Goal: Task Accomplishment & Management: Manage account settings

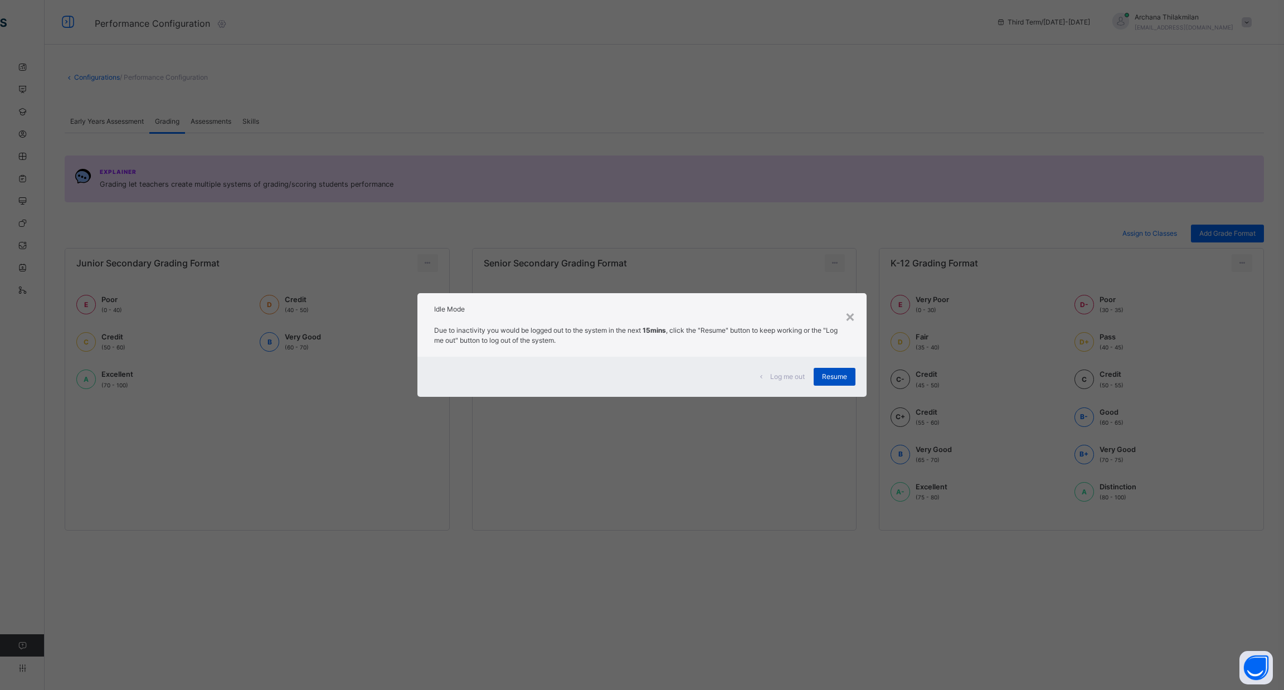
click at [843, 368] on div "Resume" at bounding box center [835, 377] width 42 height 18
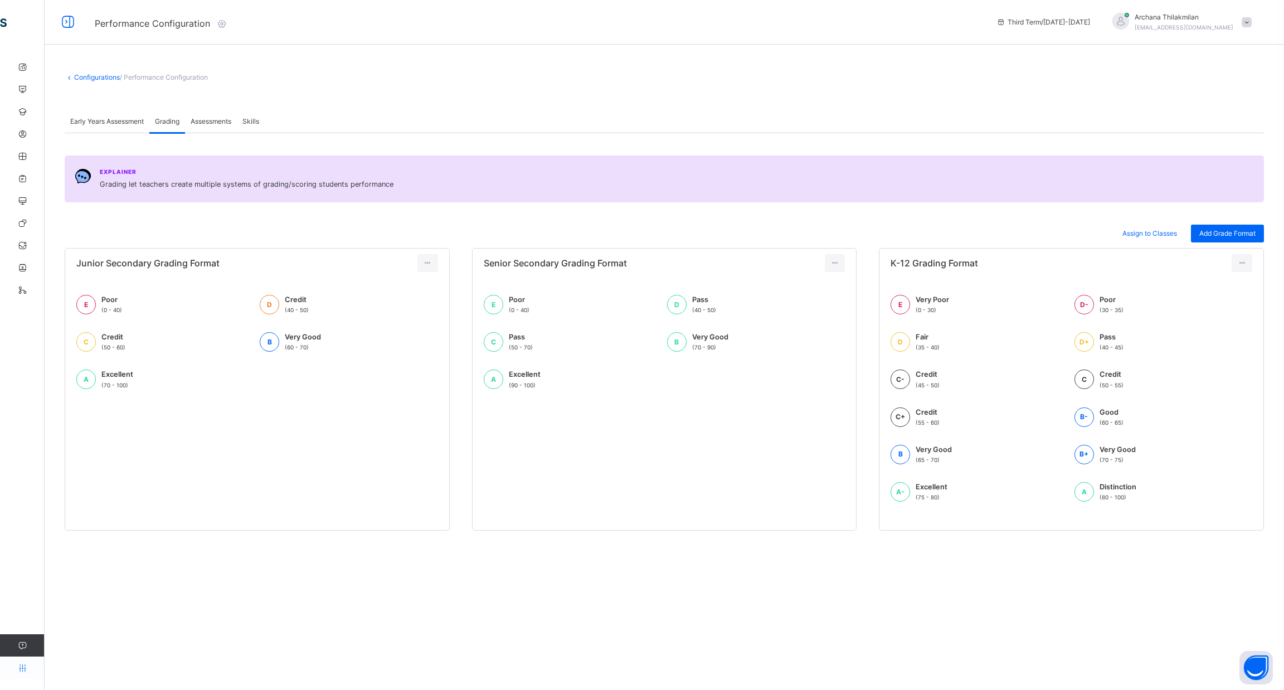
click at [14, 667] on icon at bounding box center [22, 668] width 45 height 8
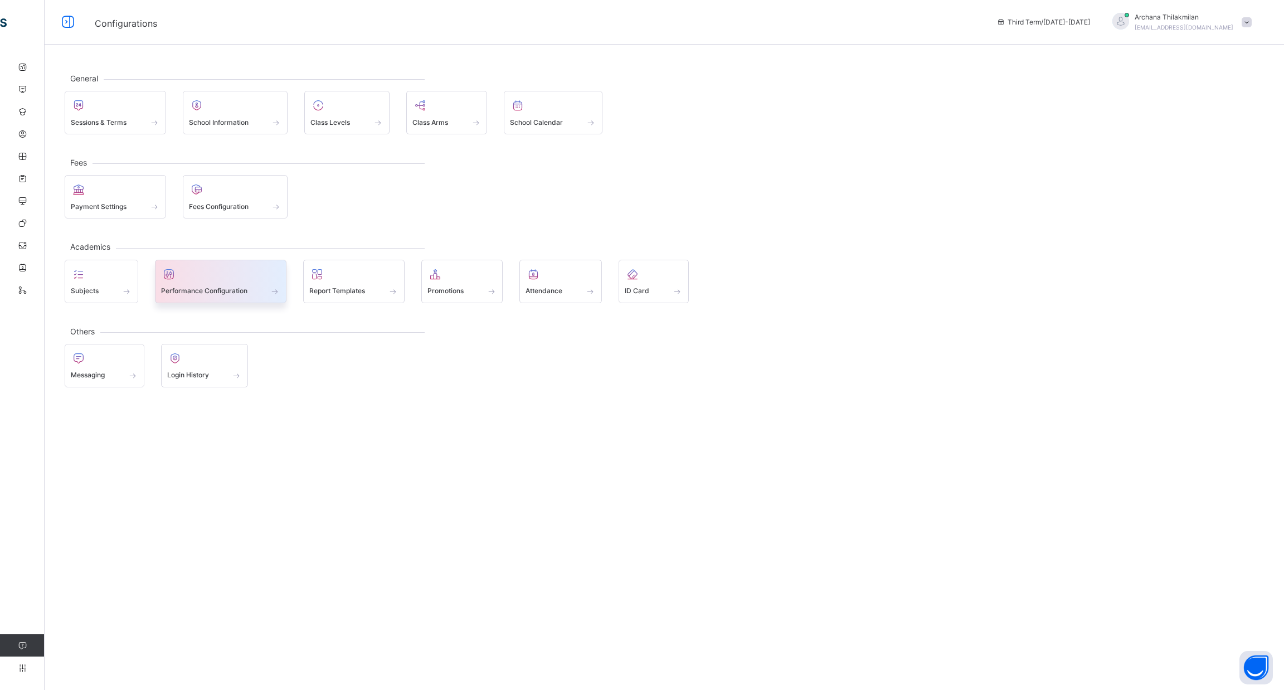
click at [234, 278] on div at bounding box center [221, 274] width 120 height 17
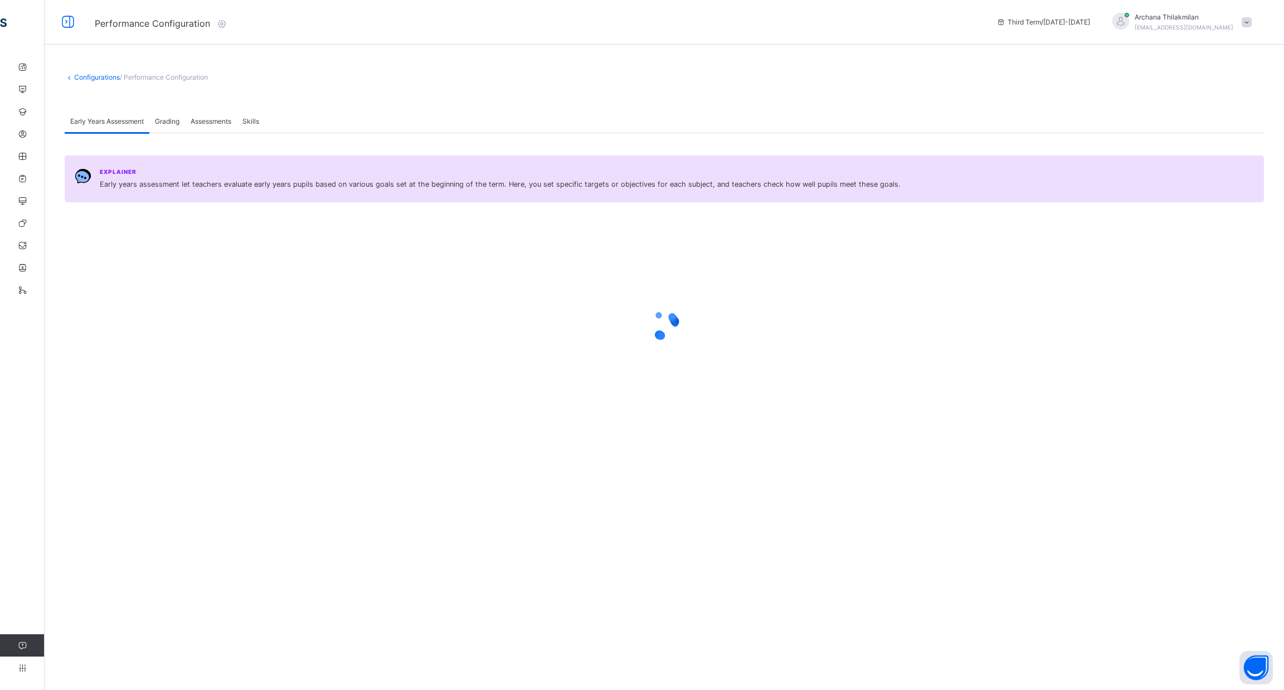
click at [113, 288] on div at bounding box center [664, 325] width 1199 height 212
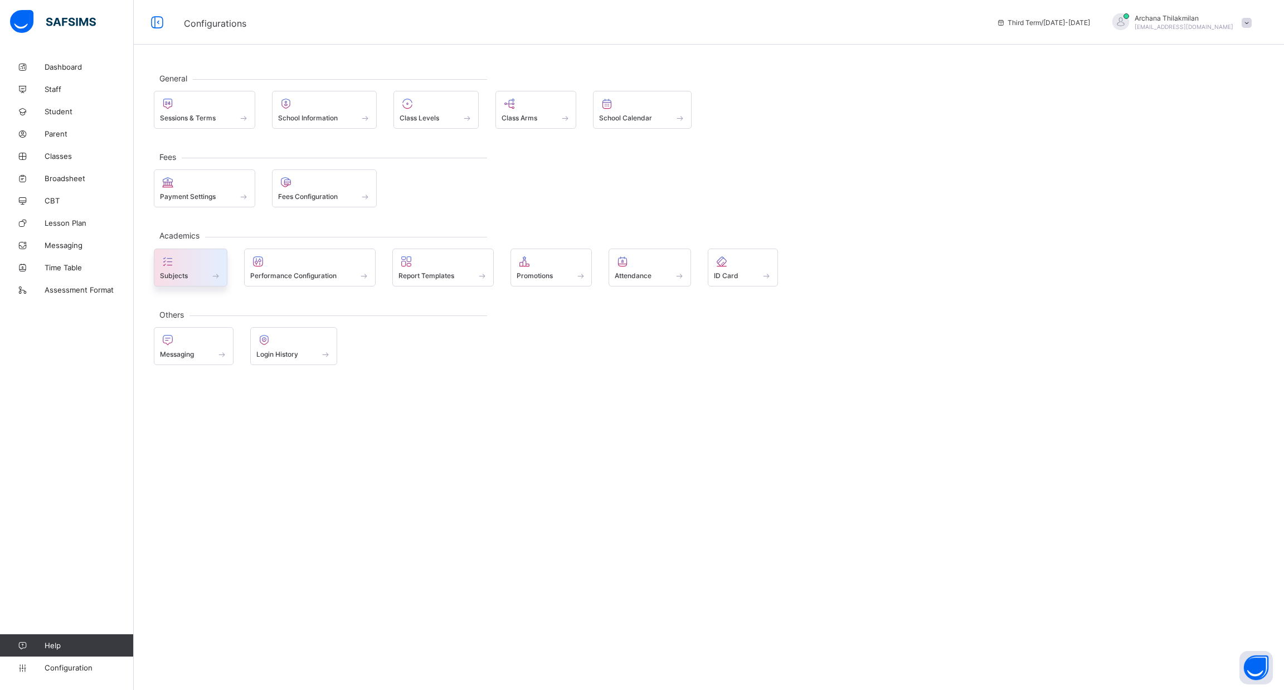
click at [207, 249] on div "Subjects" at bounding box center [191, 268] width 74 height 38
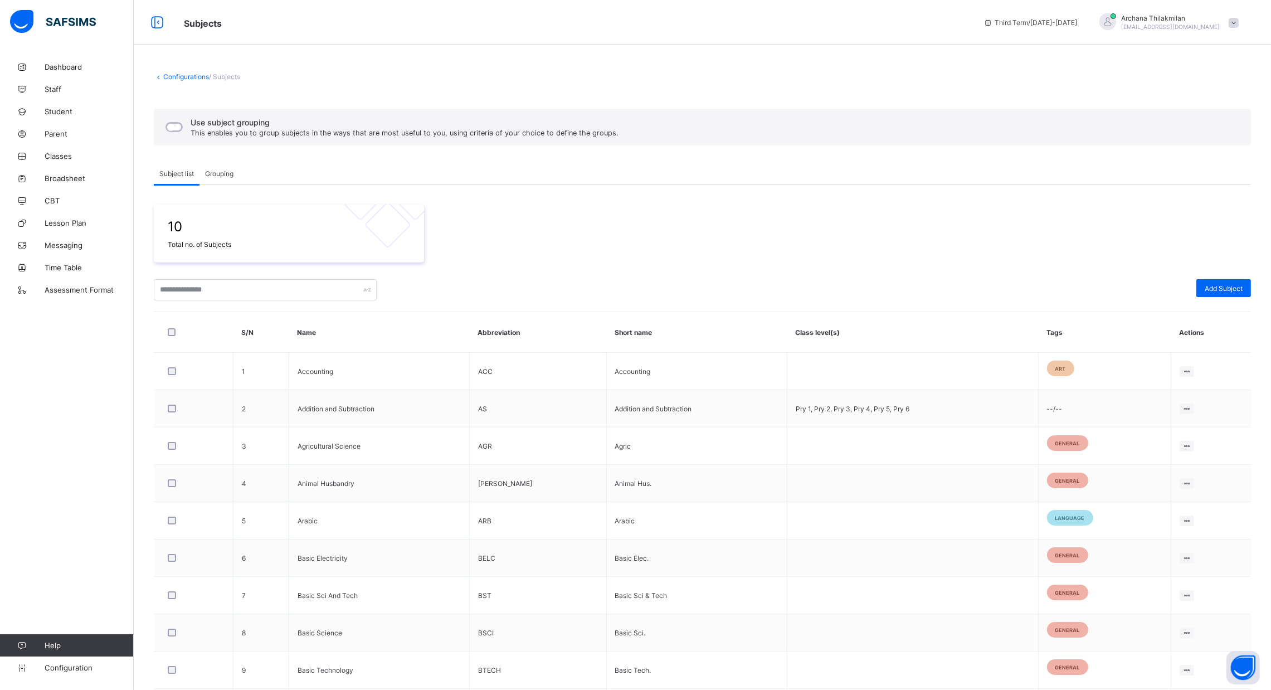
click at [221, 177] on div "Grouping" at bounding box center [220, 173] width 40 height 22
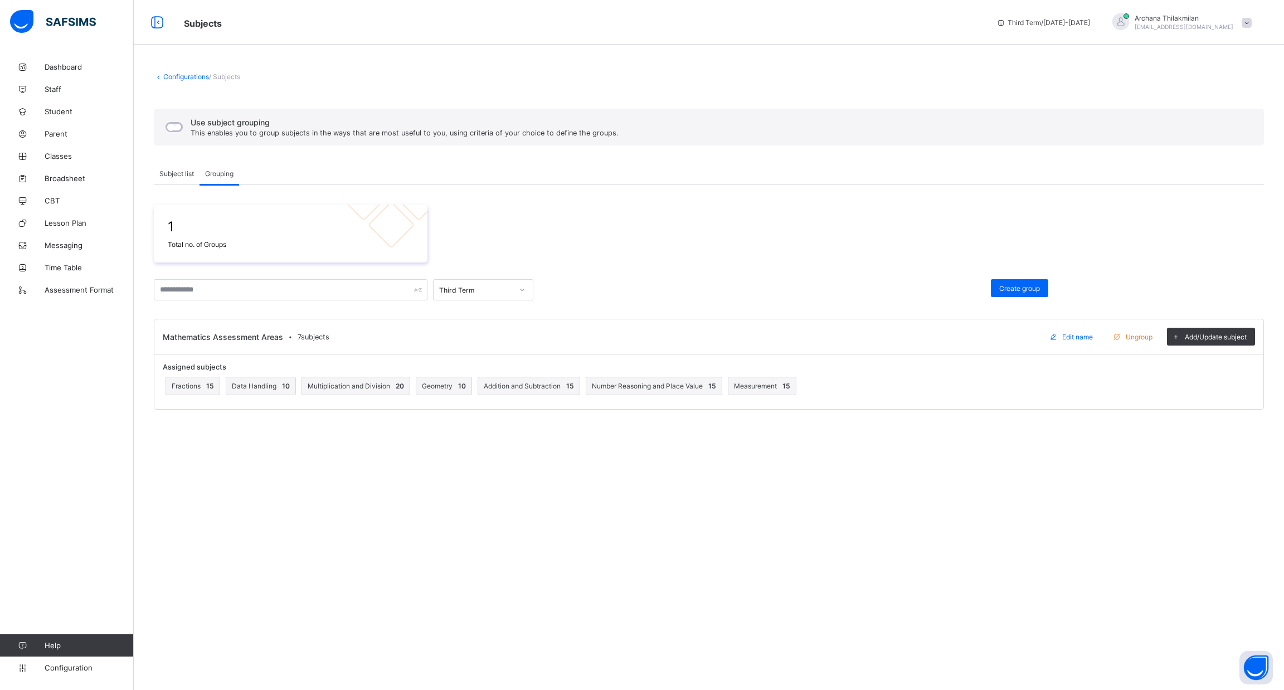
click at [236, 342] on div "Mathematics Assessment Areas • 7 subjects Edit name Ungroup Add/Update subject" at bounding box center [708, 336] width 1109 height 35
click at [494, 294] on div "Third Term" at bounding box center [473, 290] width 78 height 16
click at [497, 317] on div "Third Term ([DATE]-[DATE])" at bounding box center [483, 318] width 99 height 26
click at [69, 160] on span "Classes" at bounding box center [89, 156] width 89 height 9
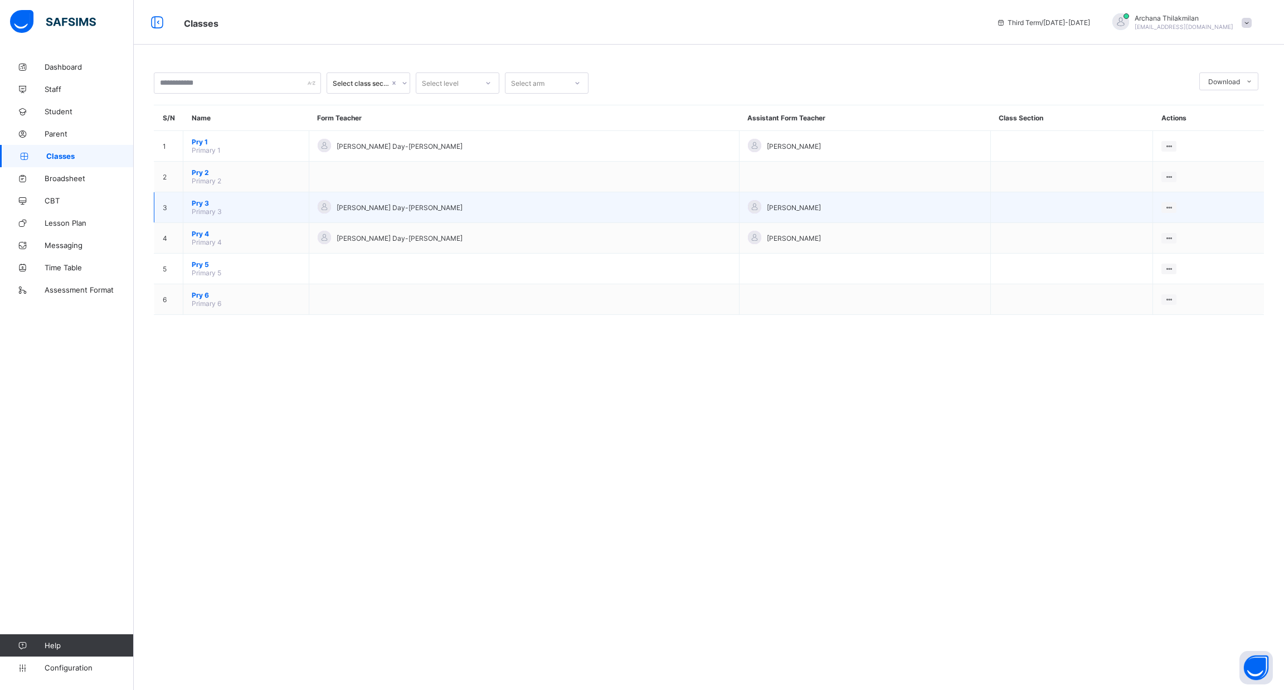
click at [198, 207] on span "Primary 3" at bounding box center [207, 211] width 30 height 8
click at [218, 203] on span "Pry 3" at bounding box center [246, 203] width 109 height 8
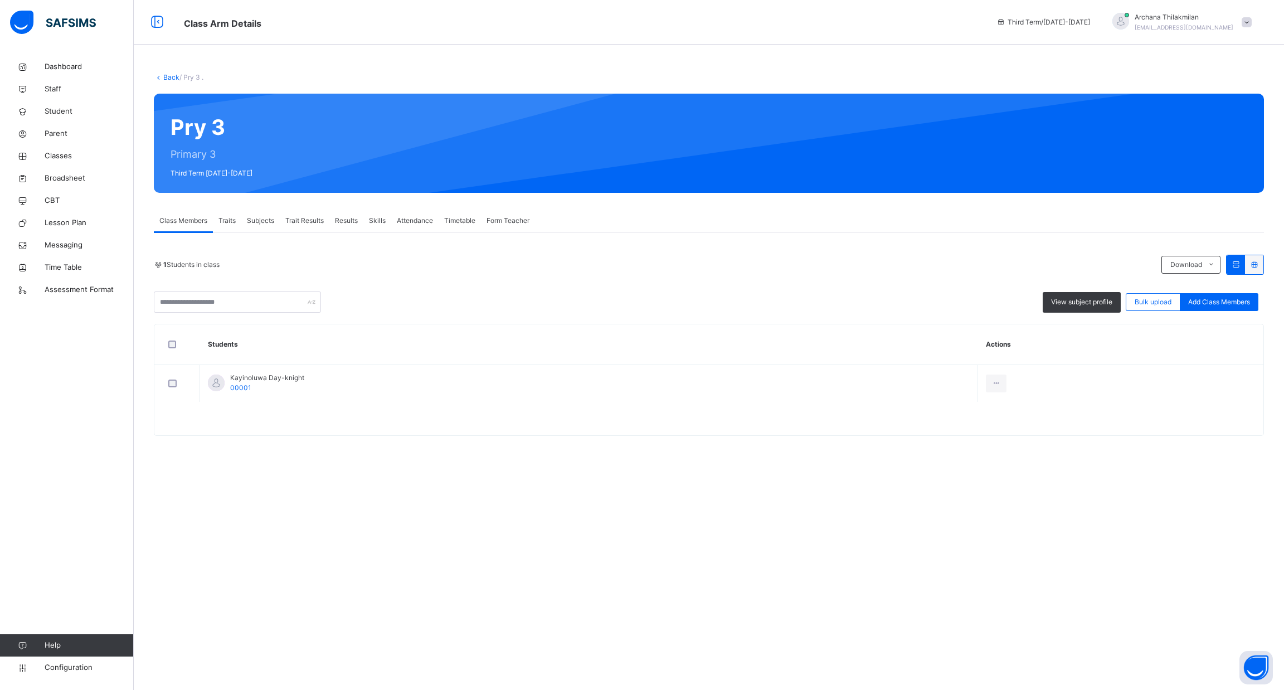
click at [259, 221] on span "Subjects" at bounding box center [260, 221] width 27 height 10
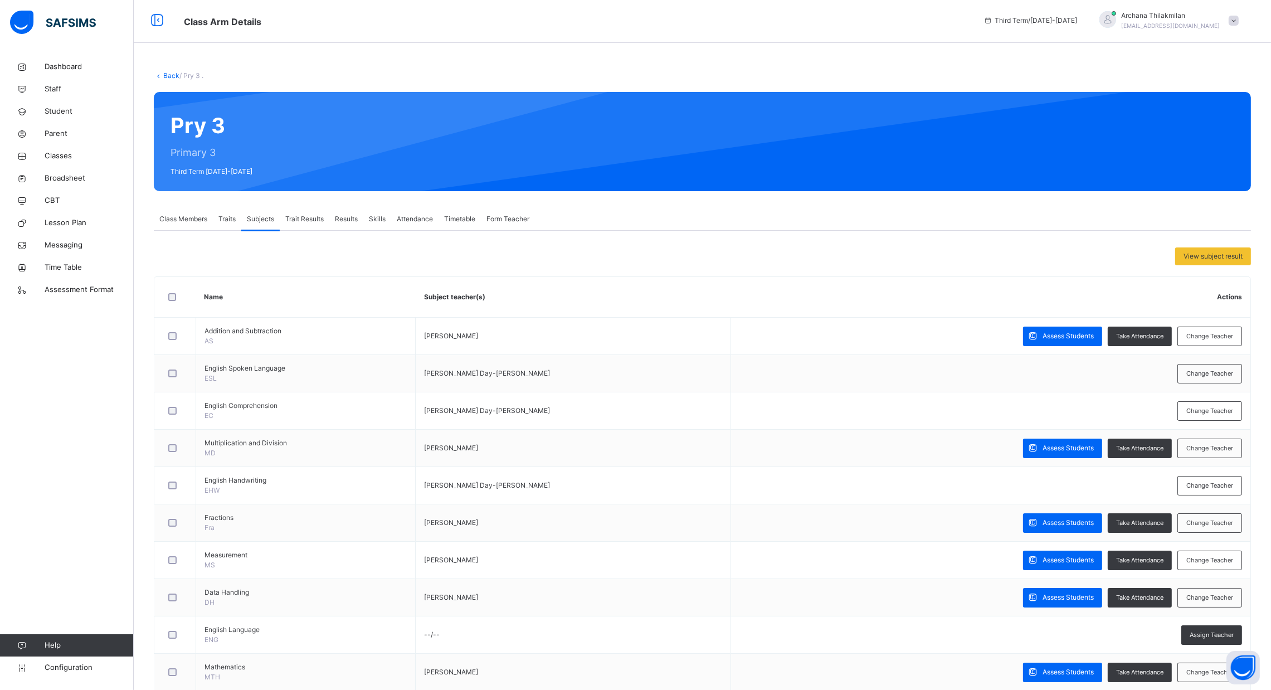
scroll to position [106, 0]
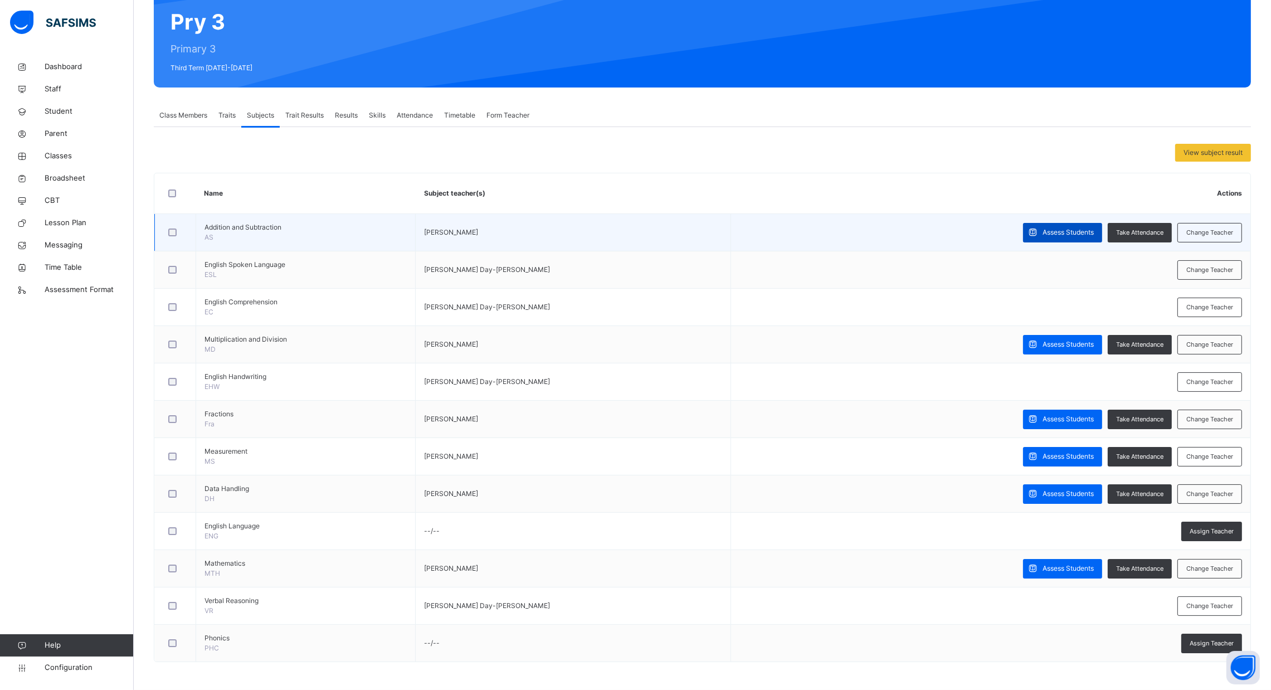
click at [1084, 229] on span "Assess Students" at bounding box center [1068, 232] width 51 height 10
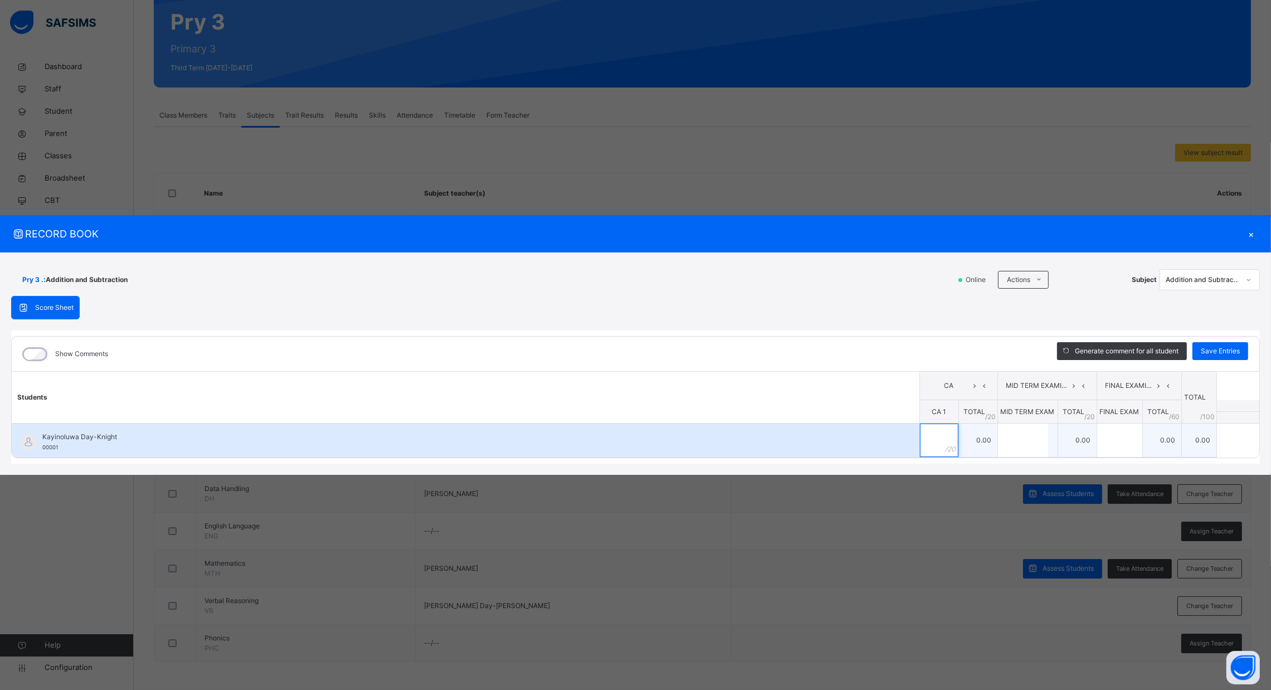
click at [949, 436] on div at bounding box center [939, 440] width 38 height 33
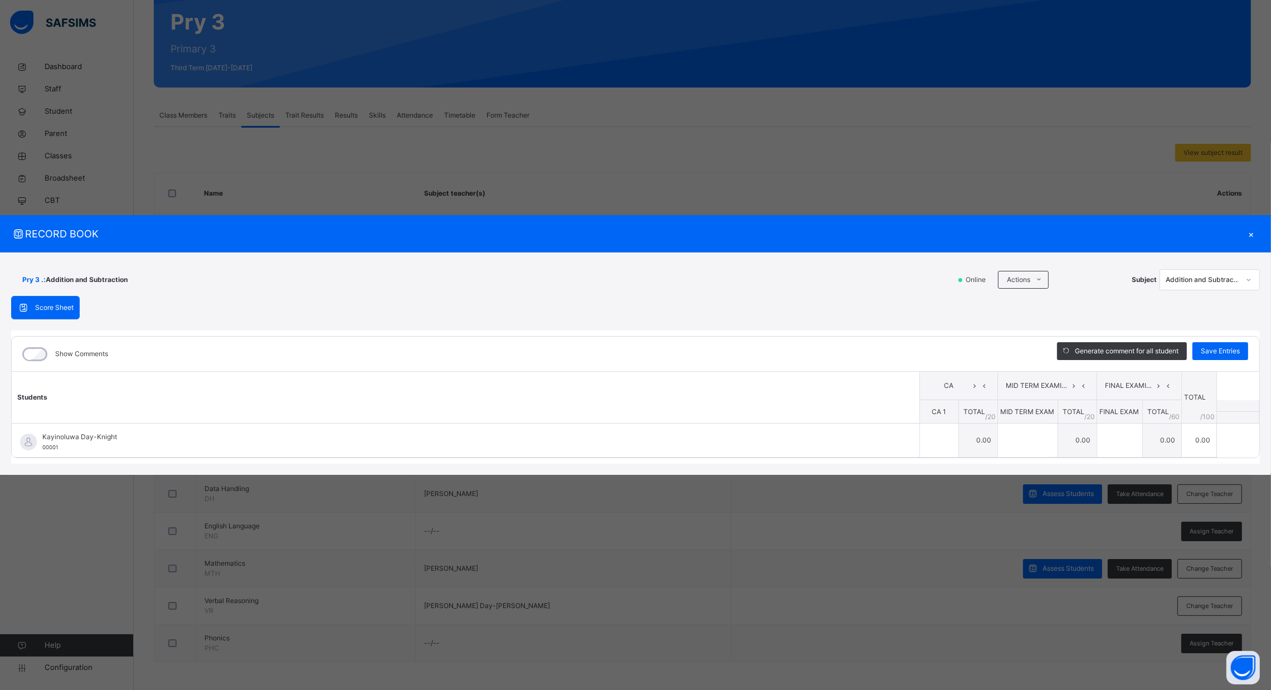
click at [1250, 235] on div "×" at bounding box center [1251, 233] width 17 height 15
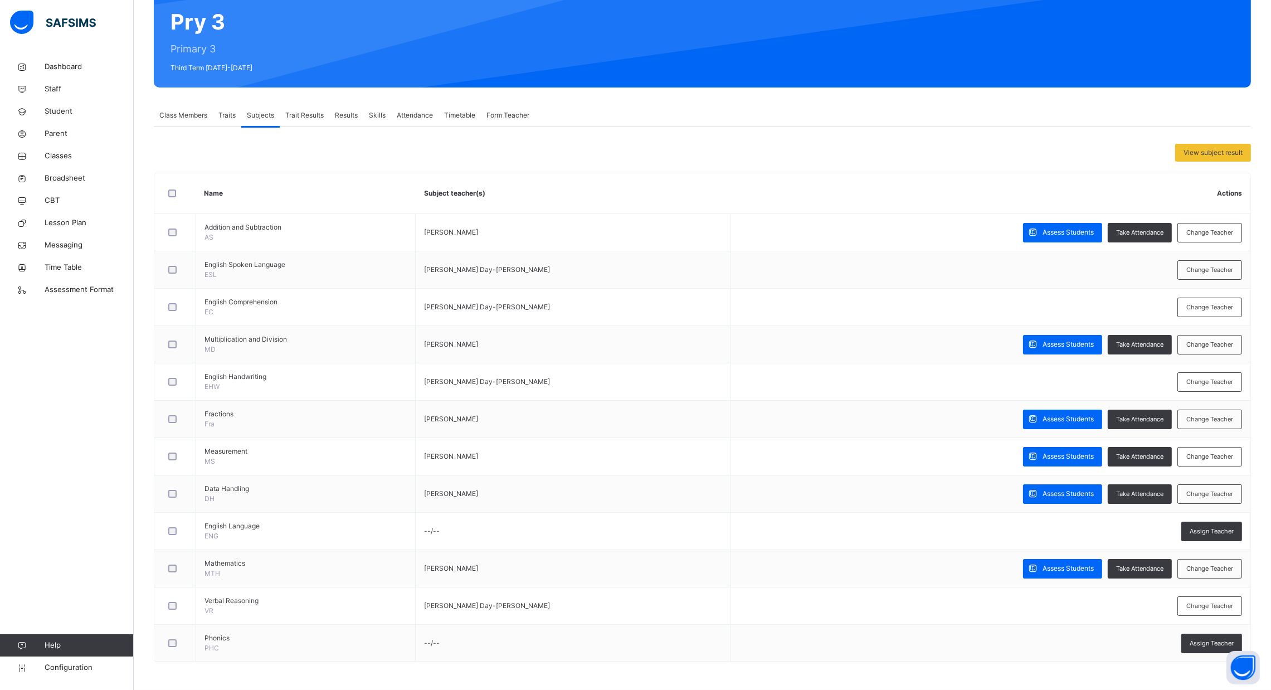
click at [310, 115] on span "Trait Results" at bounding box center [304, 115] width 38 height 10
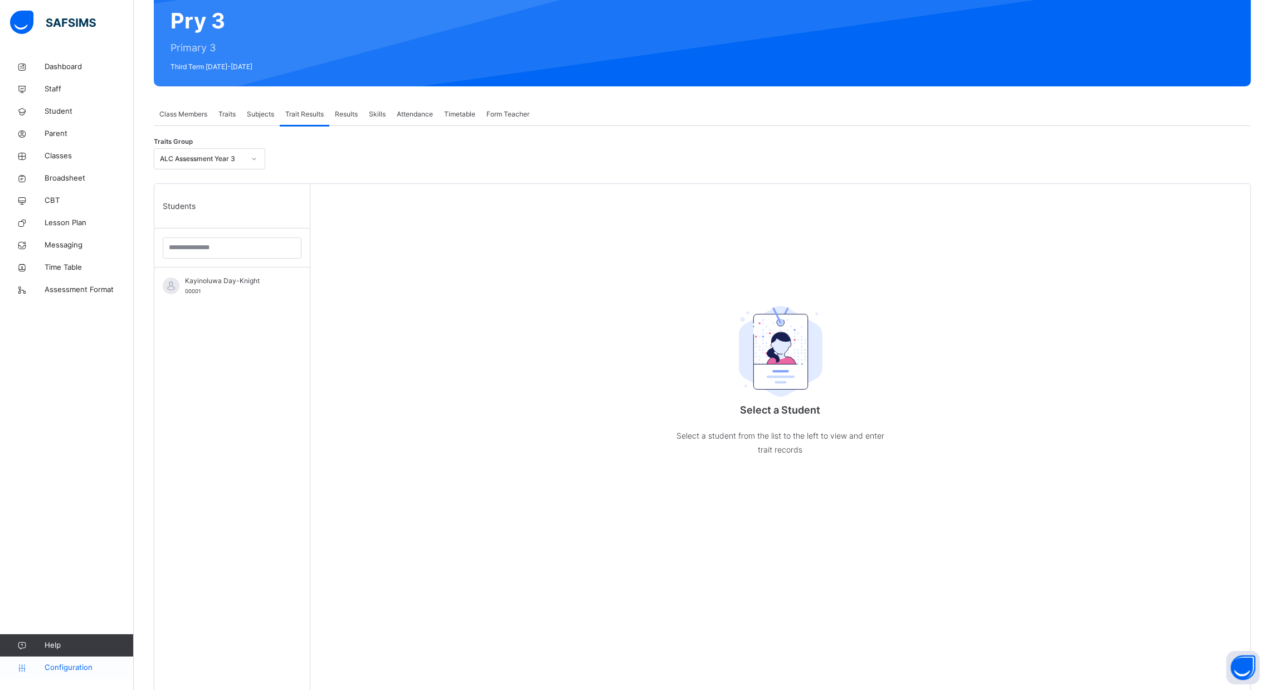
click at [79, 663] on span "Configuration" at bounding box center [89, 667] width 89 height 11
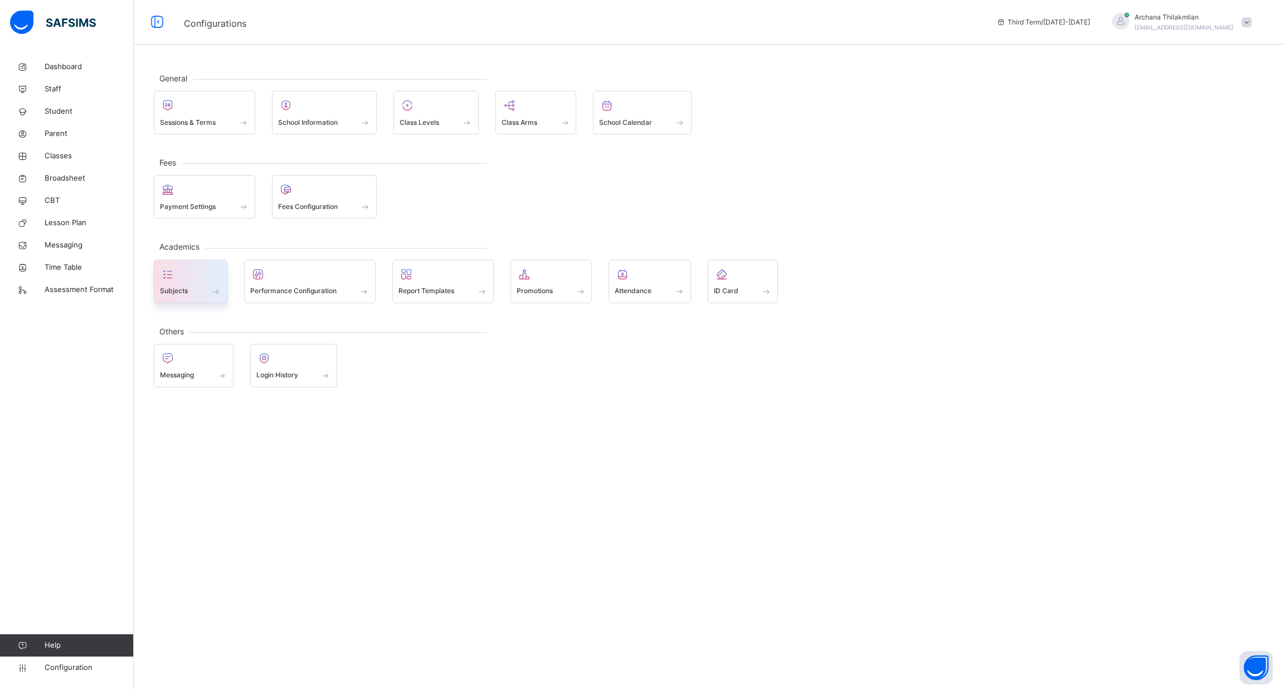
click at [207, 289] on div "Subjects" at bounding box center [190, 291] width 61 height 12
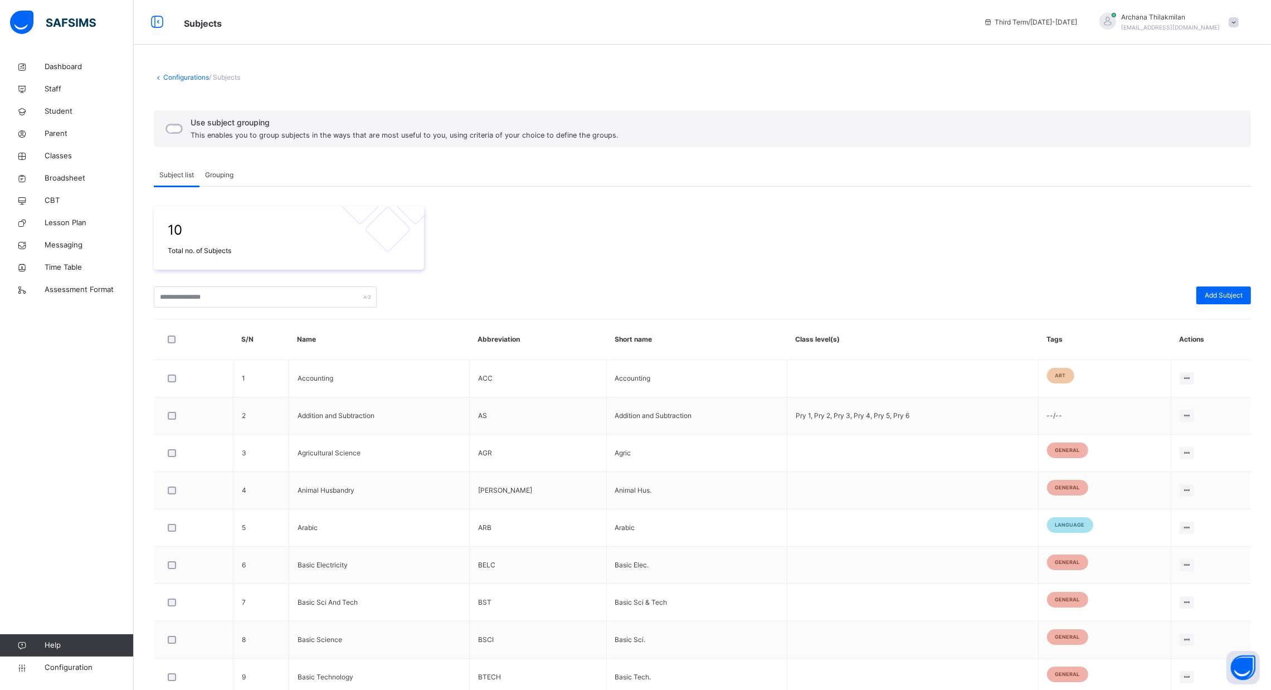
click at [229, 168] on div "Grouping" at bounding box center [220, 175] width 40 height 22
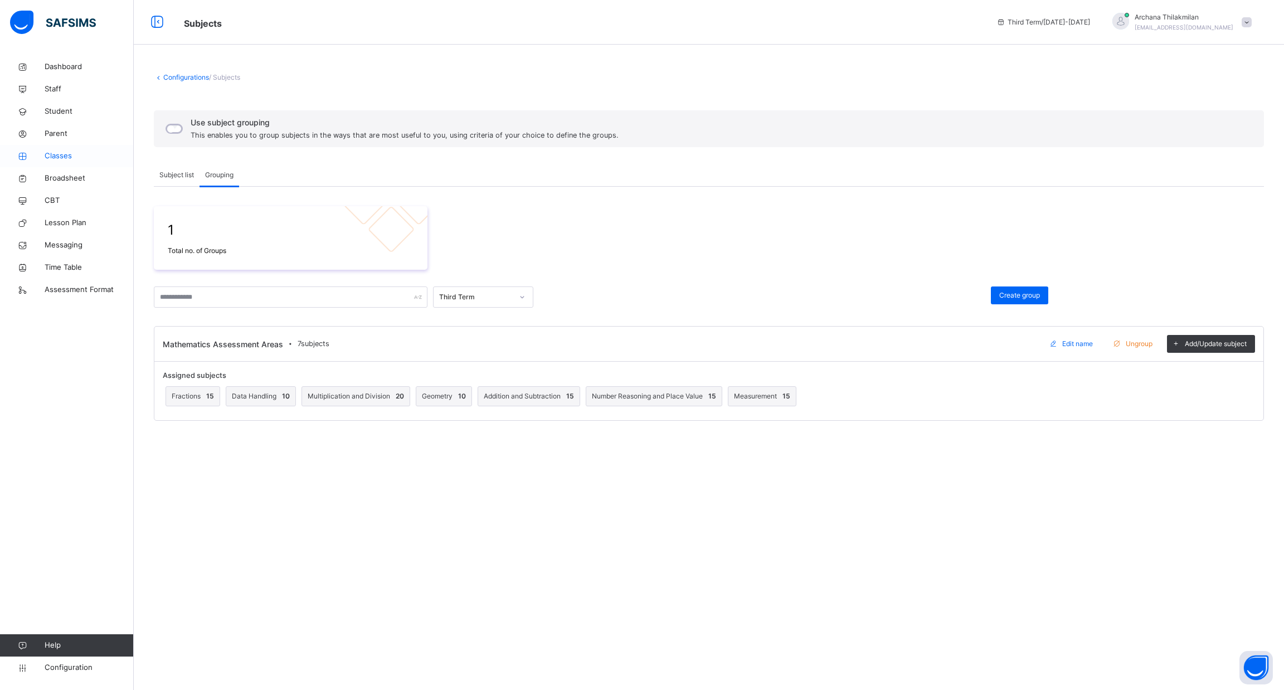
click at [75, 148] on link "Classes" at bounding box center [67, 156] width 134 height 22
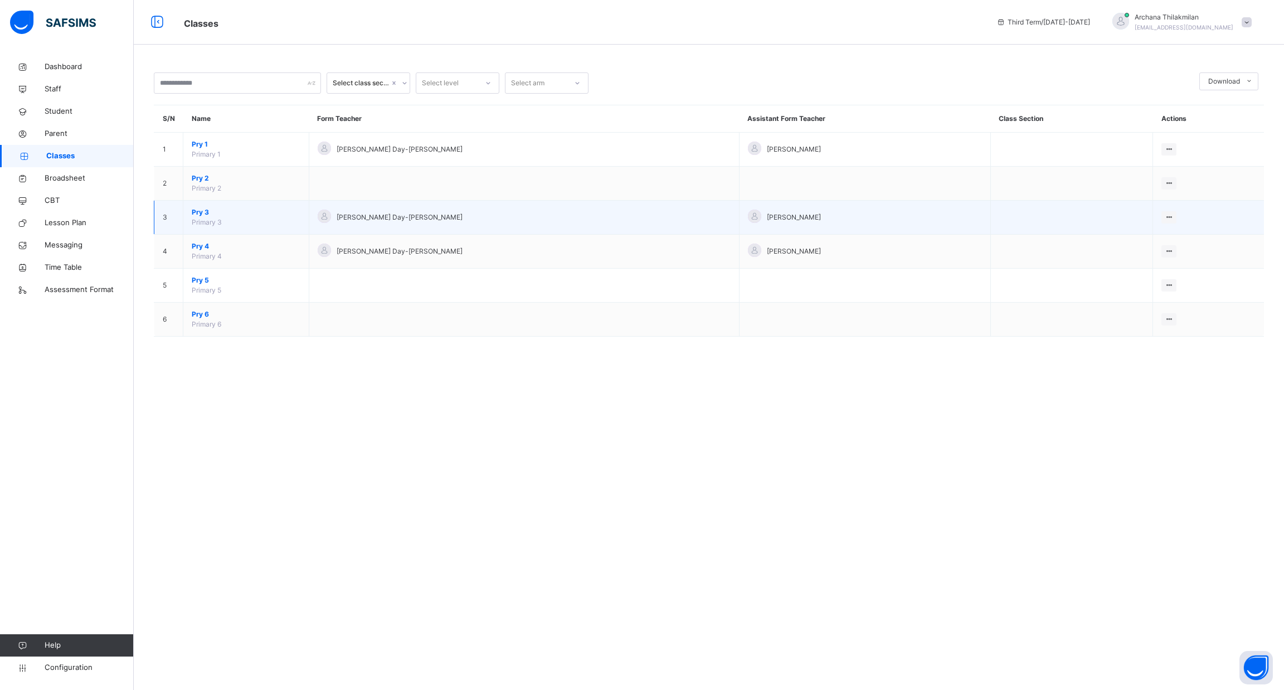
click at [218, 215] on span "Pry 3" at bounding box center [246, 212] width 109 height 10
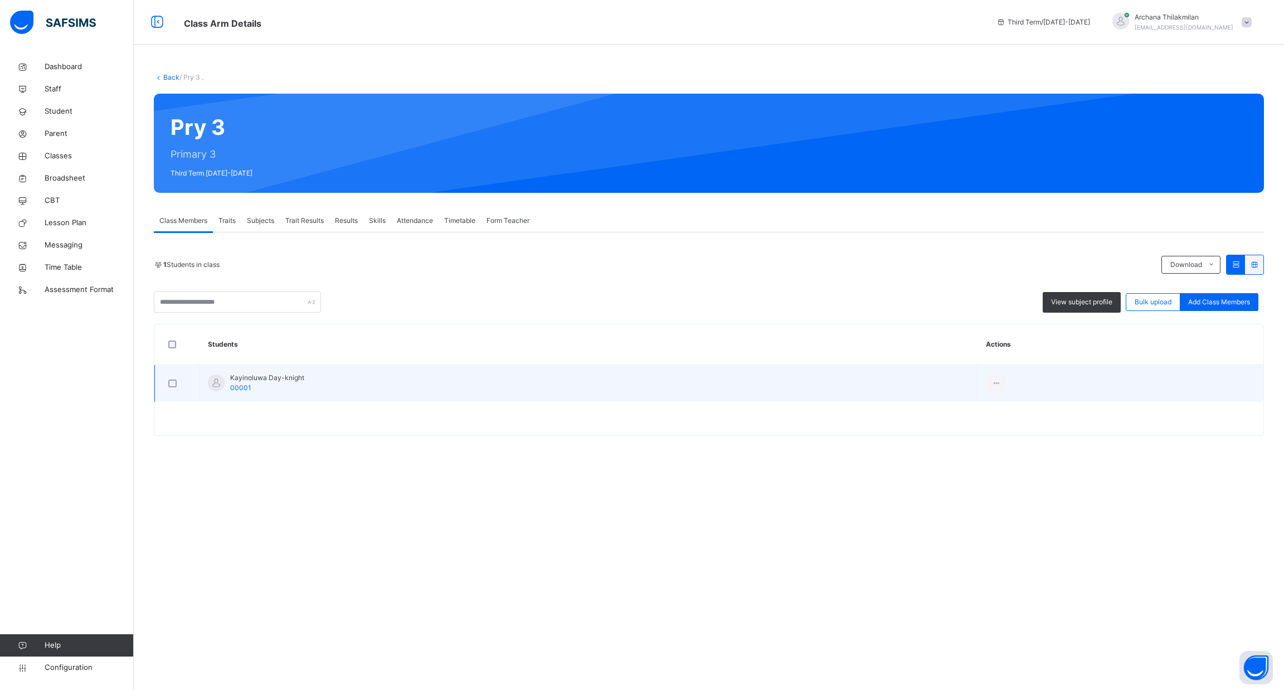
click at [176, 381] on div at bounding box center [177, 384] width 22 height 8
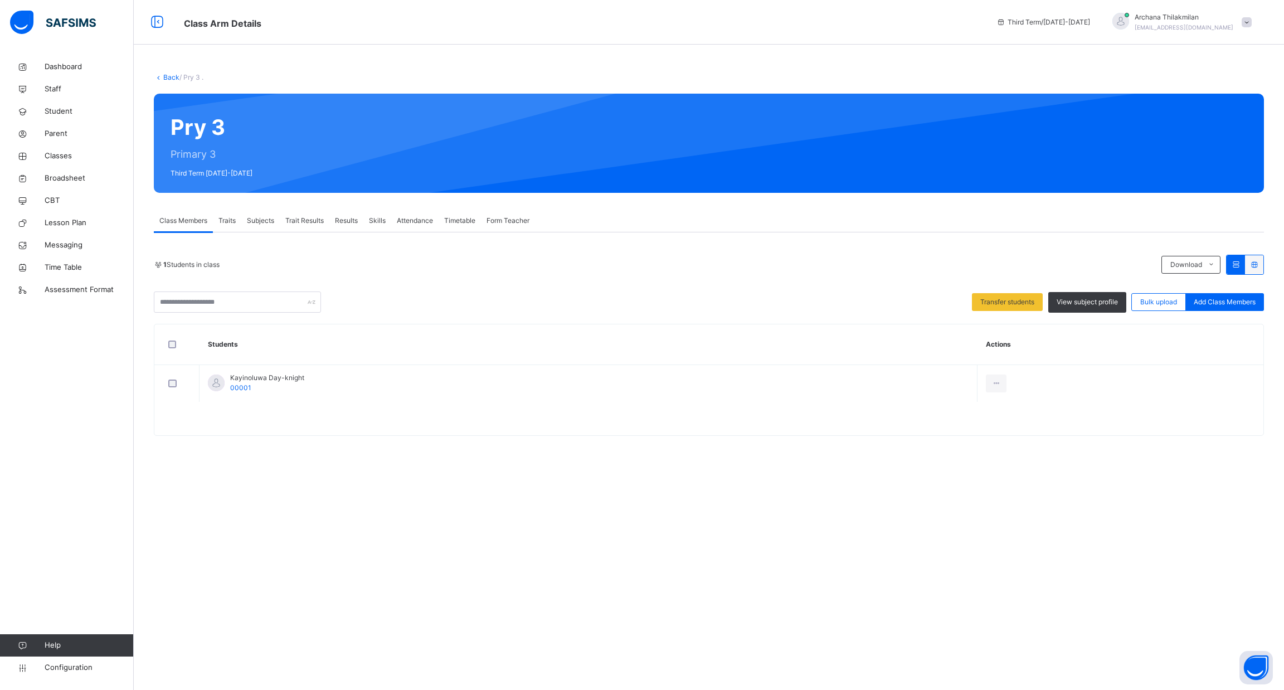
click at [356, 219] on span "Results" at bounding box center [346, 221] width 23 height 10
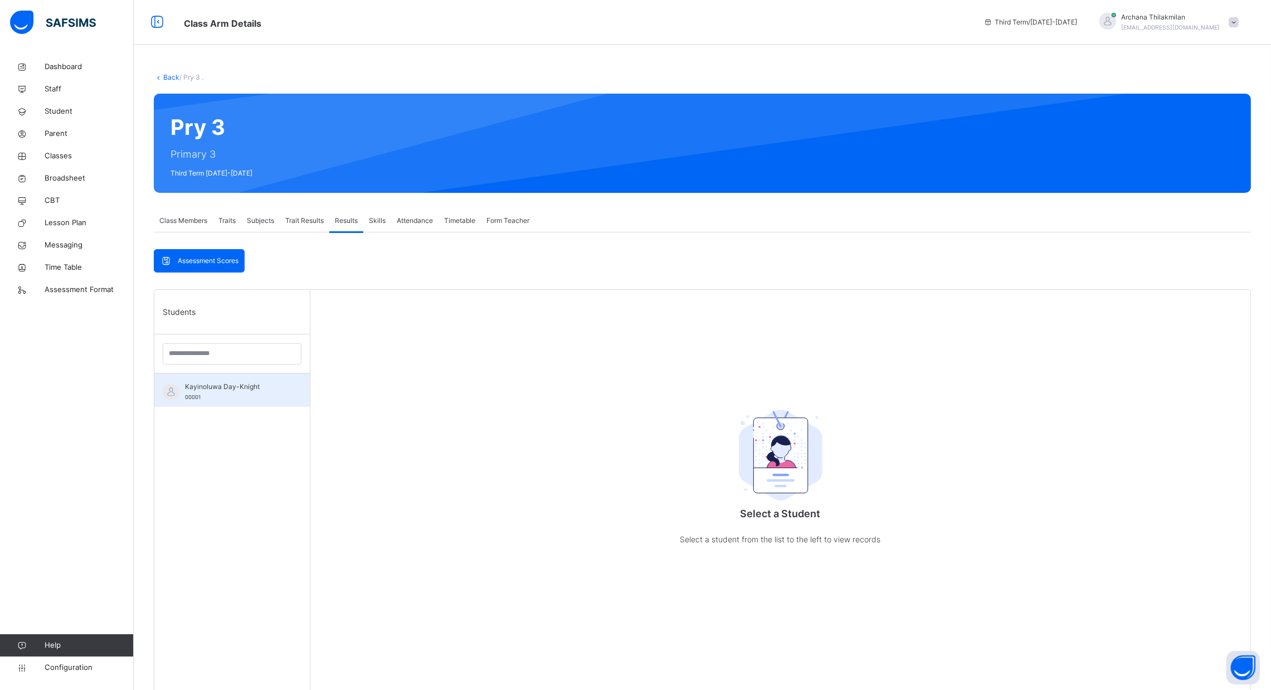
click at [221, 389] on span "Kayinoluwa Day-Knight" at bounding box center [235, 387] width 100 height 10
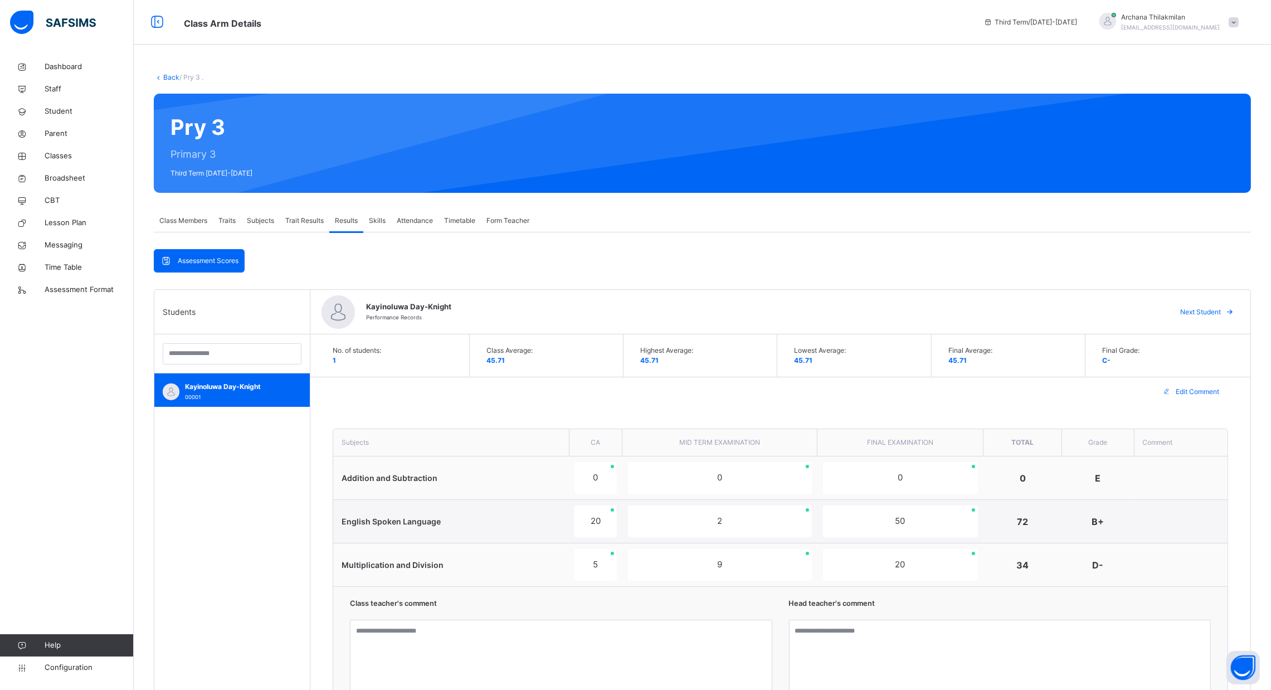
click at [270, 219] on span "Subjects" at bounding box center [260, 221] width 27 height 10
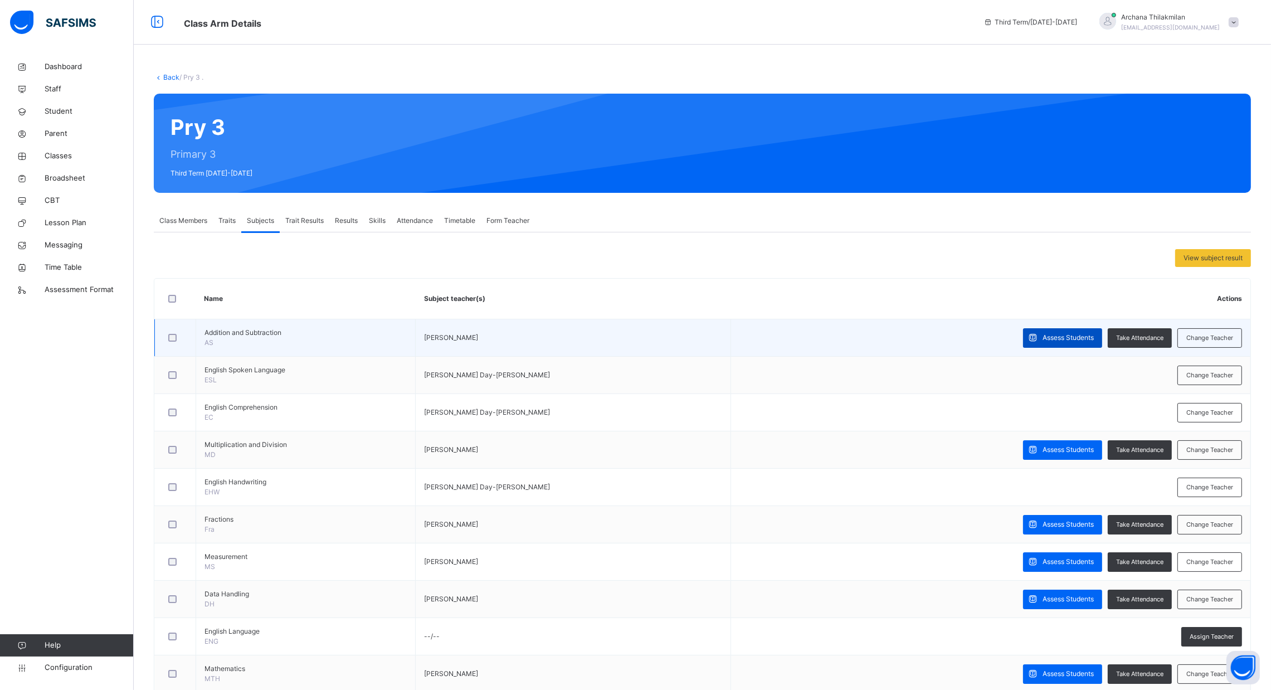
click at [1066, 331] on div "Assess Students" at bounding box center [1062, 338] width 79 height 20
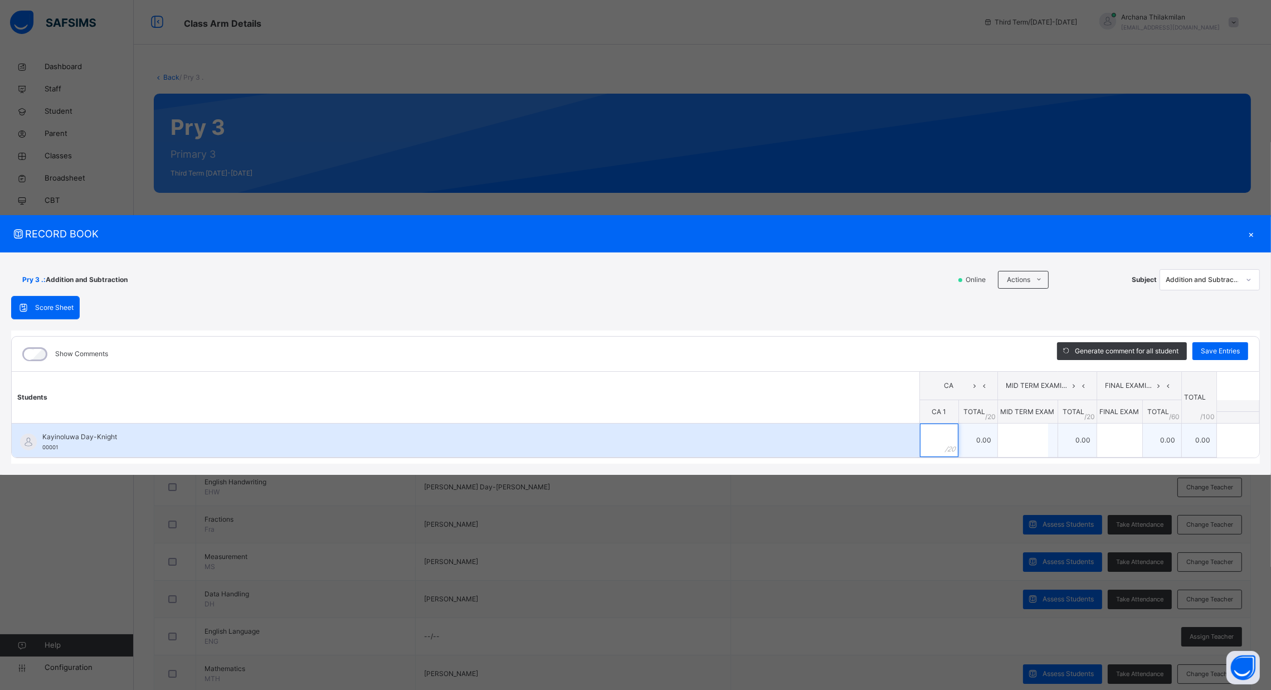
click at [955, 439] on div at bounding box center [939, 440] width 38 height 33
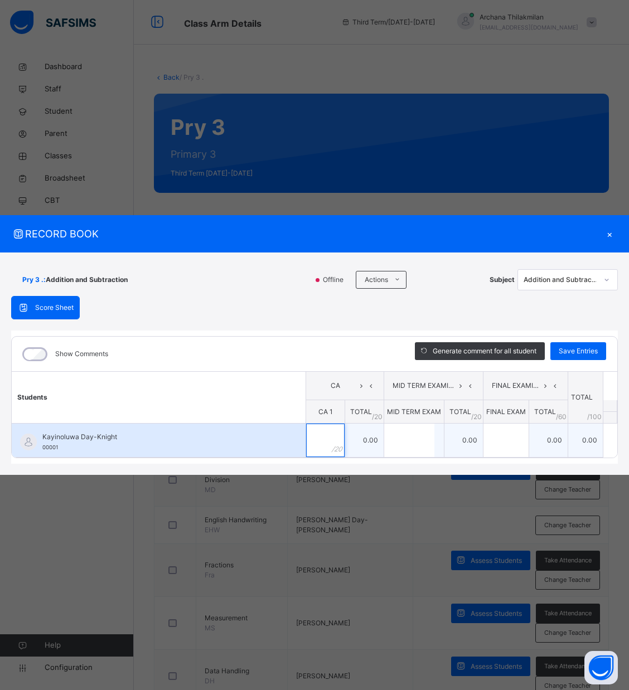
click at [327, 446] on input "text" at bounding box center [325, 440] width 38 height 33
type input "**"
click at [417, 443] on input "text" at bounding box center [409, 440] width 50 height 33
type input "**"
click at [519, 438] on div at bounding box center [505, 440] width 45 height 33
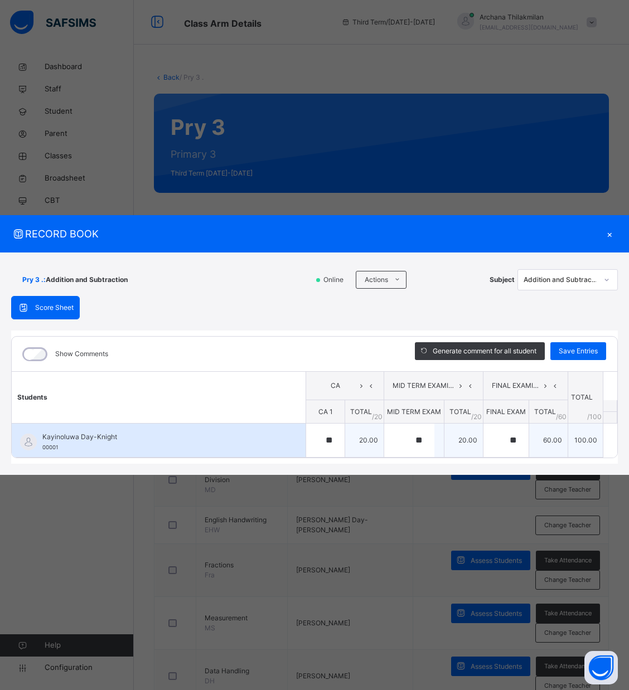
click at [518, 436] on div "**" at bounding box center [505, 440] width 45 height 33
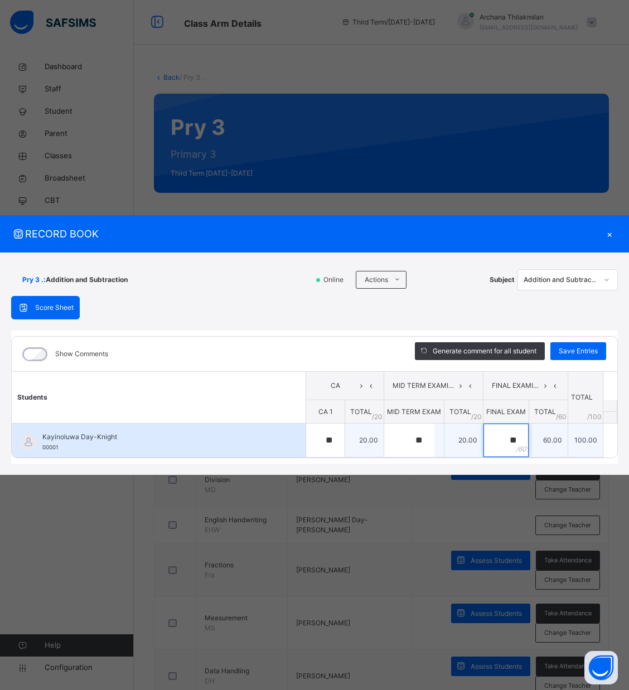
click at [518, 436] on div "**" at bounding box center [505, 440] width 45 height 33
type input "*"
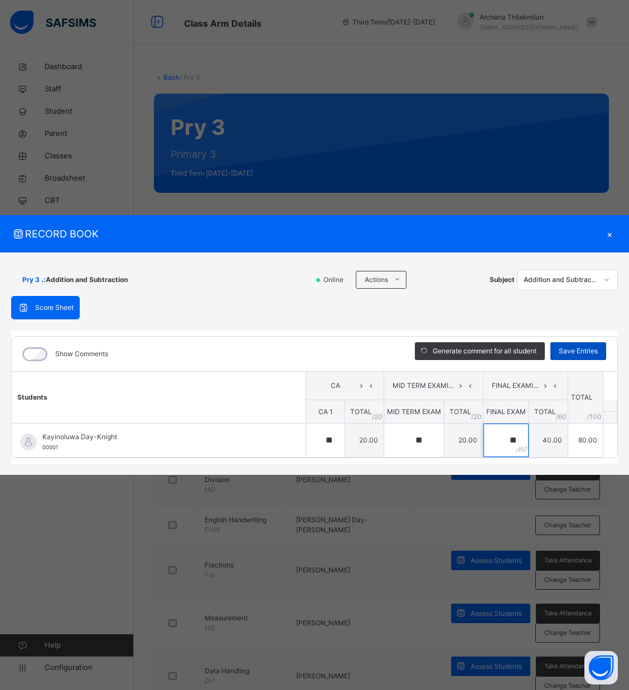
type input "**"
click at [578, 345] on div "Save Entries" at bounding box center [578, 351] width 56 height 18
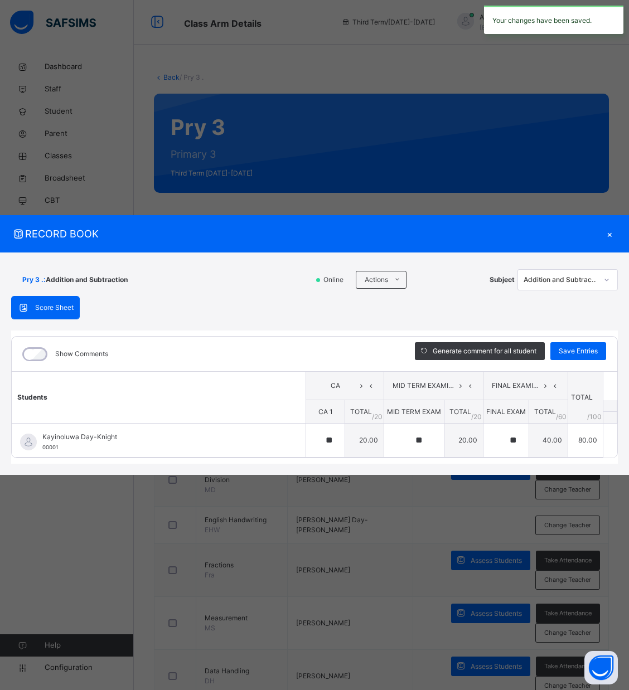
click at [606, 237] on div "×" at bounding box center [609, 233] width 17 height 15
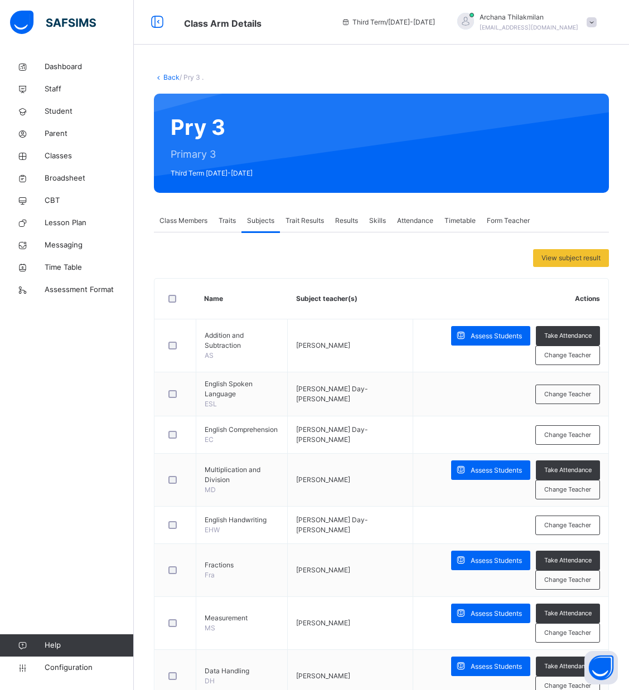
click at [354, 215] on div "Results" at bounding box center [346, 221] width 34 height 22
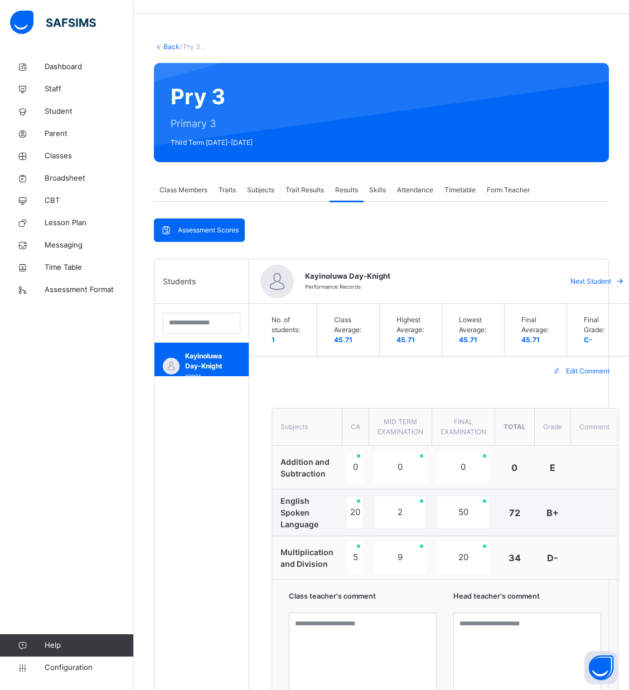
scroll to position [29, 0]
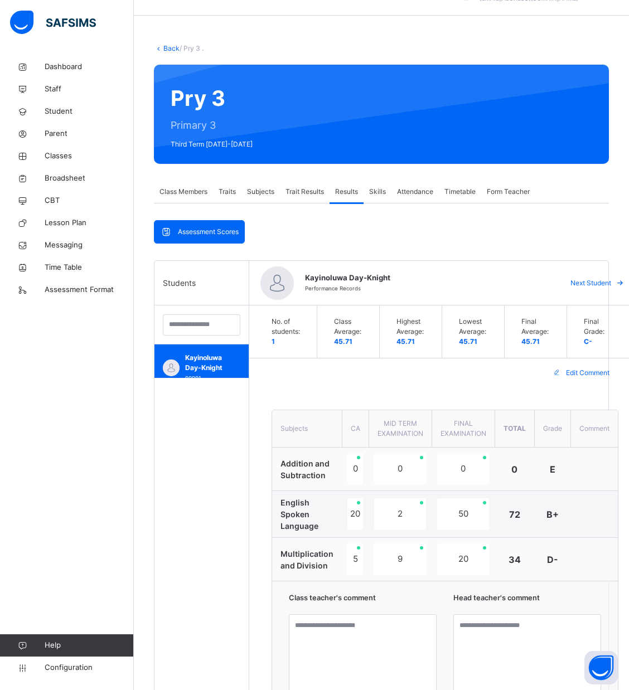
click at [251, 187] on span "Subjects" at bounding box center [260, 192] width 27 height 10
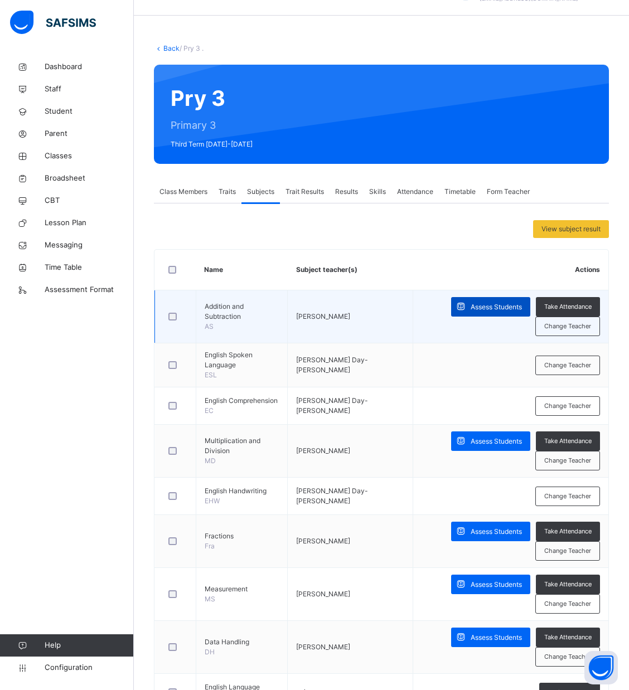
click at [516, 304] on span "Assess Students" at bounding box center [495, 307] width 51 height 10
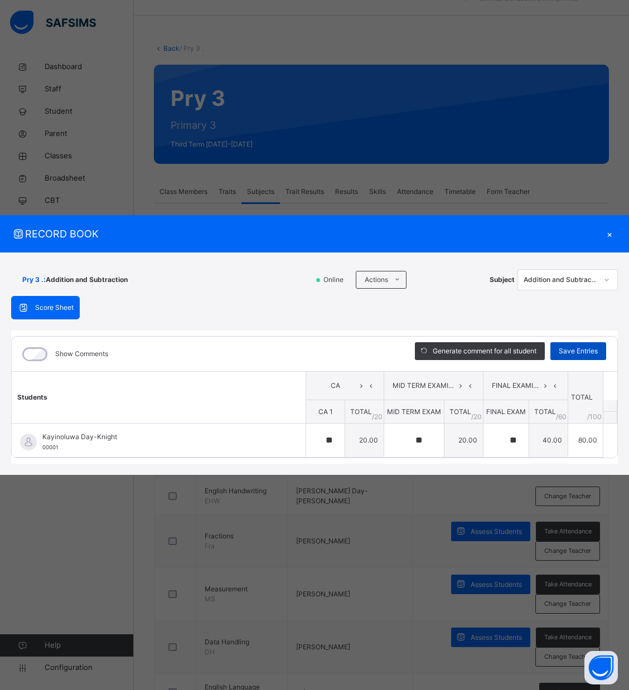
click at [574, 349] on span "Save Entries" at bounding box center [577, 351] width 39 height 10
click at [587, 345] on div "Save Entries" at bounding box center [578, 351] width 56 height 18
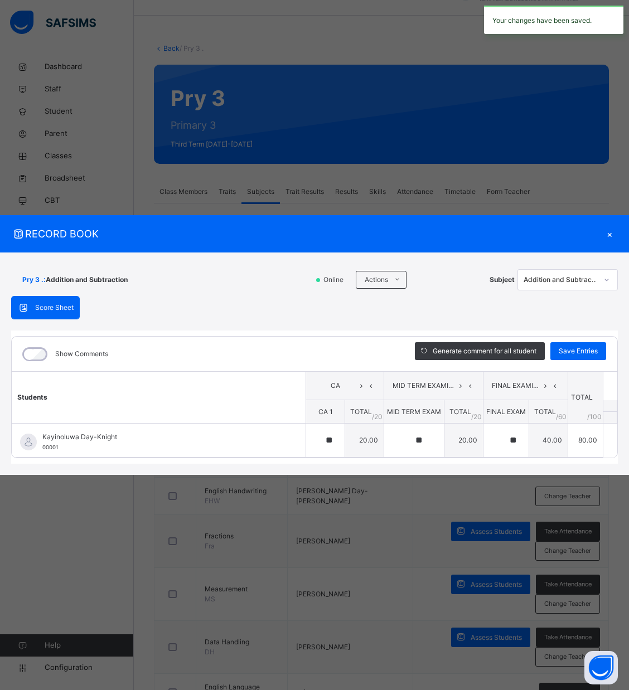
click at [45, 314] on div "Score Sheet" at bounding box center [45, 308] width 67 height 22
click at [597, 280] on div at bounding box center [606, 280] width 19 height 18
click at [608, 230] on div "×" at bounding box center [609, 233] width 17 height 15
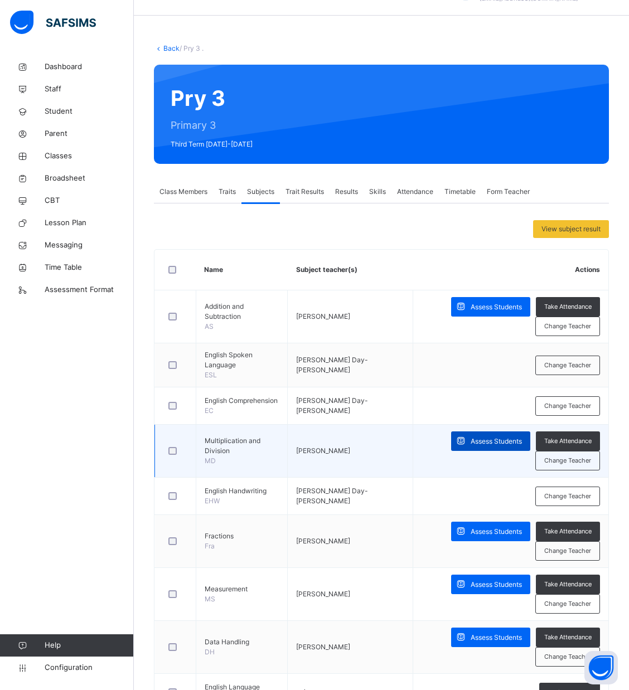
click at [470, 431] on span at bounding box center [461, 441] width 20 height 20
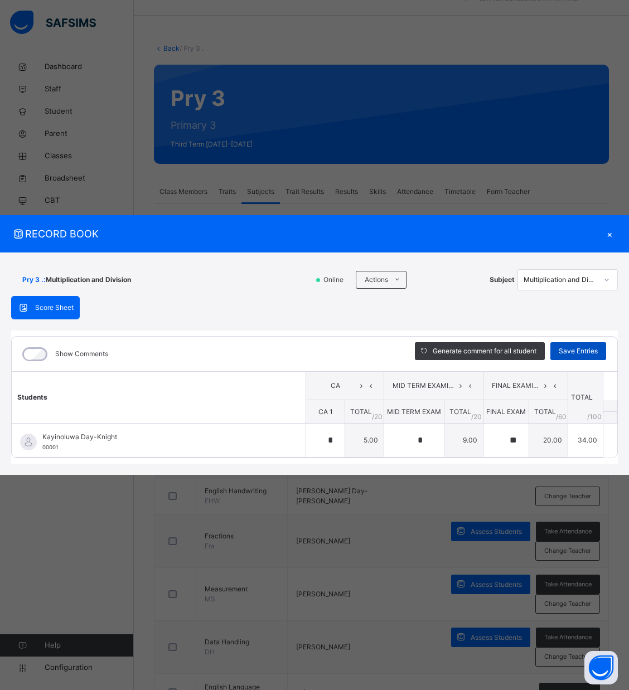
click at [574, 351] on span "Save Entries" at bounding box center [577, 351] width 39 height 10
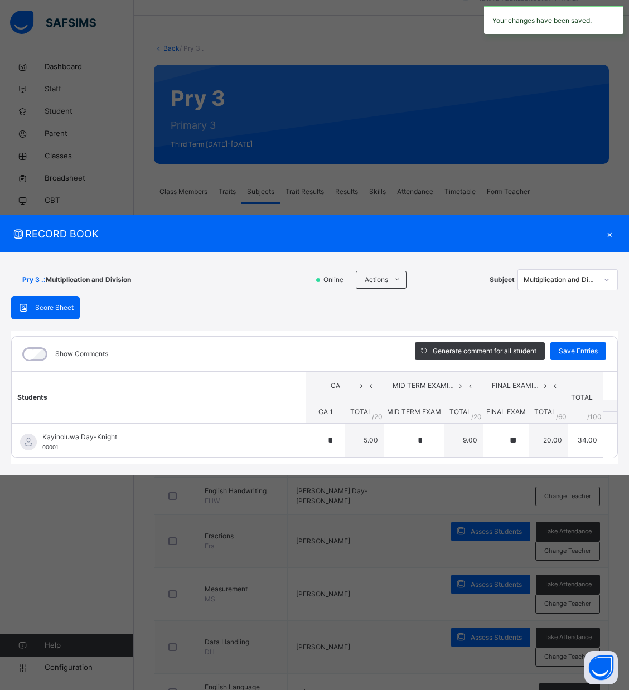
click at [611, 229] on div "×" at bounding box center [609, 233] width 17 height 15
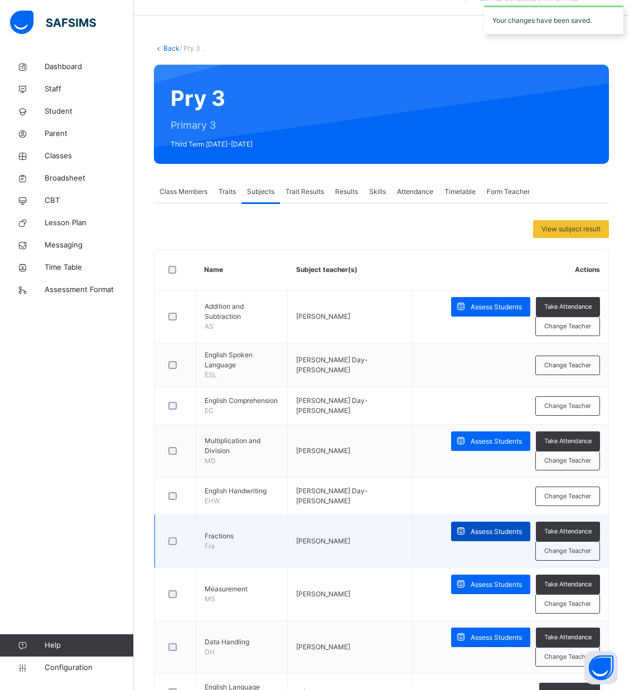
click at [513, 526] on div "Assess Students" at bounding box center [490, 532] width 79 height 20
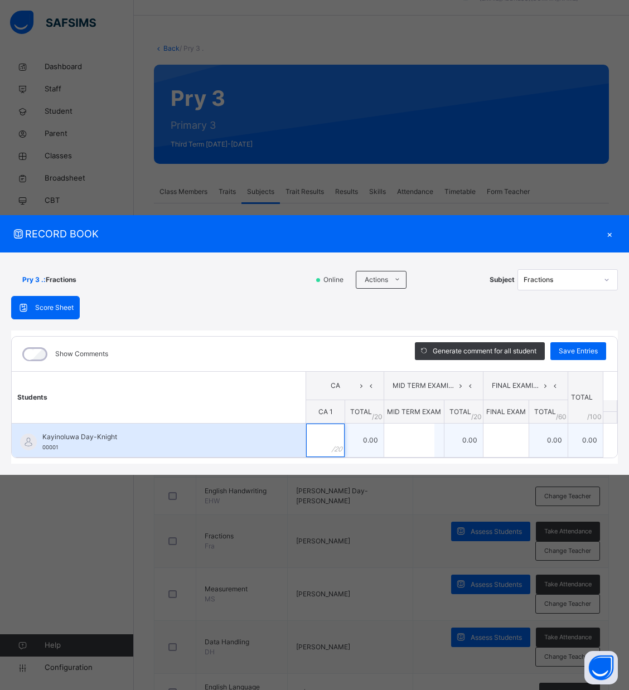
click at [332, 445] on div at bounding box center [325, 440] width 38 height 33
type input "**"
click at [406, 445] on input "text" at bounding box center [409, 440] width 50 height 33
type input "**"
click at [506, 442] on input "text" at bounding box center [505, 440] width 45 height 33
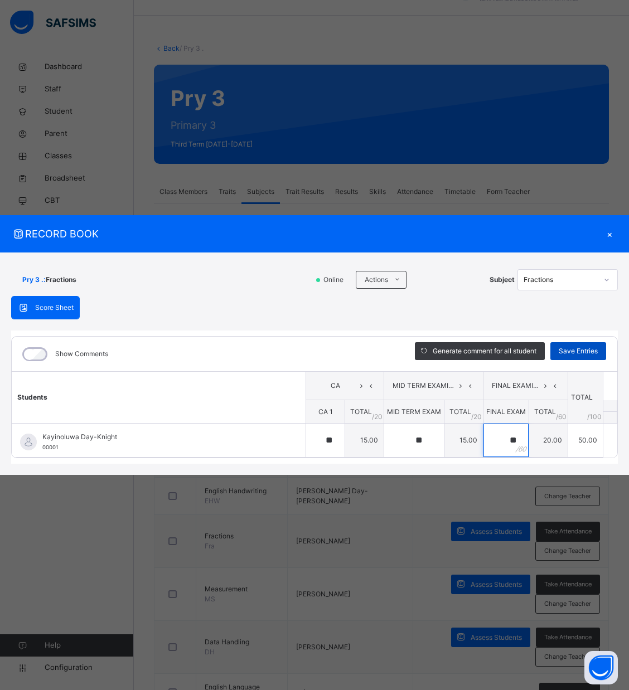
type input "**"
click at [577, 352] on span "Save Entries" at bounding box center [577, 351] width 39 height 10
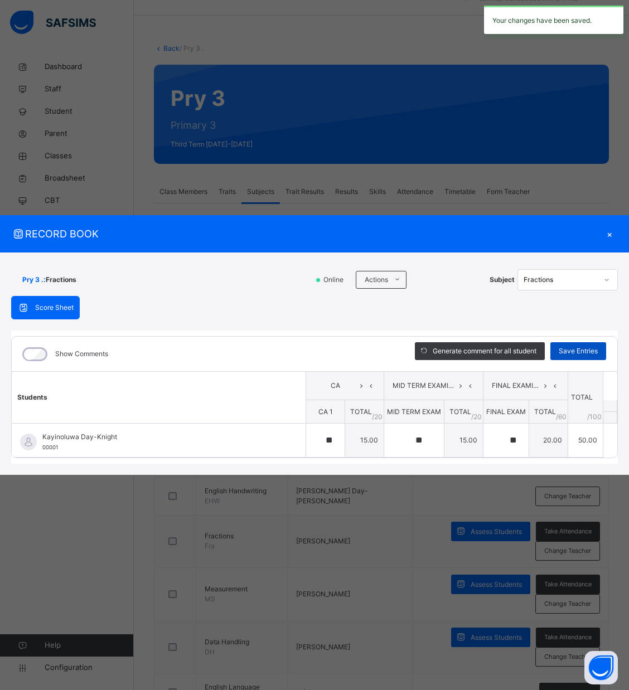
click at [577, 352] on span "Save Entries" at bounding box center [577, 351] width 39 height 10
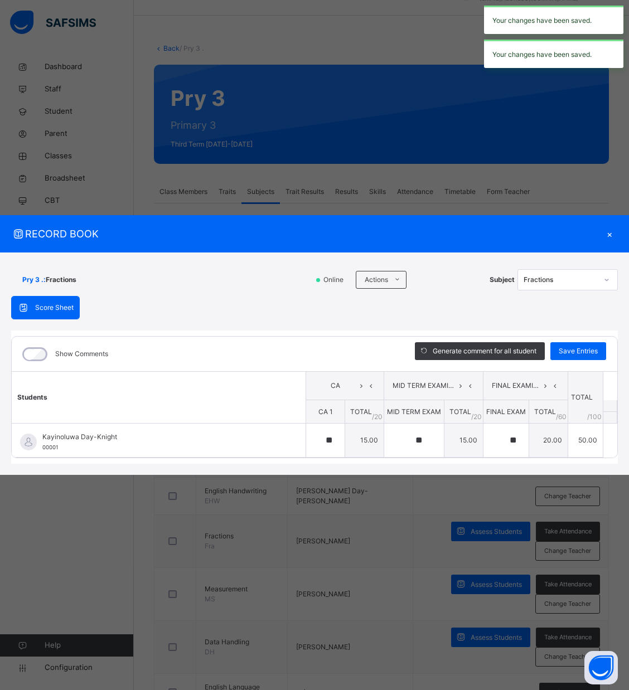
click at [611, 232] on div "×" at bounding box center [609, 233] width 17 height 15
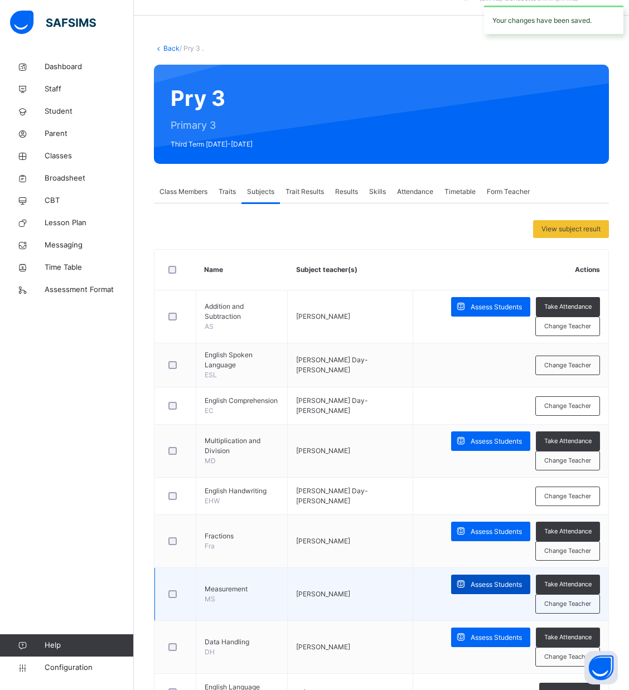
click at [503, 587] on span "Assess Students" at bounding box center [495, 585] width 51 height 10
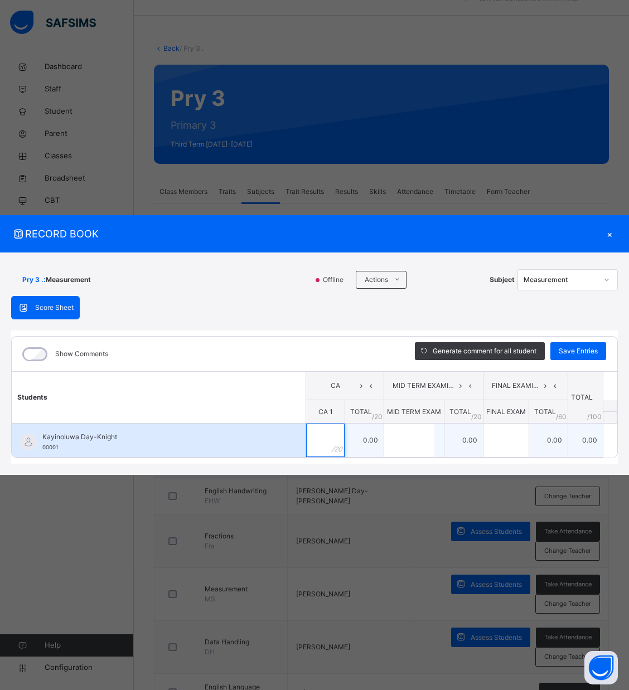
click at [332, 451] on div at bounding box center [325, 440] width 38 height 33
type input "**"
click at [433, 439] on div at bounding box center [414, 440] width 60 height 33
type input "**"
click at [510, 451] on input "text" at bounding box center [505, 440] width 45 height 33
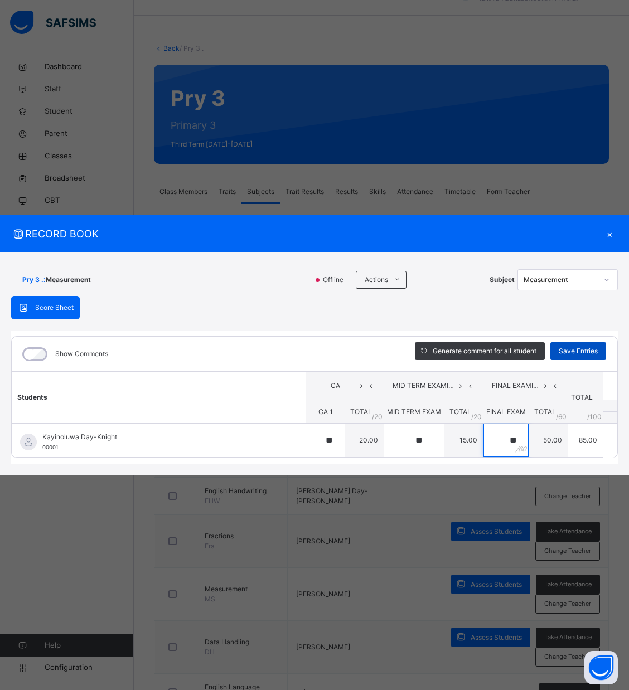
type input "**"
click at [569, 346] on span "Save Entries" at bounding box center [577, 351] width 39 height 10
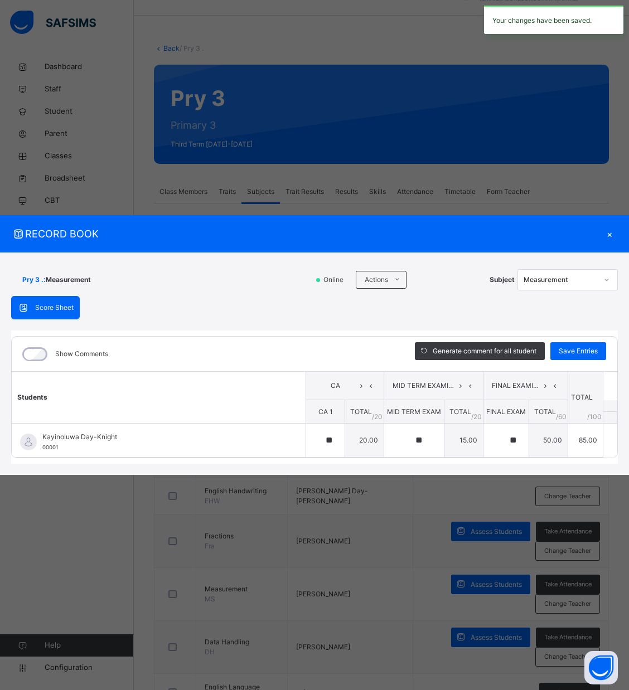
click at [606, 232] on div "×" at bounding box center [609, 233] width 17 height 15
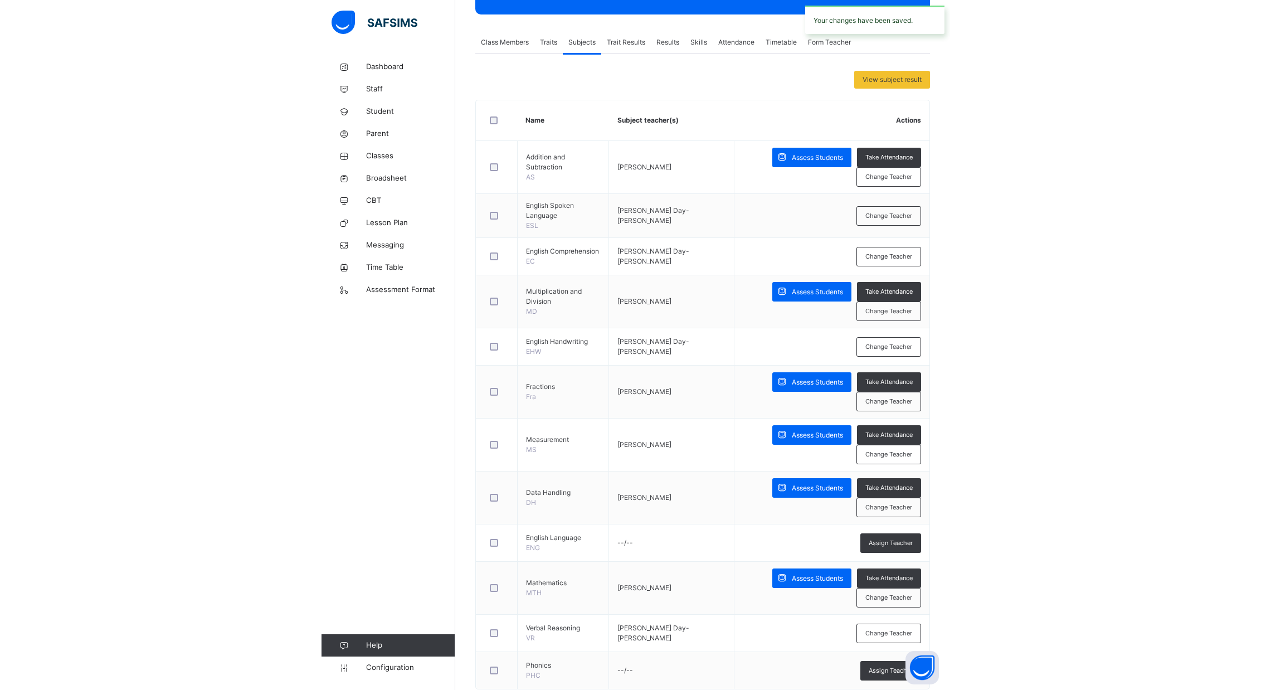
scroll to position [206, 0]
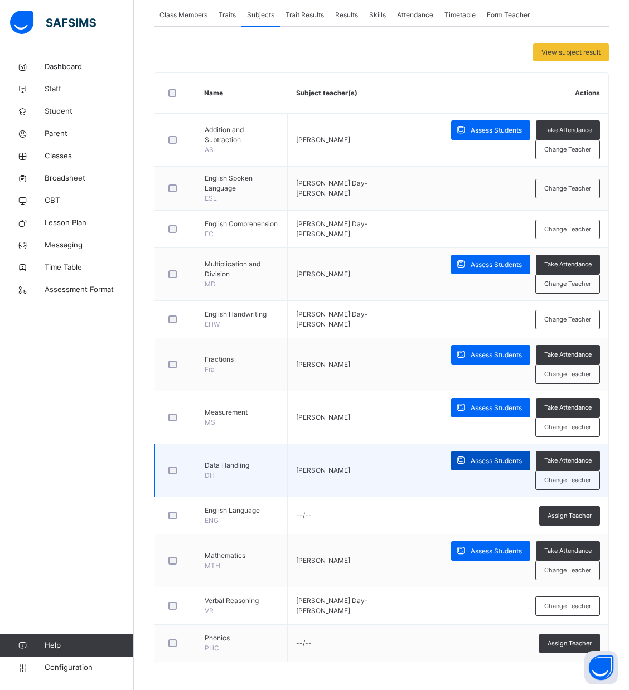
click at [503, 458] on span "Assess Students" at bounding box center [495, 461] width 51 height 10
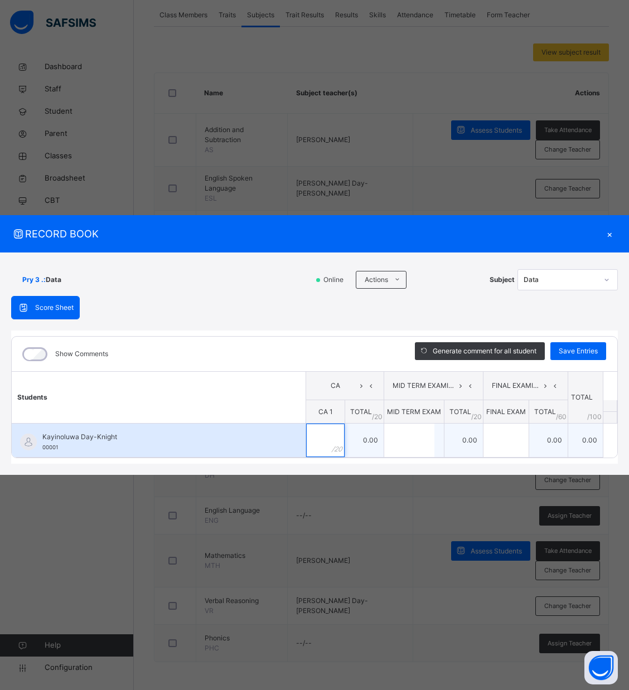
click at [336, 444] on div at bounding box center [325, 440] width 38 height 33
type input "**"
click at [410, 438] on input "text" at bounding box center [409, 440] width 50 height 33
type input "**"
click at [514, 444] on div at bounding box center [505, 440] width 45 height 33
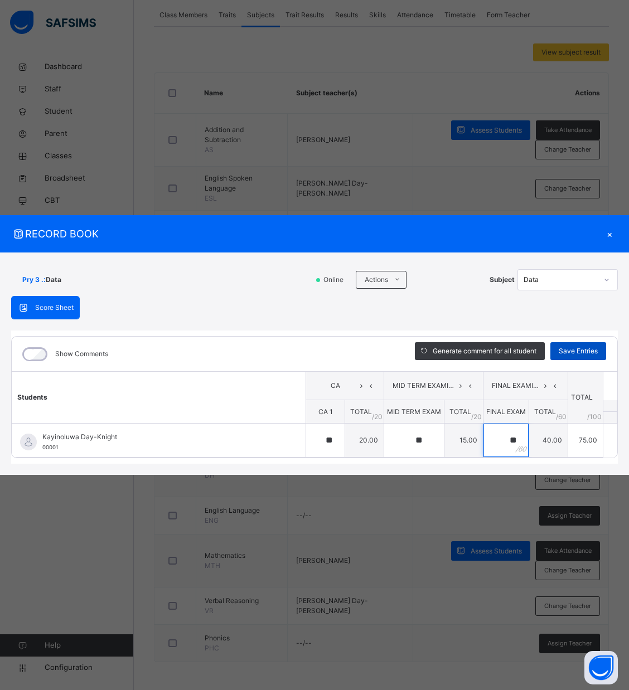
type input "**"
click at [576, 356] on div "Save Entries" at bounding box center [578, 351] width 56 height 18
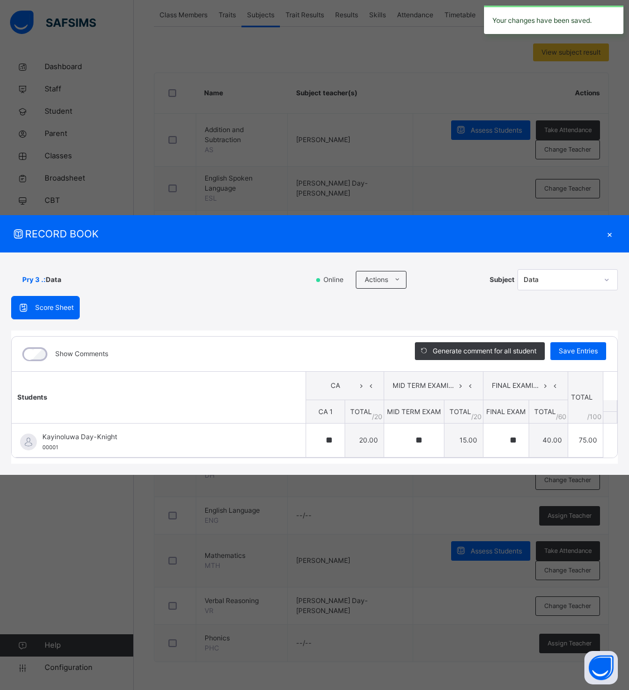
click at [606, 235] on div "×" at bounding box center [609, 233] width 17 height 15
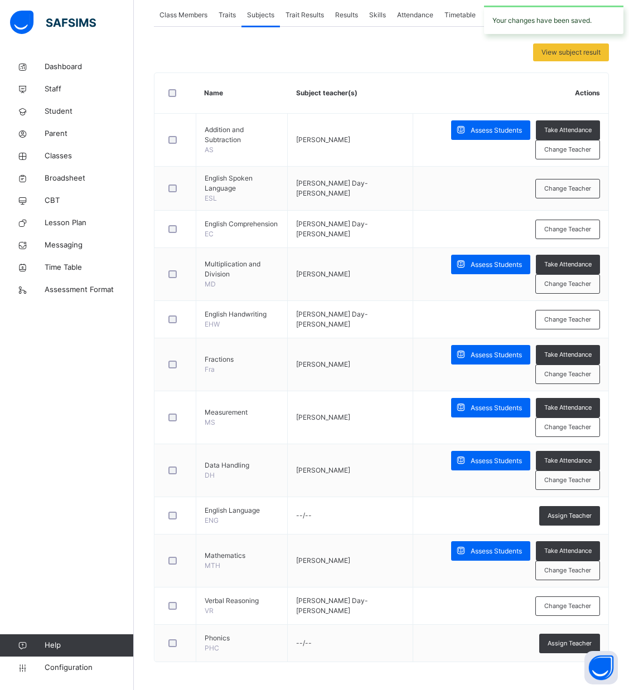
click at [340, 13] on span "Results" at bounding box center [346, 15] width 23 height 10
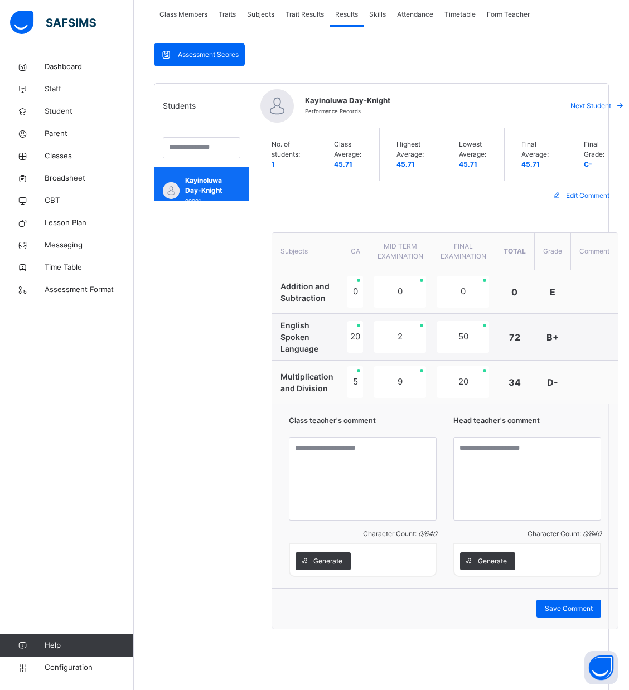
click at [201, 186] on span "Kayinoluwa Day-Knight" at bounding box center [204, 186] width 38 height 20
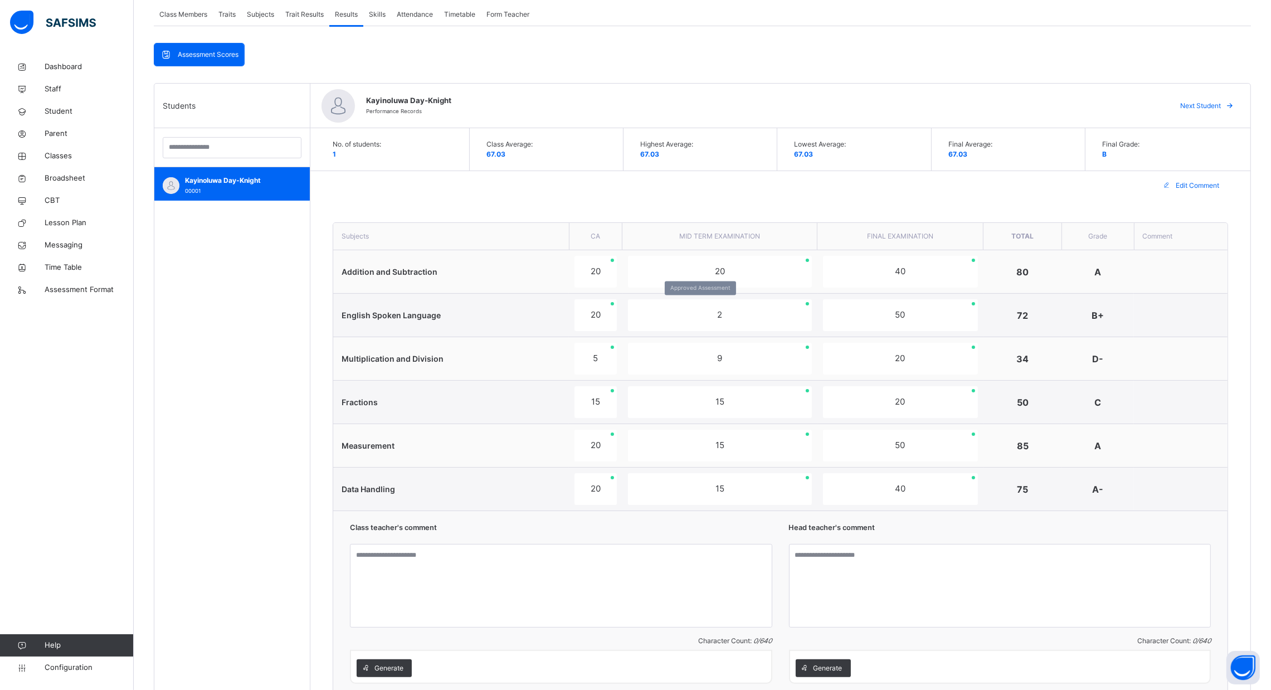
drag, startPoint x: 490, startPoint y: 320, endPoint x: 804, endPoint y: 331, distance: 314.0
click at [804, 331] on tr "English Spoken Language 20 2 50 72 B+" at bounding box center [780, 315] width 895 height 43
click at [1129, 321] on div "B+" at bounding box center [1098, 315] width 61 height 13
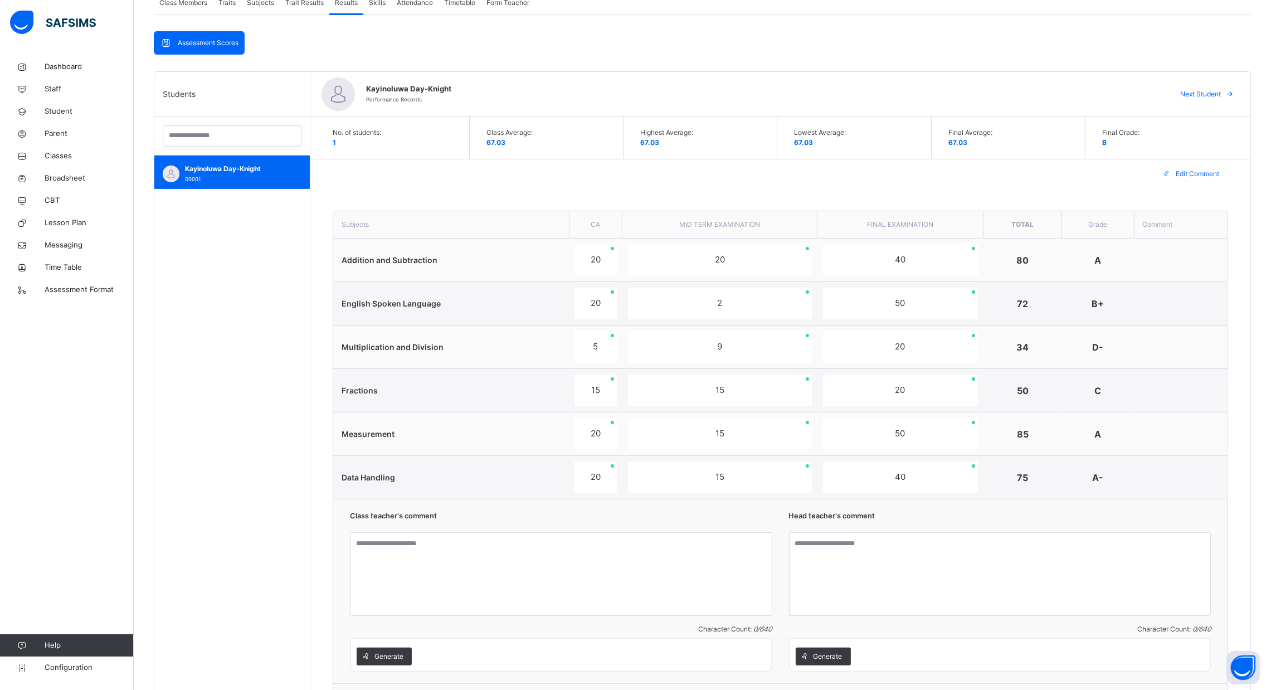
scroll to position [193, 0]
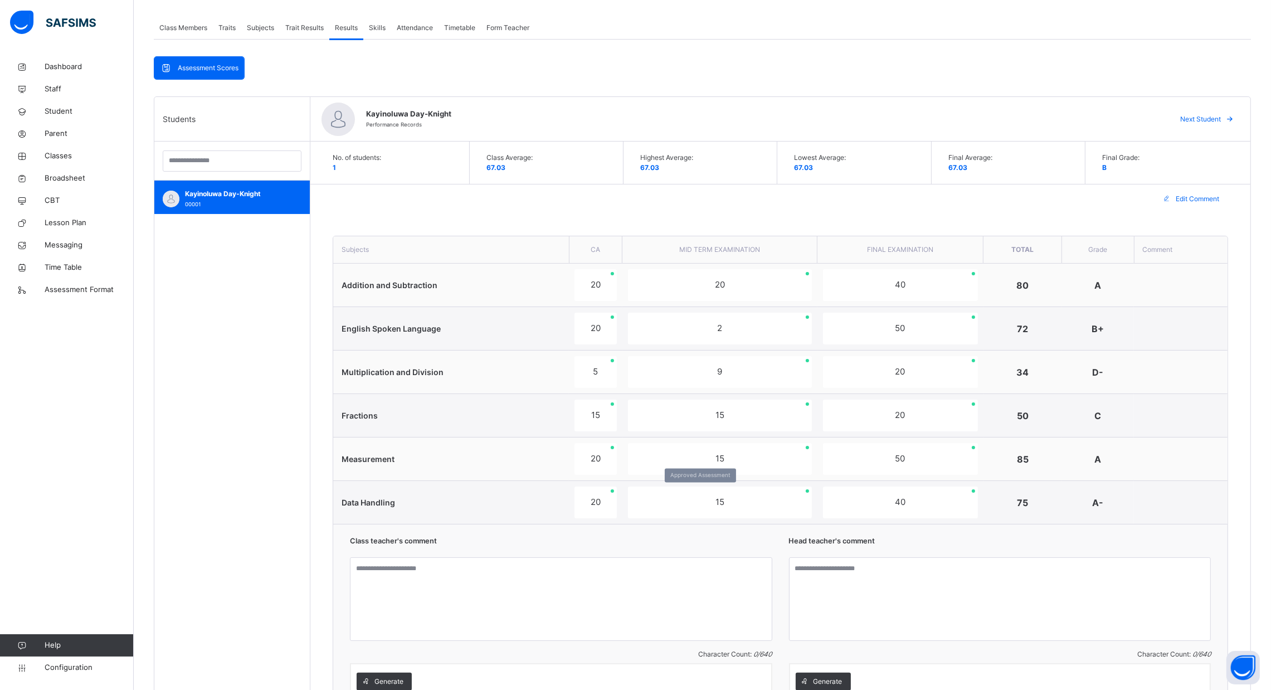
click at [697, 506] on div "15" at bounding box center [720, 503] width 184 height 32
click at [1056, 301] on td "80" at bounding box center [1023, 285] width 79 height 43
click at [1036, 348] on td "72" at bounding box center [1023, 328] width 79 height 43
click at [208, 63] on span "Assessment Scores" at bounding box center [208, 68] width 61 height 10
click at [277, 21] on div "Subjects" at bounding box center [260, 28] width 38 height 22
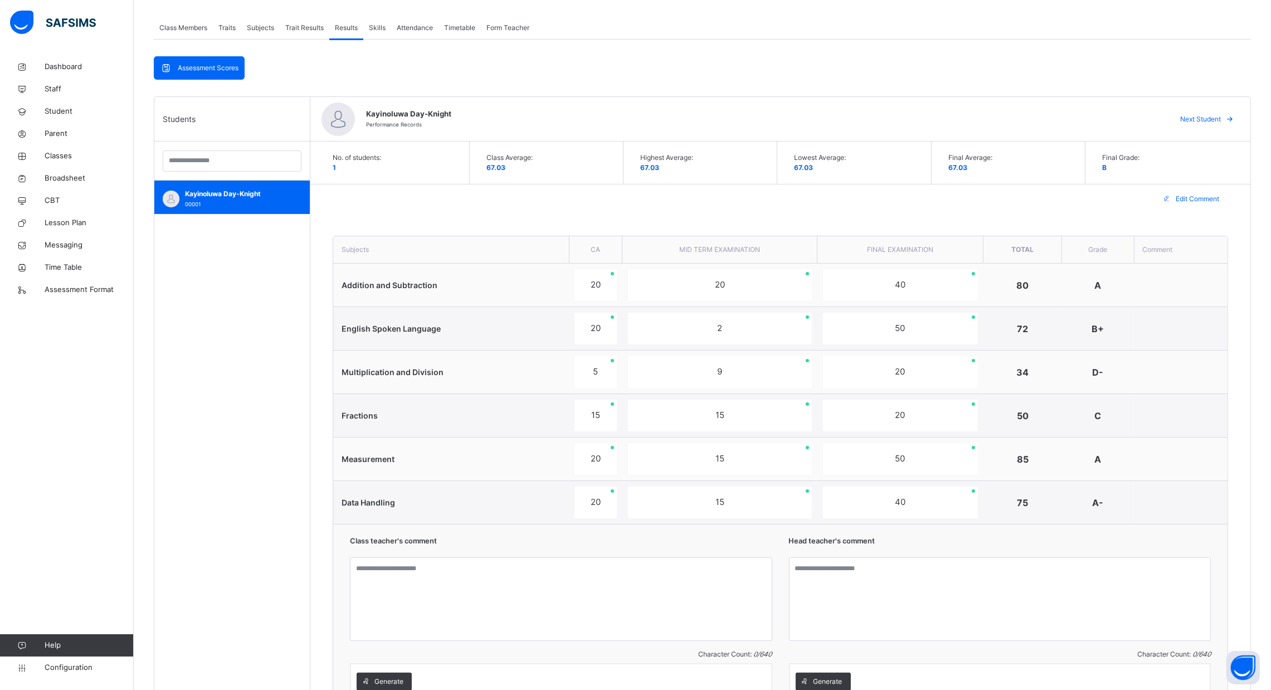
scroll to position [106, 0]
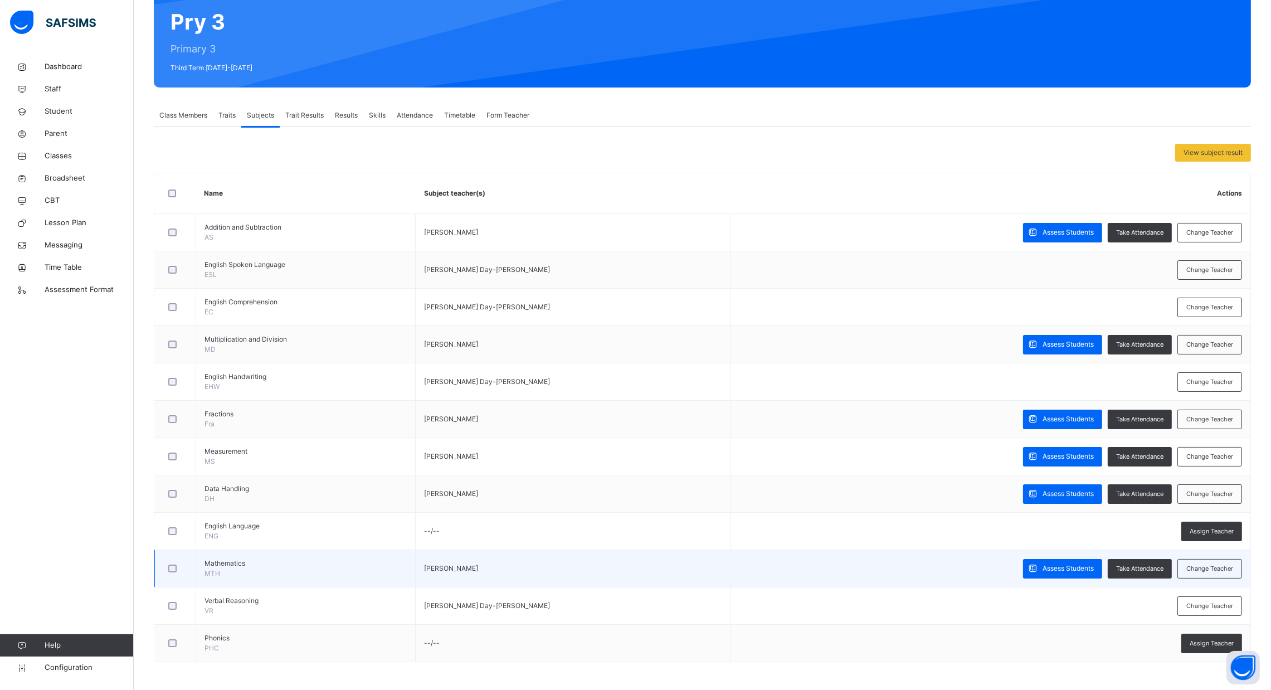
click at [314, 553] on td "Mathematics MTH" at bounding box center [306, 568] width 220 height 37
click at [1076, 570] on span "Assess Students" at bounding box center [1068, 568] width 51 height 10
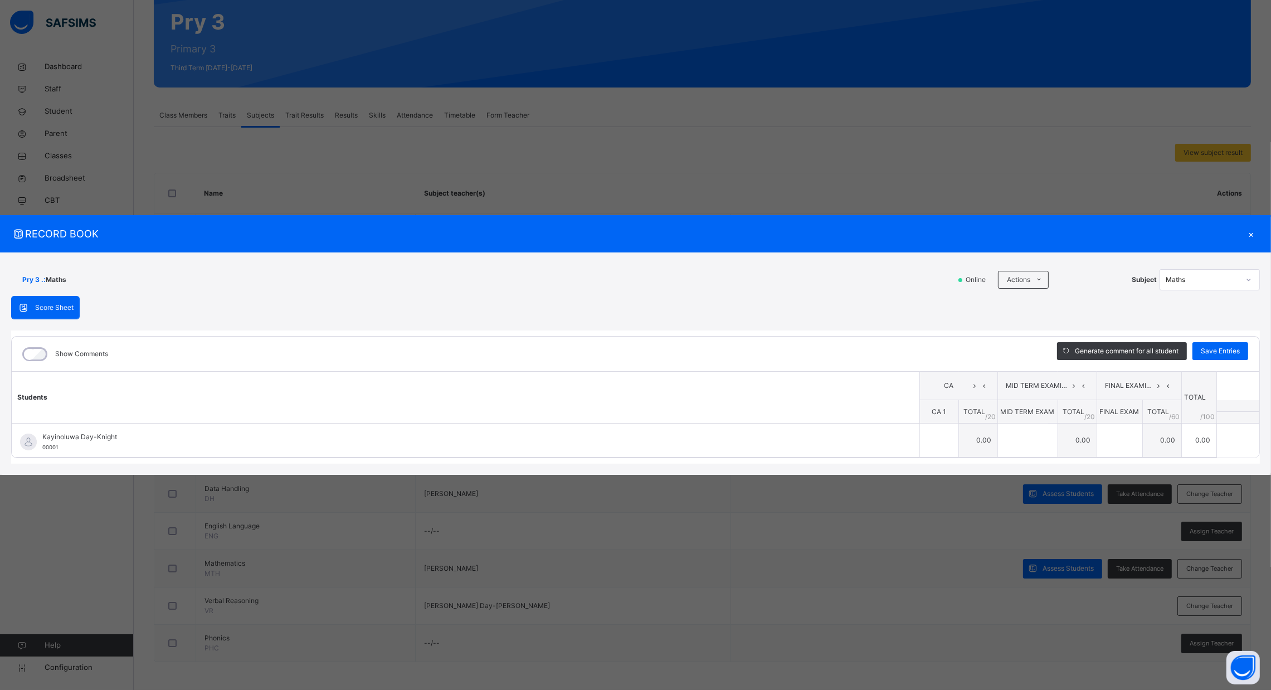
click at [1252, 229] on div "×" at bounding box center [1251, 233] width 17 height 15
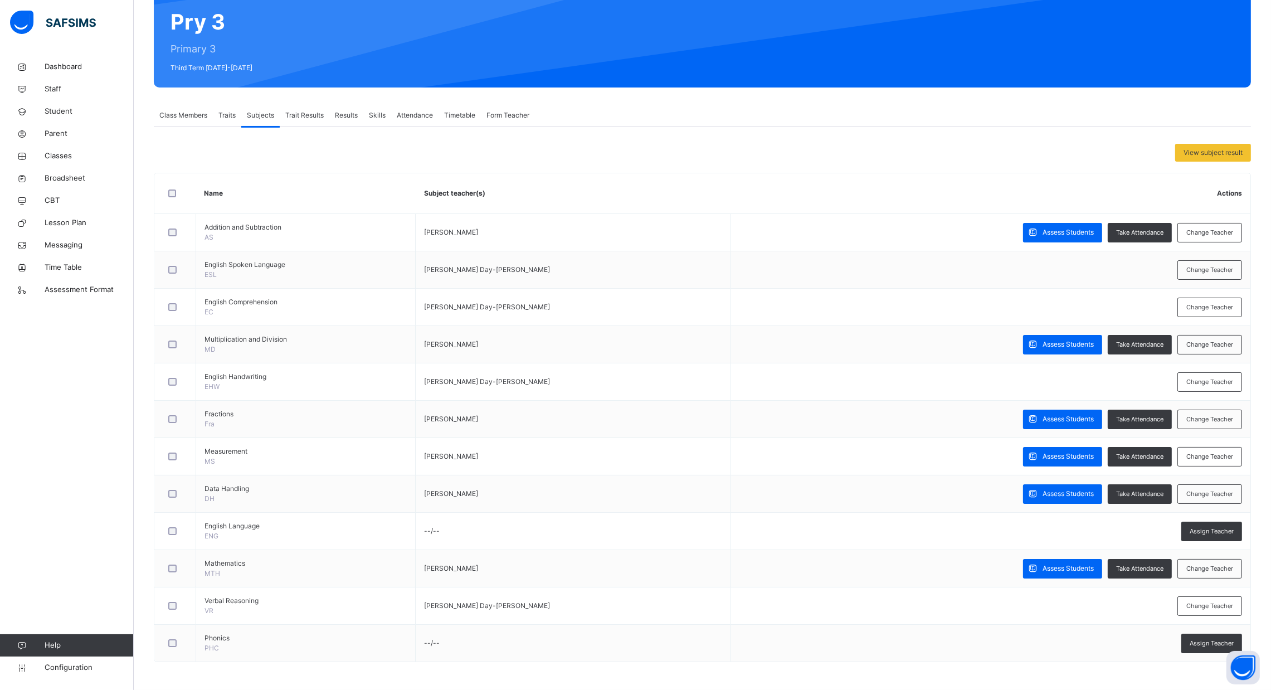
click at [456, 105] on div "Timetable" at bounding box center [460, 115] width 42 height 22
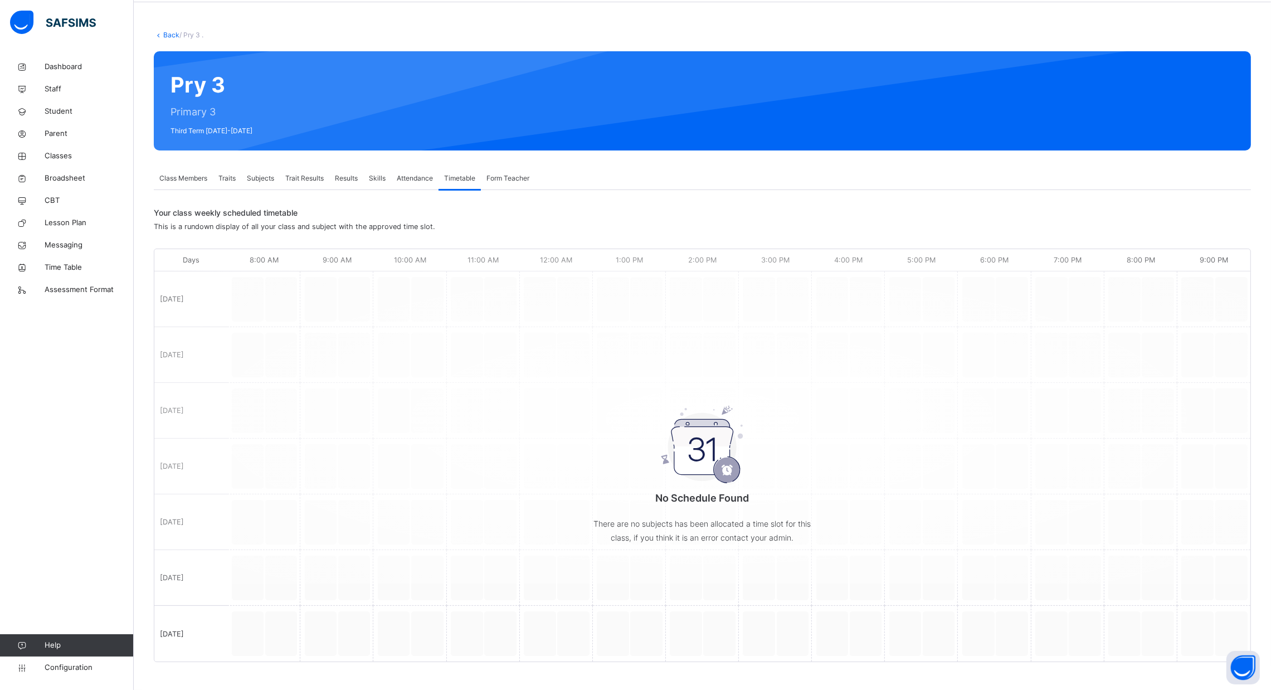
click at [400, 161] on div "Back / Pry 3 . Pry 3 Primary 3 Third Term [DATE]-[DATE] Class Members Traits Su…" at bounding box center [703, 351] width 1138 height 677
click at [412, 174] on span "Attendance" at bounding box center [415, 178] width 36 height 10
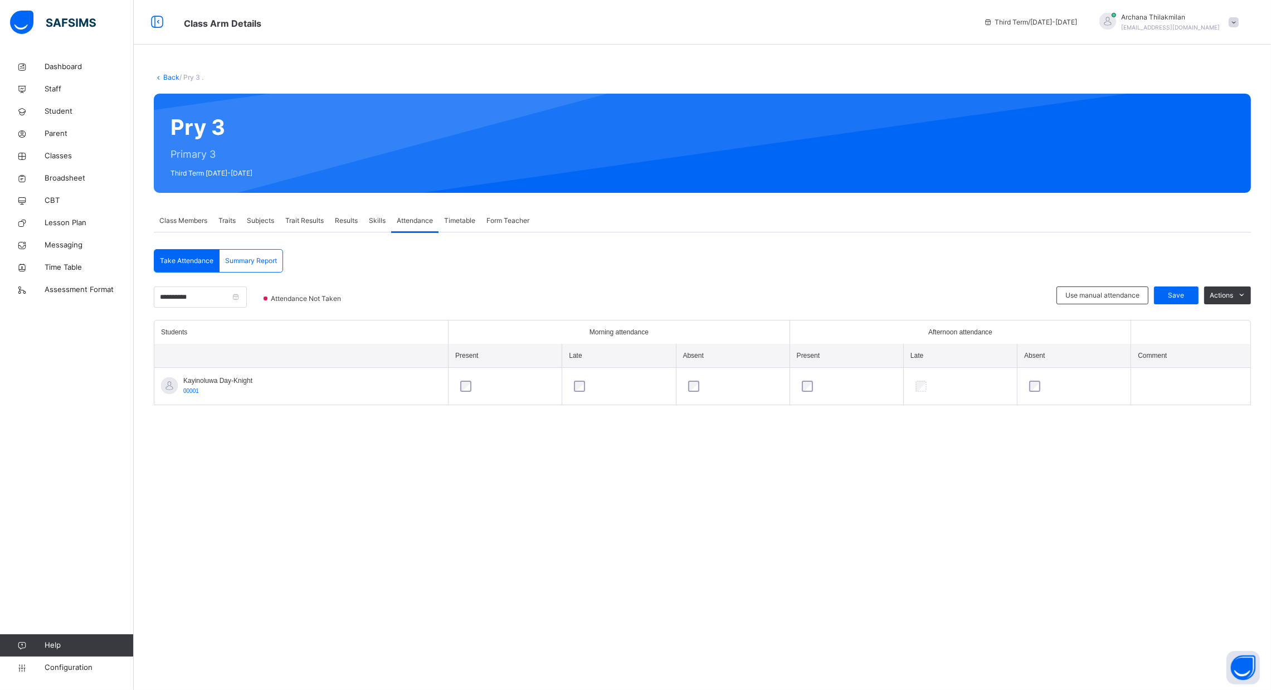
scroll to position [0, 0]
click at [46, 670] on span "Configuration" at bounding box center [89, 667] width 89 height 11
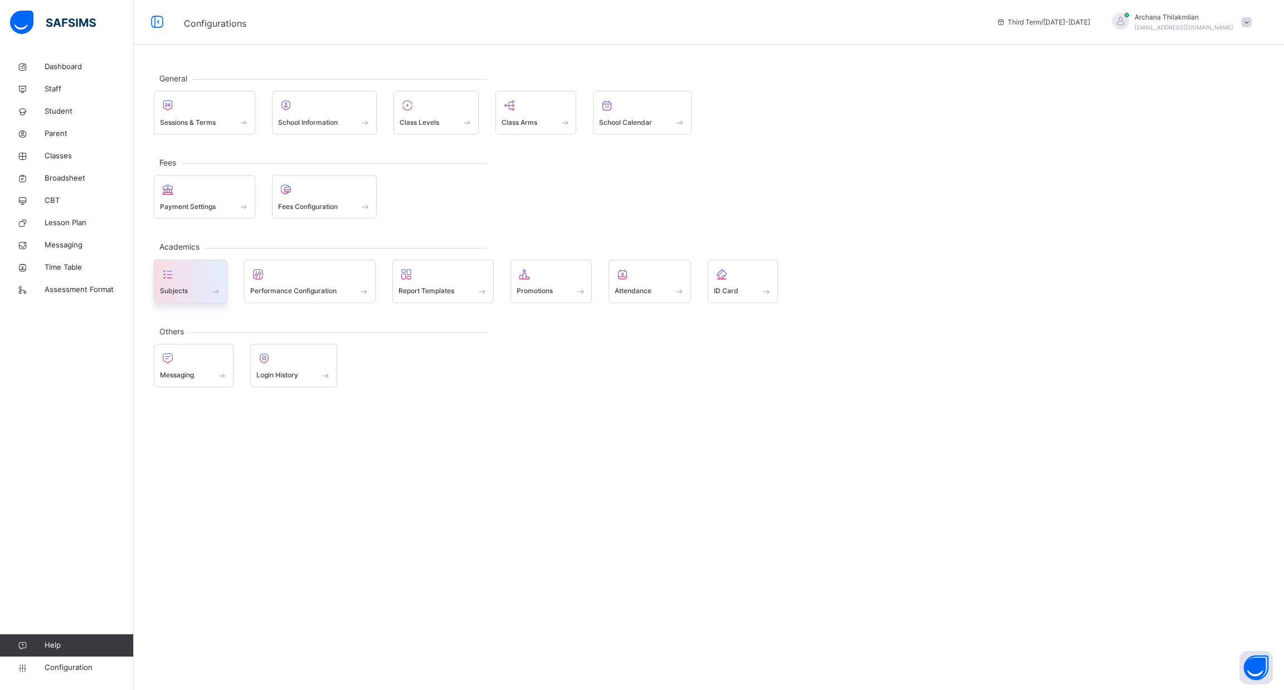
click at [175, 289] on span "Subjects" at bounding box center [174, 291] width 28 height 10
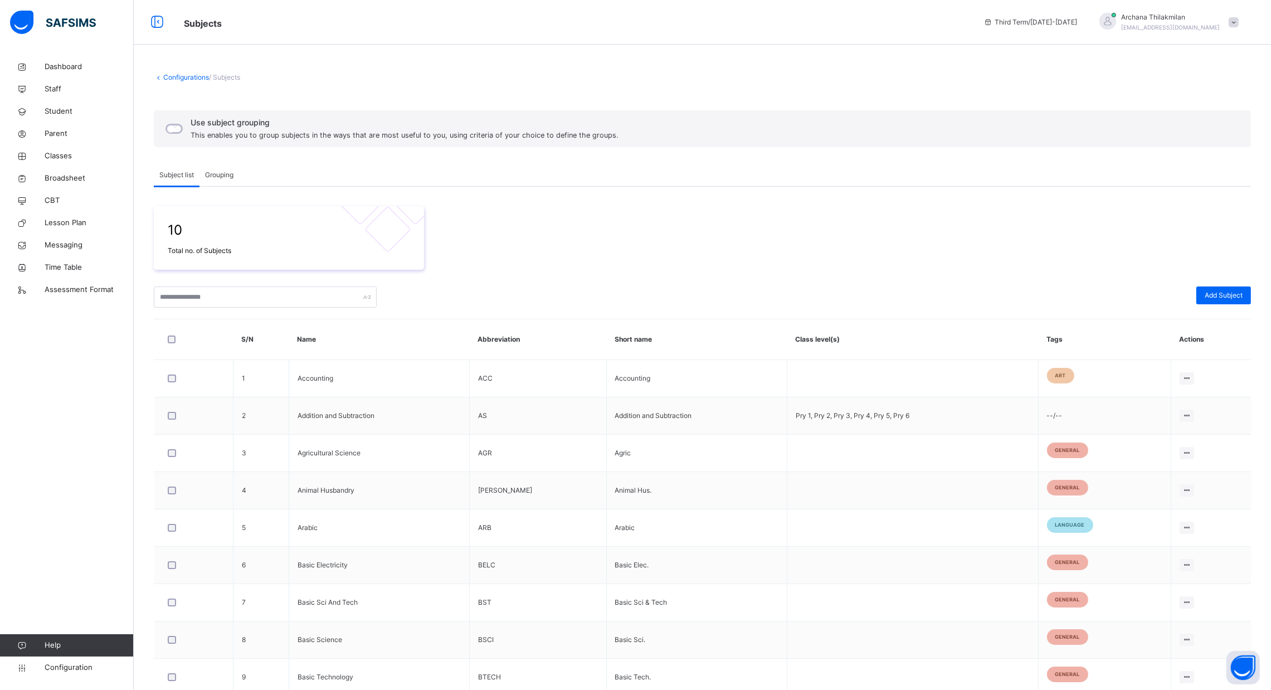
click at [225, 184] on div "Grouping" at bounding box center [220, 175] width 40 height 22
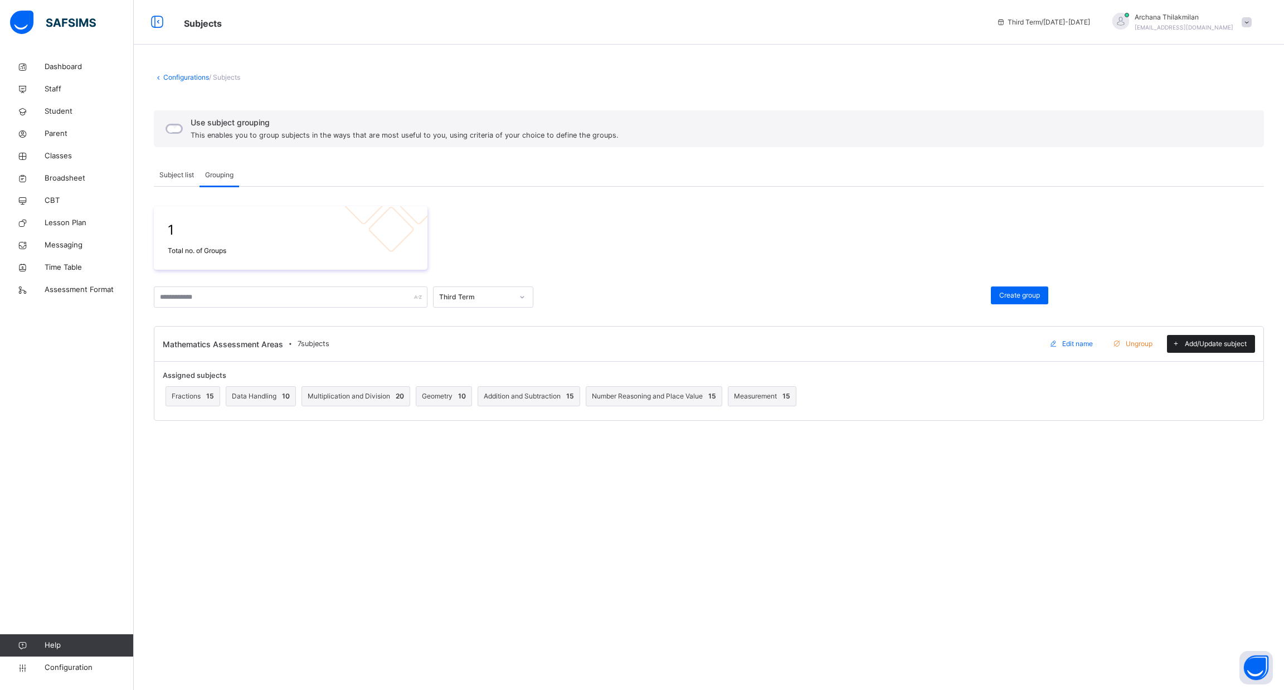
click at [1199, 341] on span "Add/Update subject" at bounding box center [1216, 344] width 62 height 10
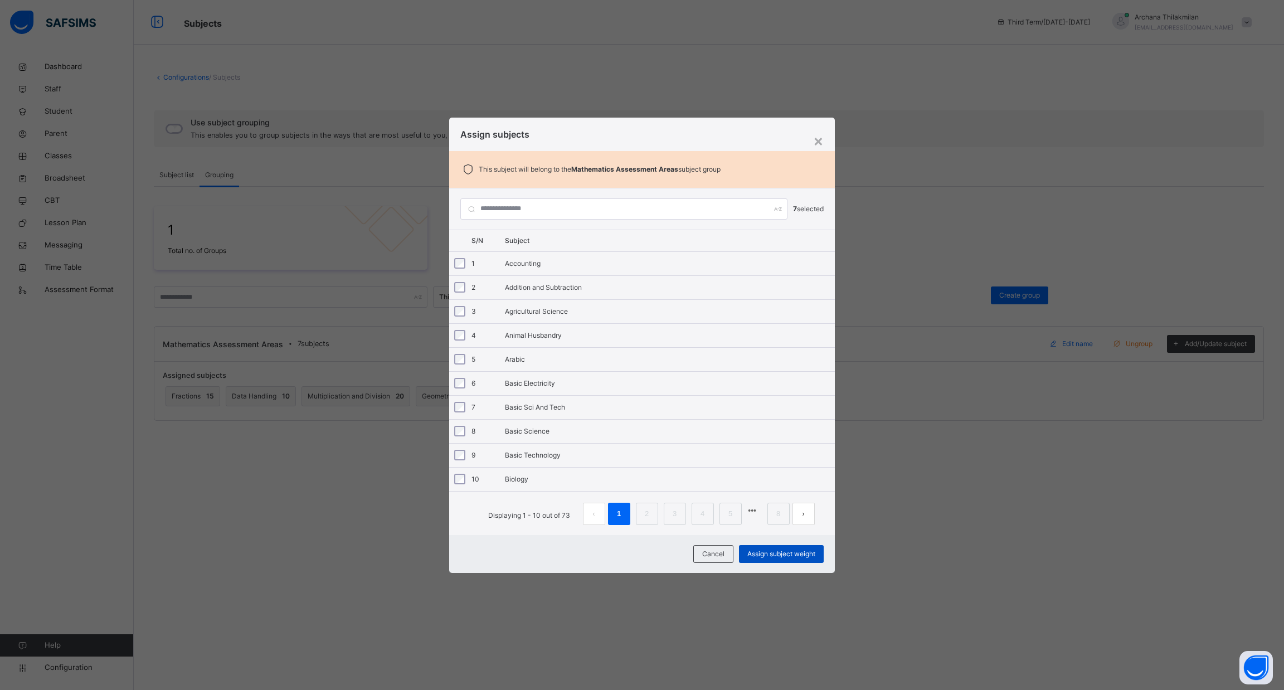
click at [764, 556] on span "Assign subject weight" at bounding box center [781, 554] width 68 height 10
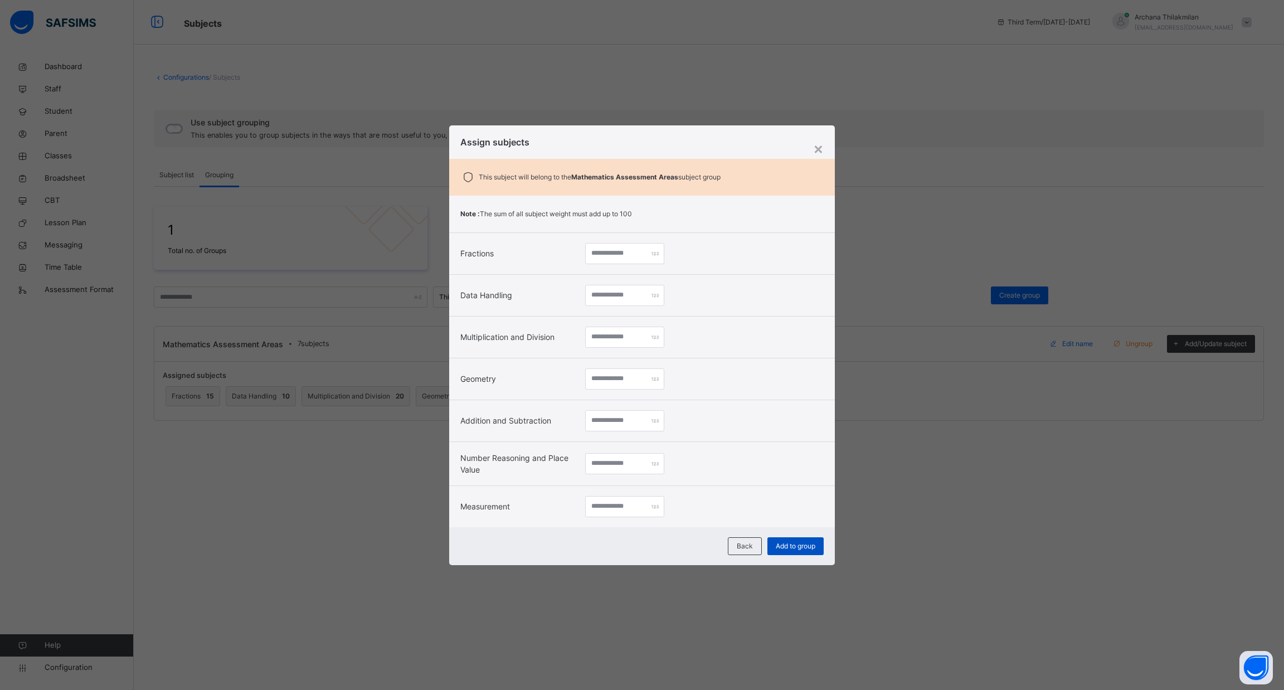
click at [796, 543] on span "Add to group" at bounding box center [796, 546] width 40 height 10
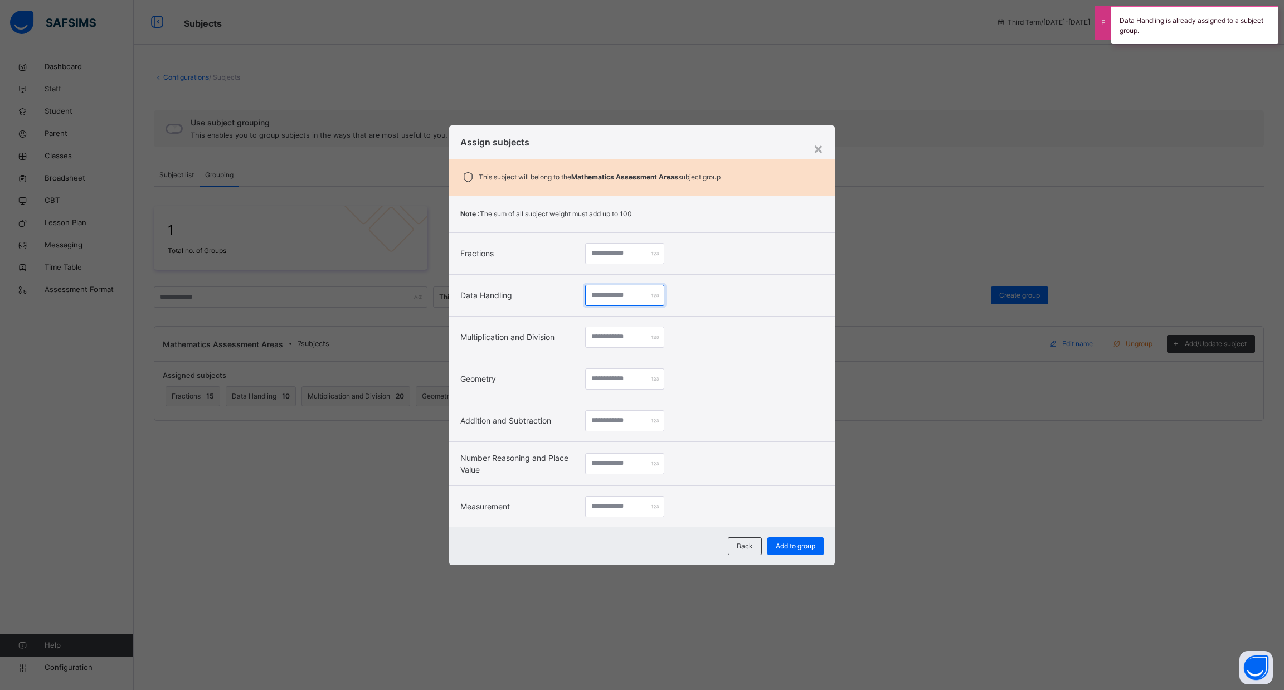
click at [664, 298] on input "**" at bounding box center [624, 295] width 79 height 21
type input "**"
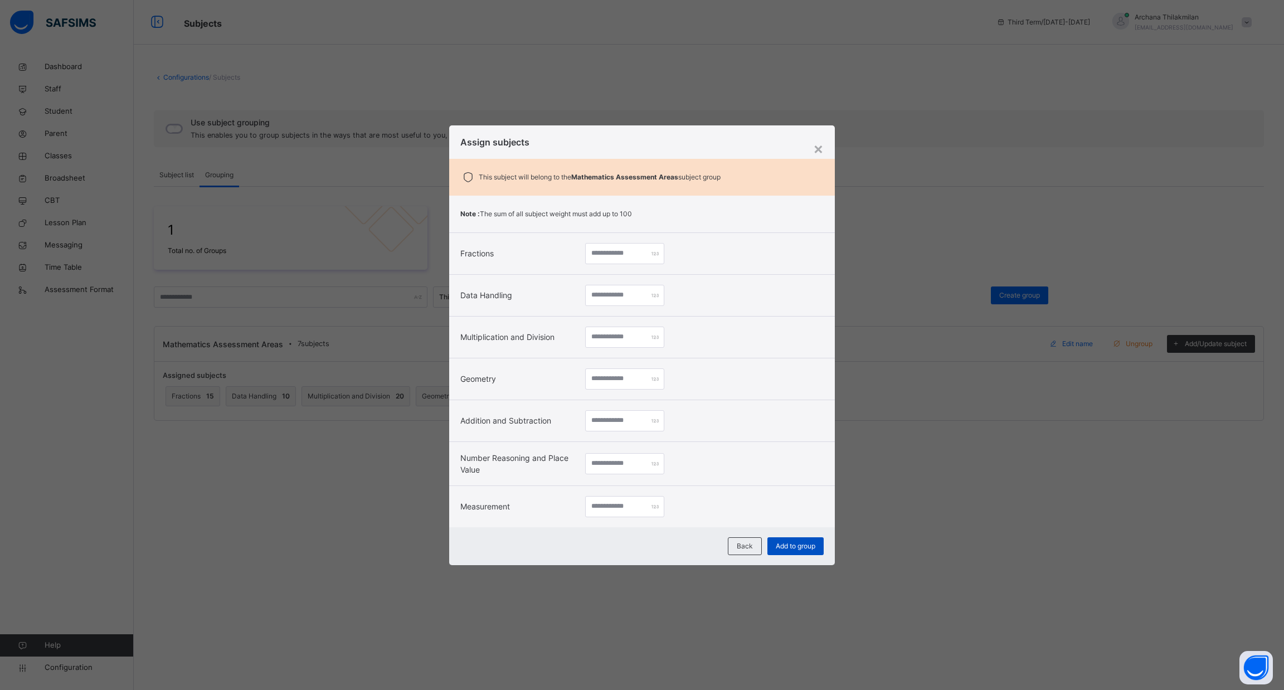
click at [784, 546] on span "Add to group" at bounding box center [796, 546] width 40 height 10
click at [815, 151] on div "×" at bounding box center [818, 148] width 11 height 23
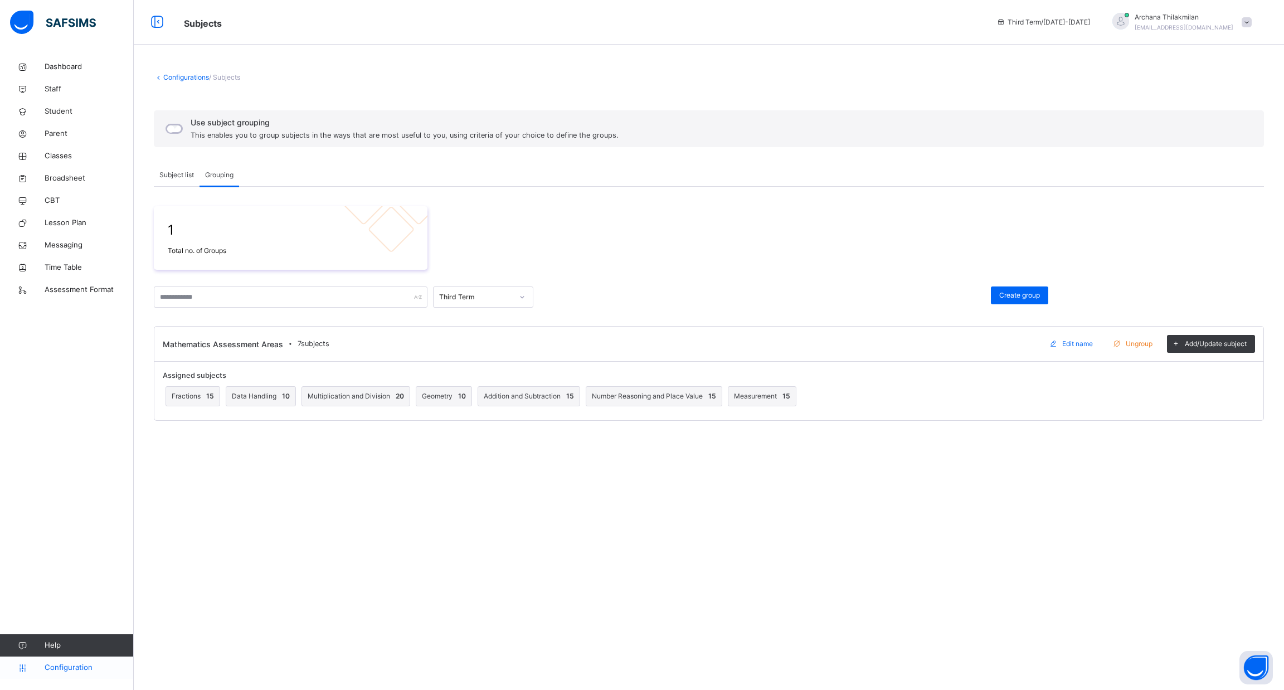
click at [78, 674] on link "Configuration" at bounding box center [66, 668] width 133 height 22
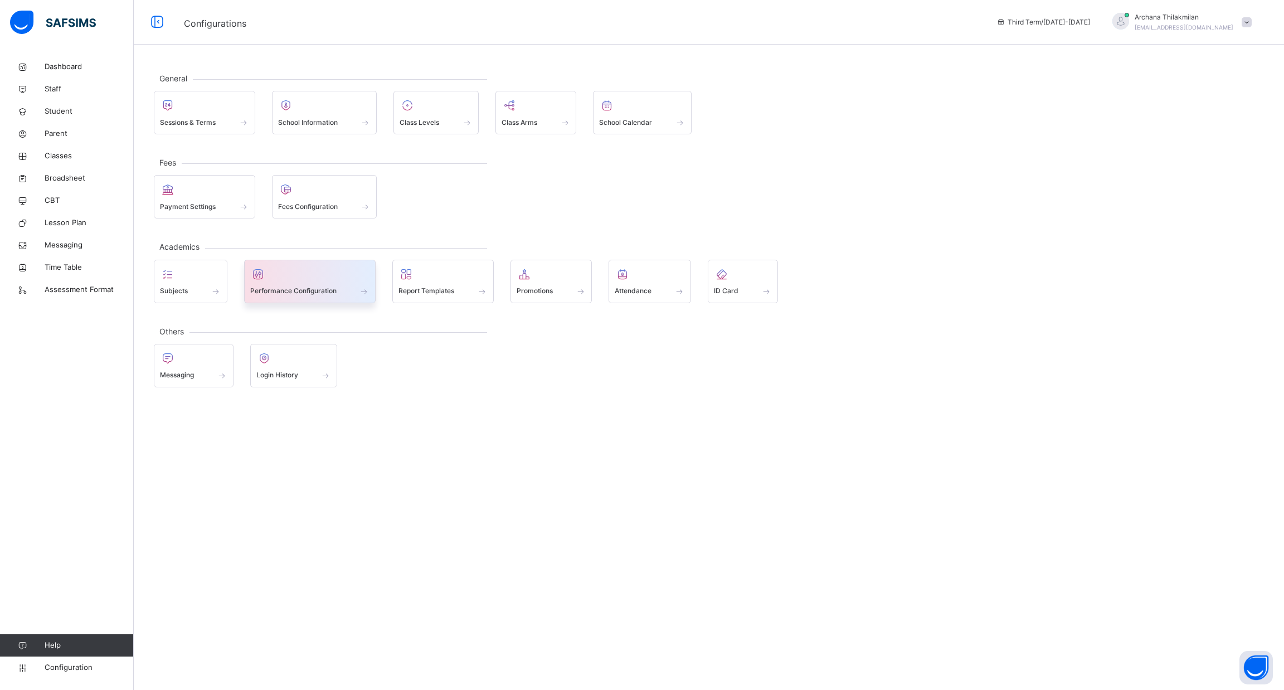
click at [293, 283] on span at bounding box center [310, 284] width 120 height 3
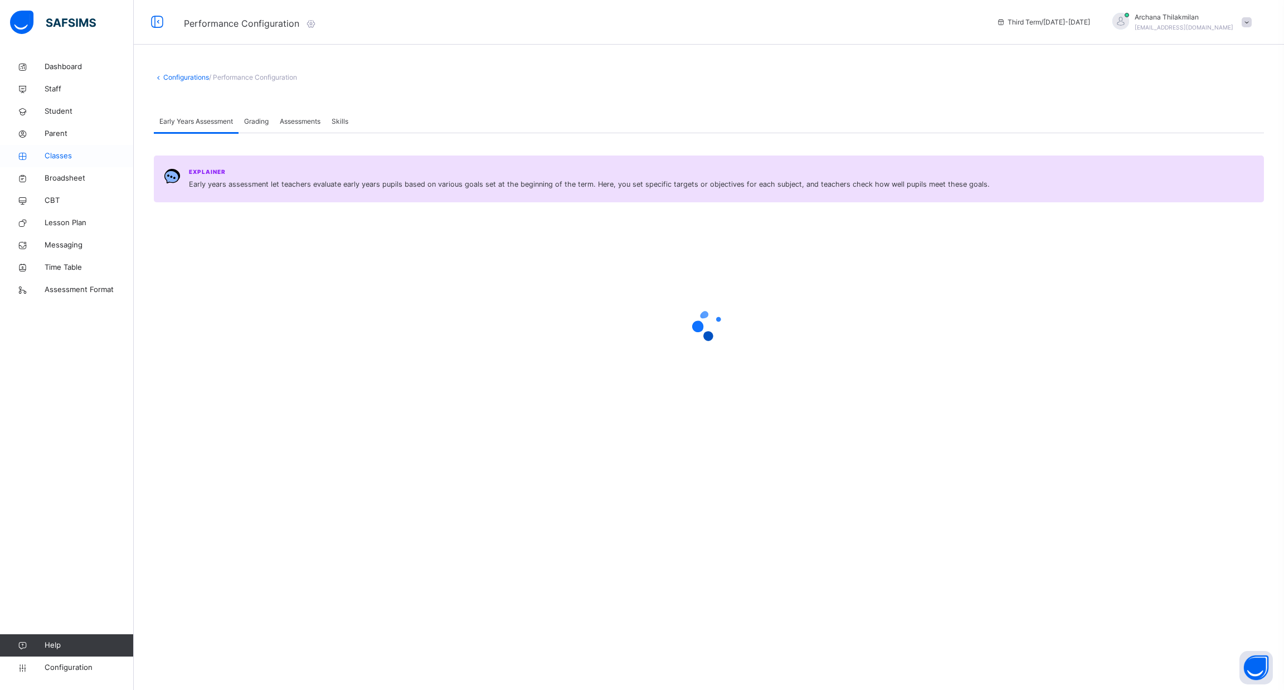
click at [53, 161] on span "Classes" at bounding box center [89, 155] width 89 height 11
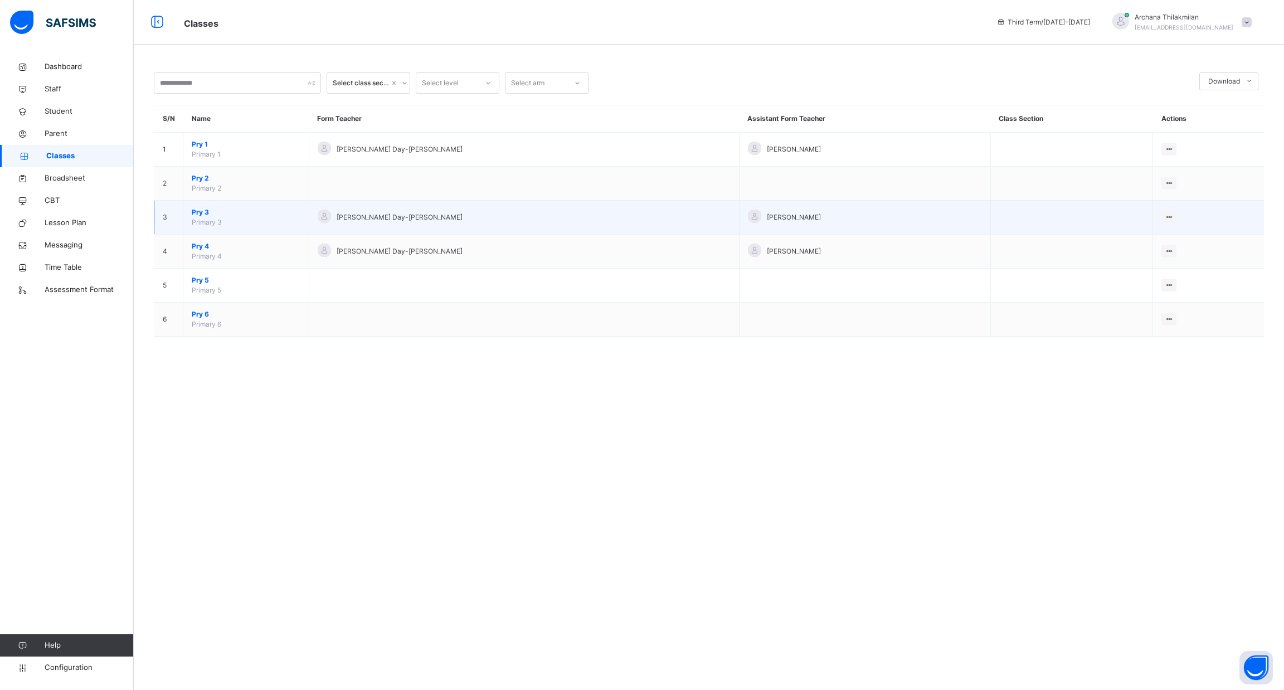
click at [225, 214] on span "Pry 3" at bounding box center [246, 212] width 109 height 10
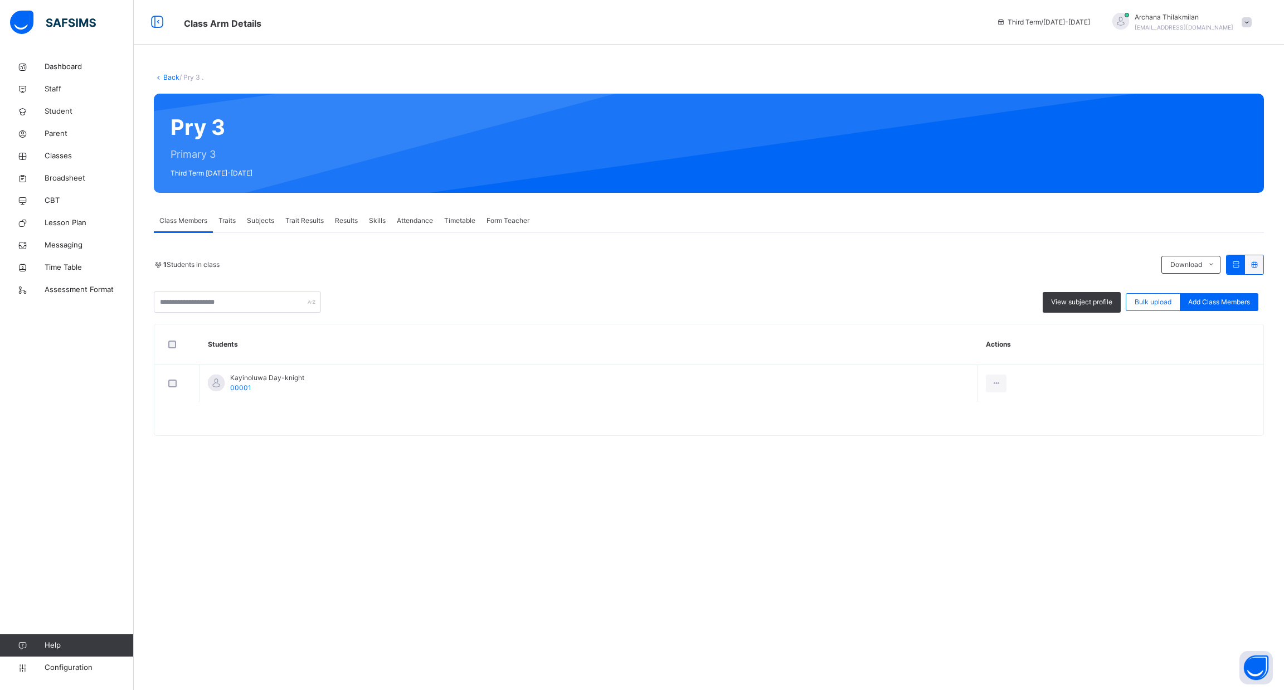
click at [348, 222] on span "Results" at bounding box center [346, 221] width 23 height 10
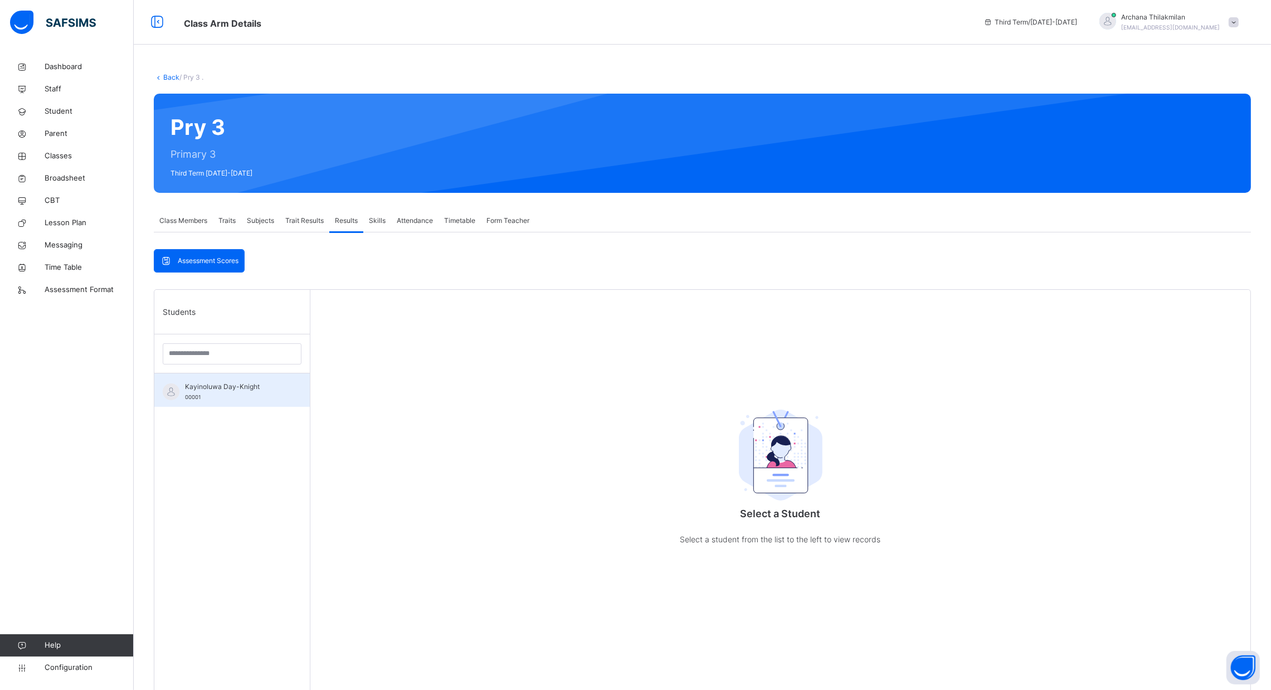
click at [265, 391] on span "Kayinoluwa Day-Knight" at bounding box center [235, 387] width 100 height 10
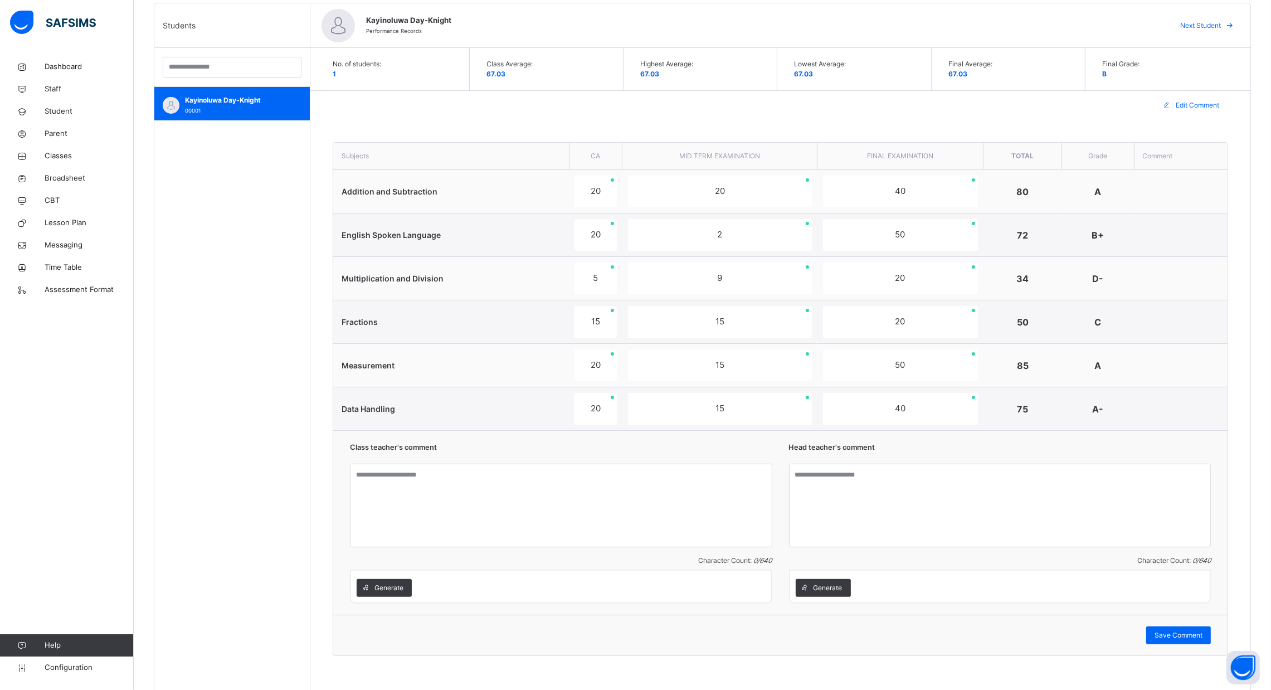
scroll to position [324, 0]
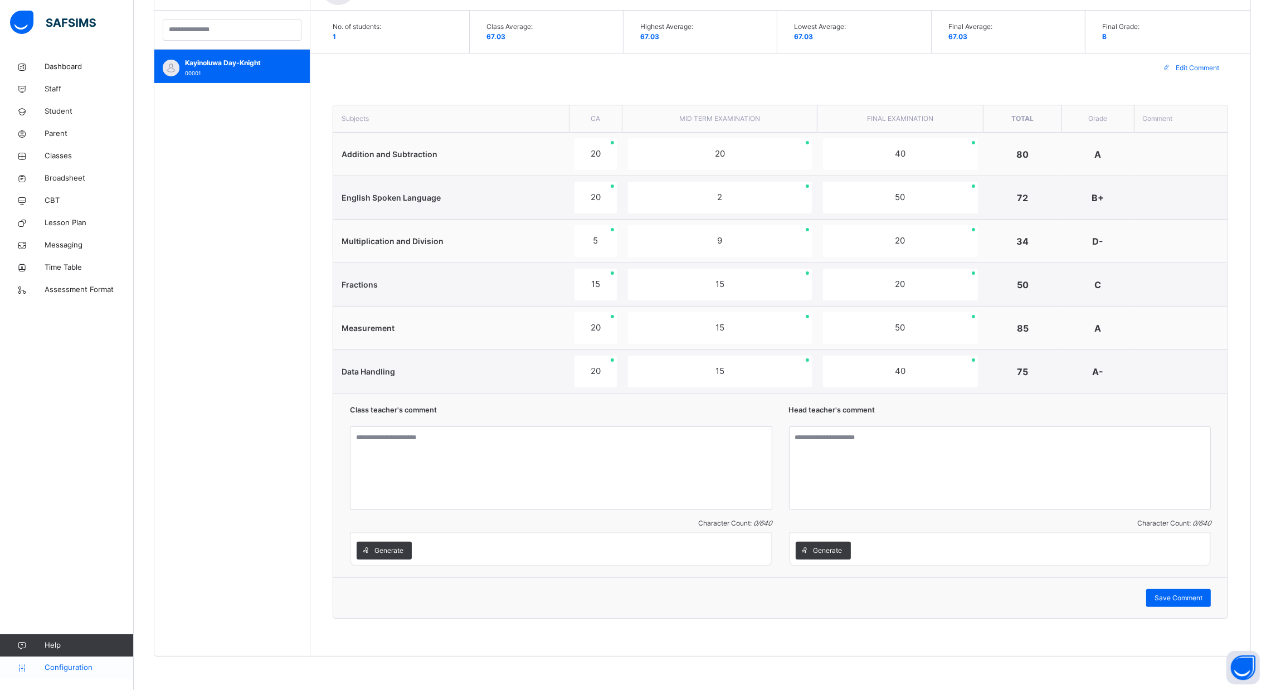
click at [82, 660] on link "Configuration" at bounding box center [66, 668] width 133 height 22
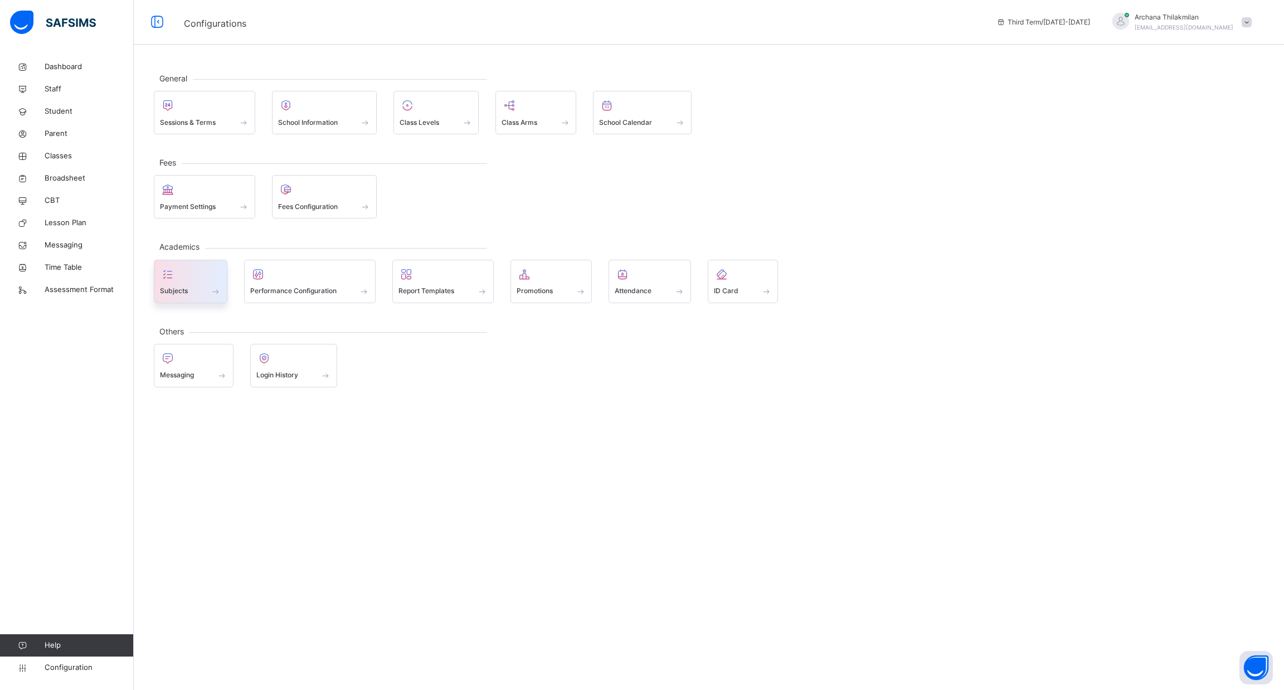
click at [183, 289] on span "Subjects" at bounding box center [174, 291] width 28 height 10
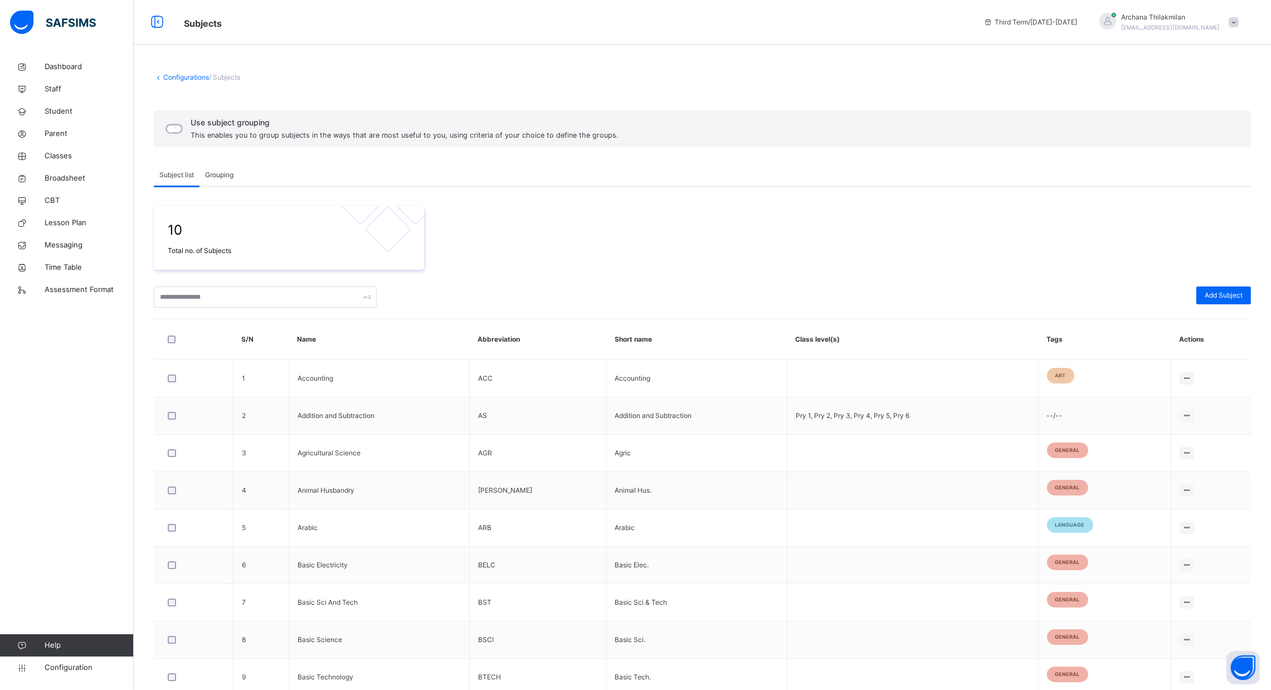
click at [221, 170] on span "Grouping" at bounding box center [219, 175] width 28 height 10
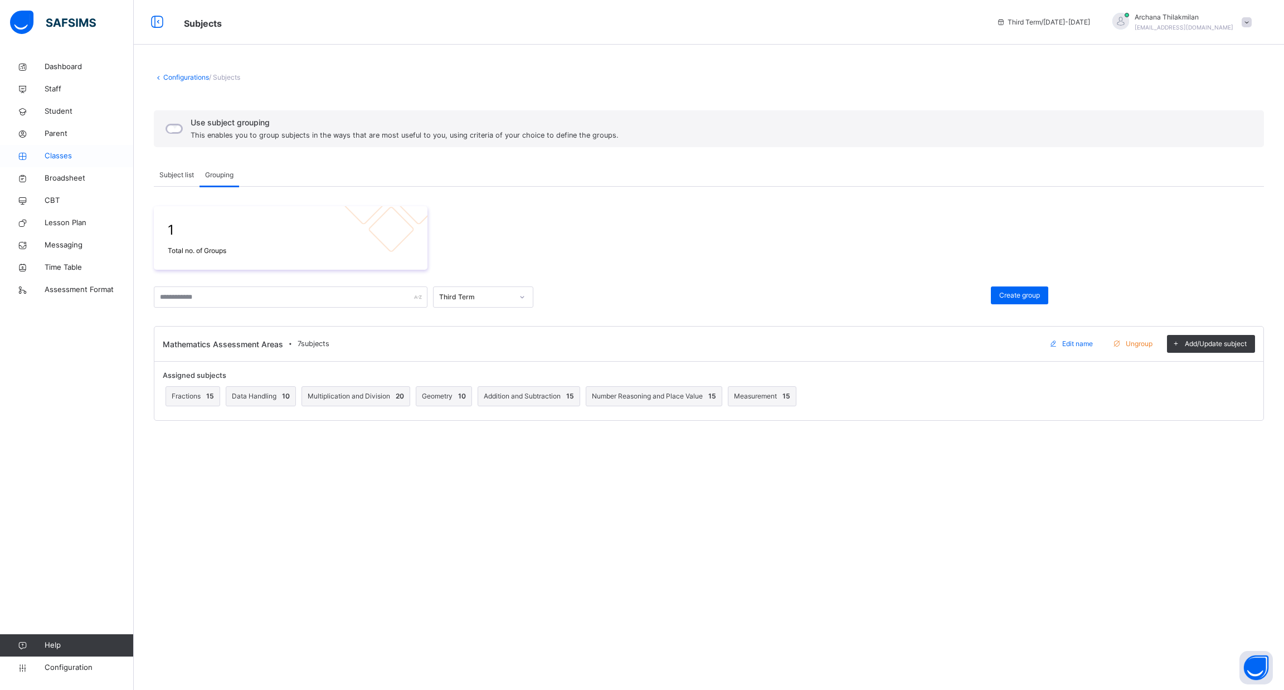
click at [57, 153] on span "Classes" at bounding box center [89, 155] width 89 height 11
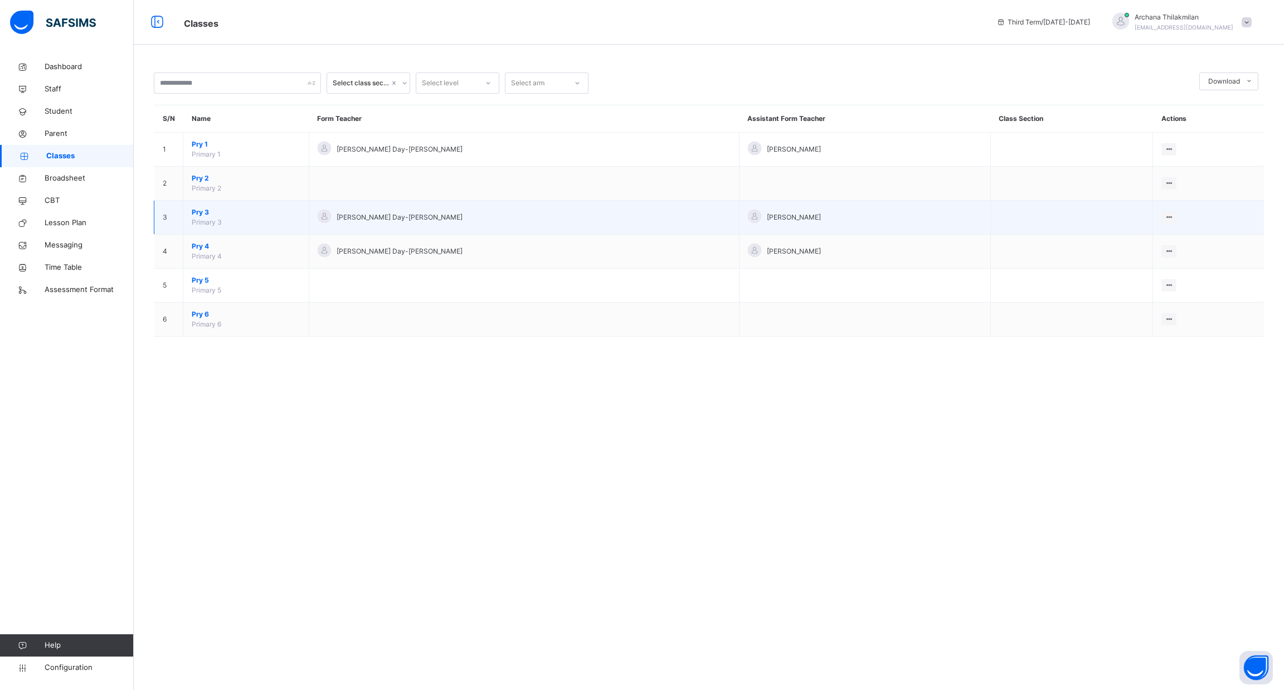
click at [227, 232] on td "Pry 3 Primary 3" at bounding box center [246, 218] width 126 height 34
click at [216, 225] on span "Primary 3" at bounding box center [207, 222] width 30 height 8
click at [198, 215] on span "Pry 3" at bounding box center [246, 212] width 109 height 10
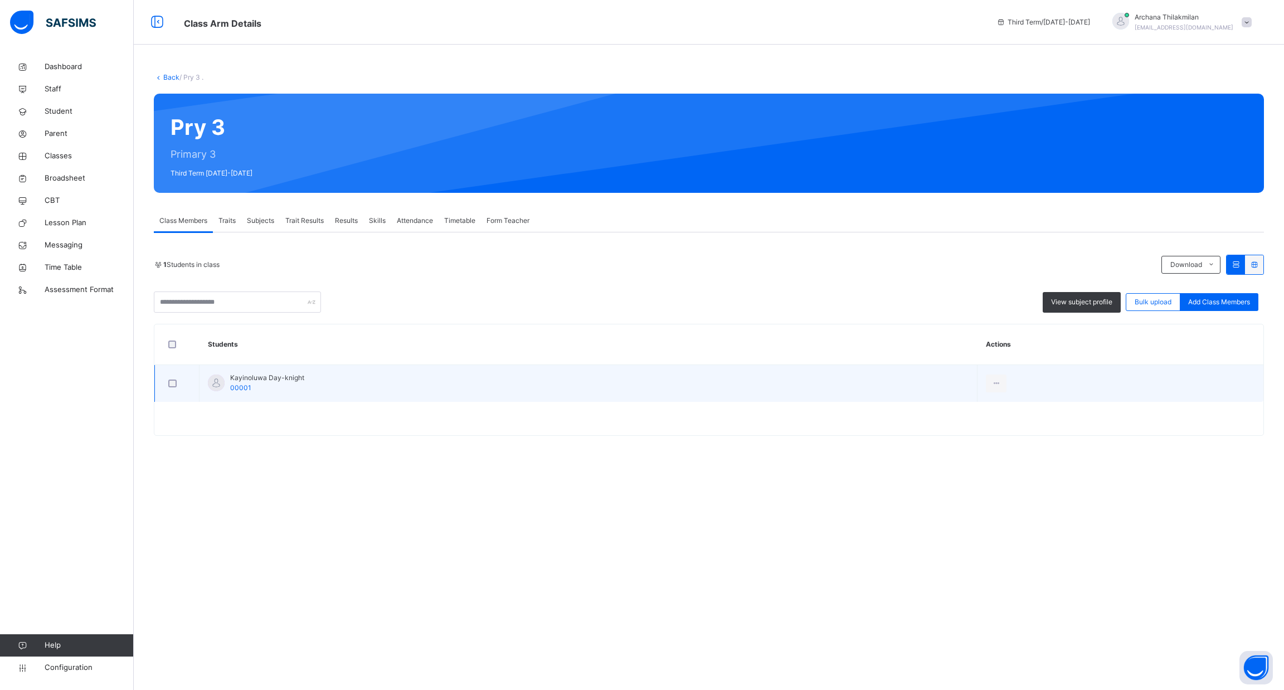
click at [182, 386] on div at bounding box center [177, 384] width 22 height 8
click at [242, 382] on span "Kayinoluwa Day-knight" at bounding box center [267, 378] width 74 height 10
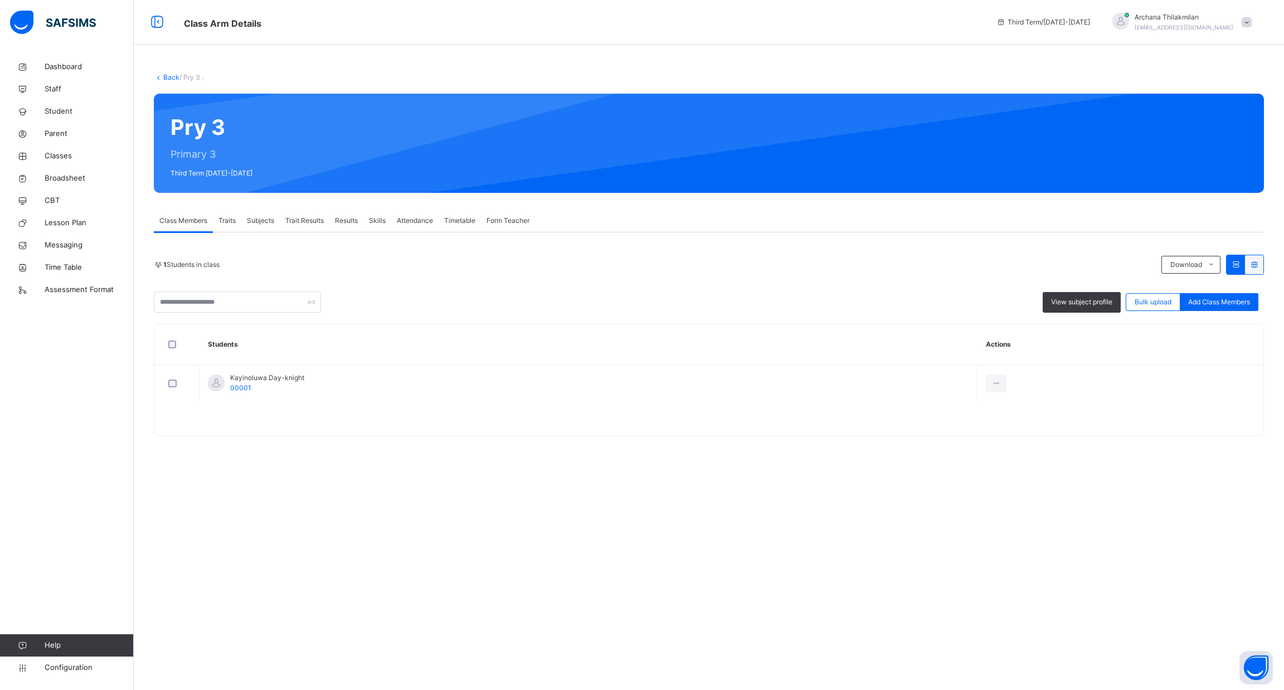
click at [351, 211] on div "Results" at bounding box center [346, 221] width 34 height 22
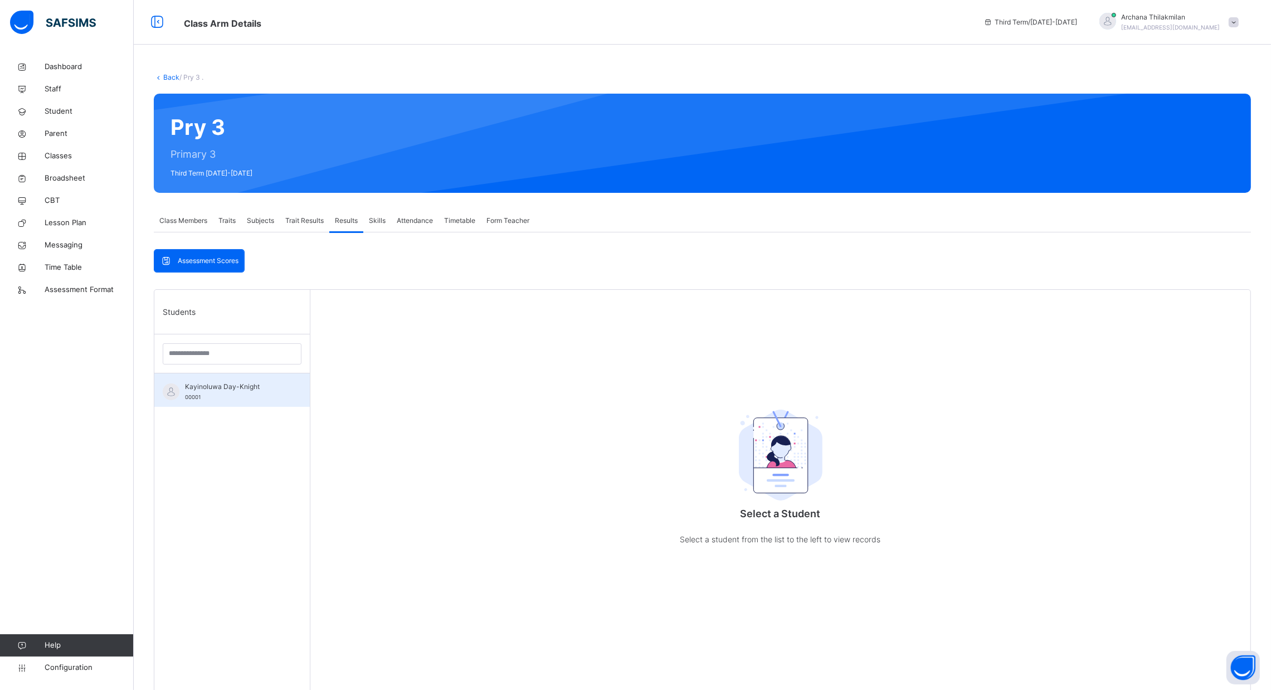
drag, startPoint x: 248, startPoint y: 415, endPoint x: 253, endPoint y: 386, distance: 29.4
click at [253, 386] on div "Students Kayinoluwa Day-Knight 00001" at bounding box center [232, 635] width 156 height 690
click at [253, 386] on span "Kayinoluwa Day-Knight" at bounding box center [235, 387] width 100 height 10
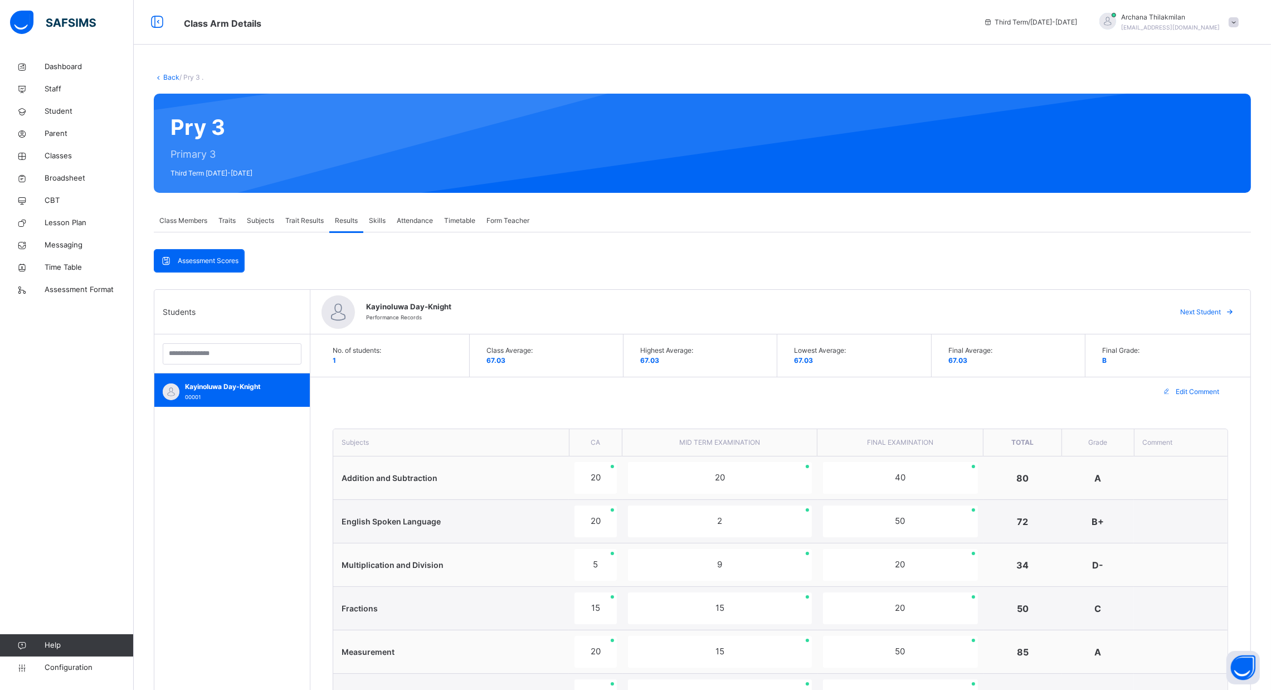
click at [263, 219] on span "Subjects" at bounding box center [260, 221] width 27 height 10
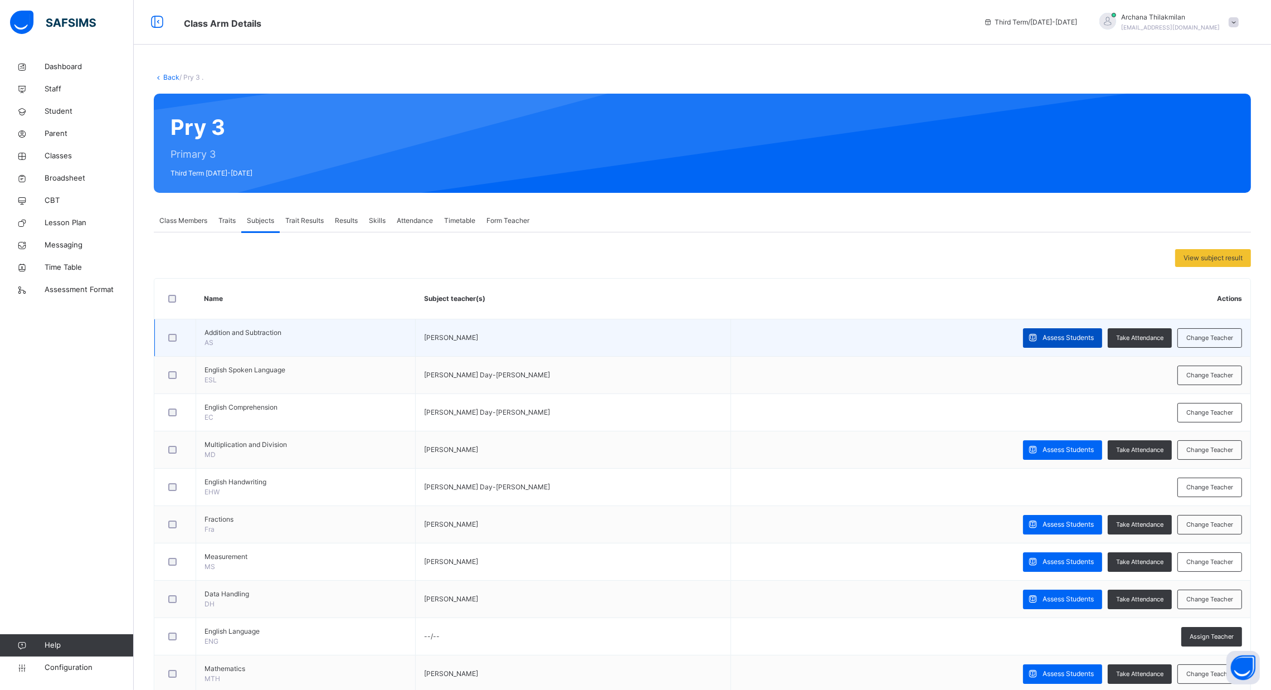
click at [1039, 344] on icon at bounding box center [1033, 338] width 12 height 13
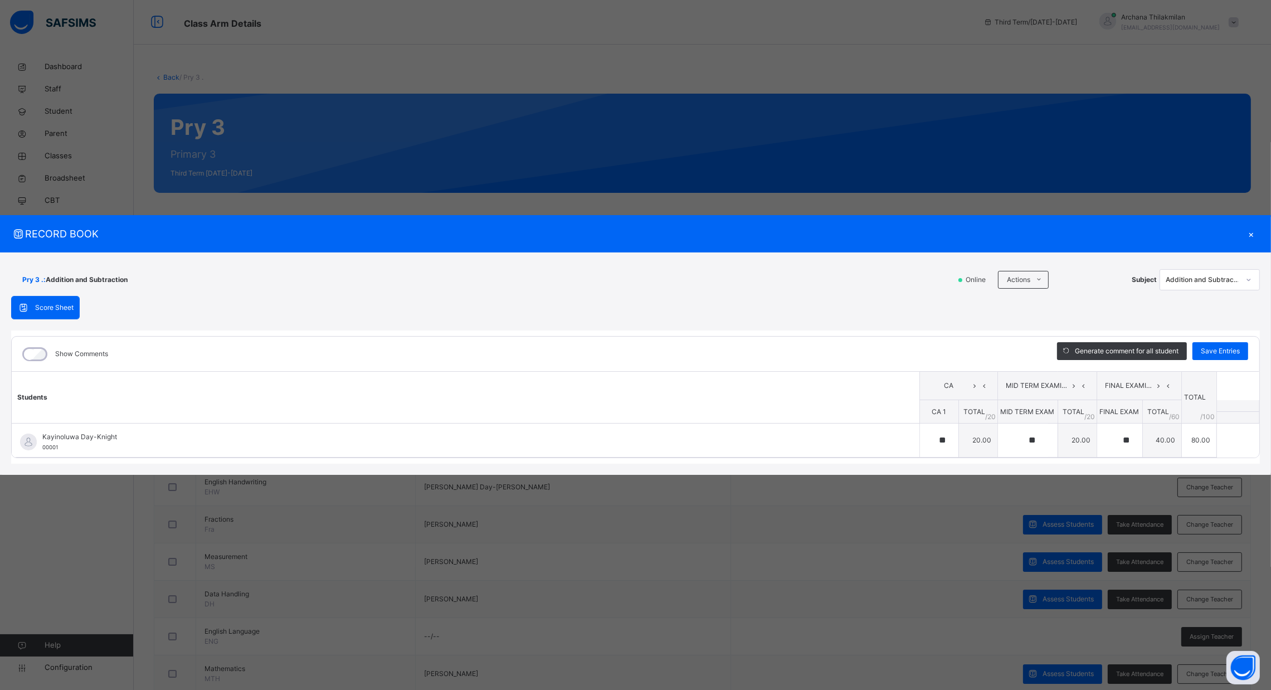
click at [1251, 227] on div "×" at bounding box center [1251, 233] width 17 height 15
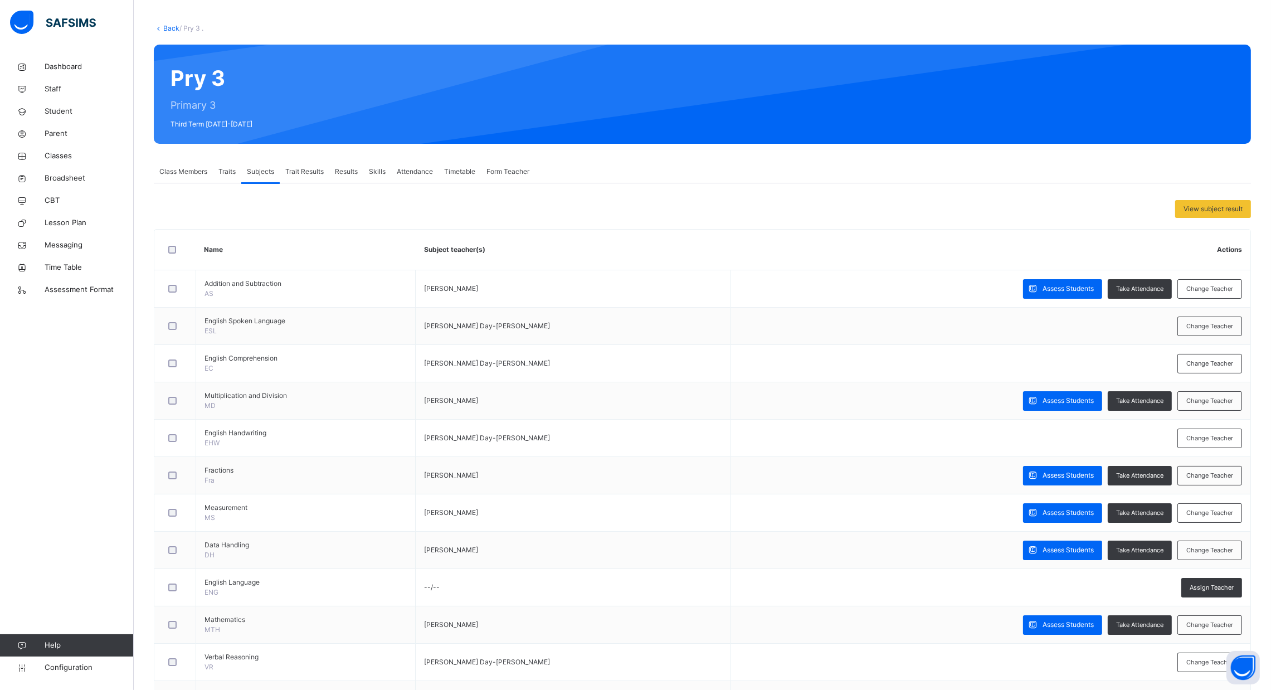
scroll to position [40, 0]
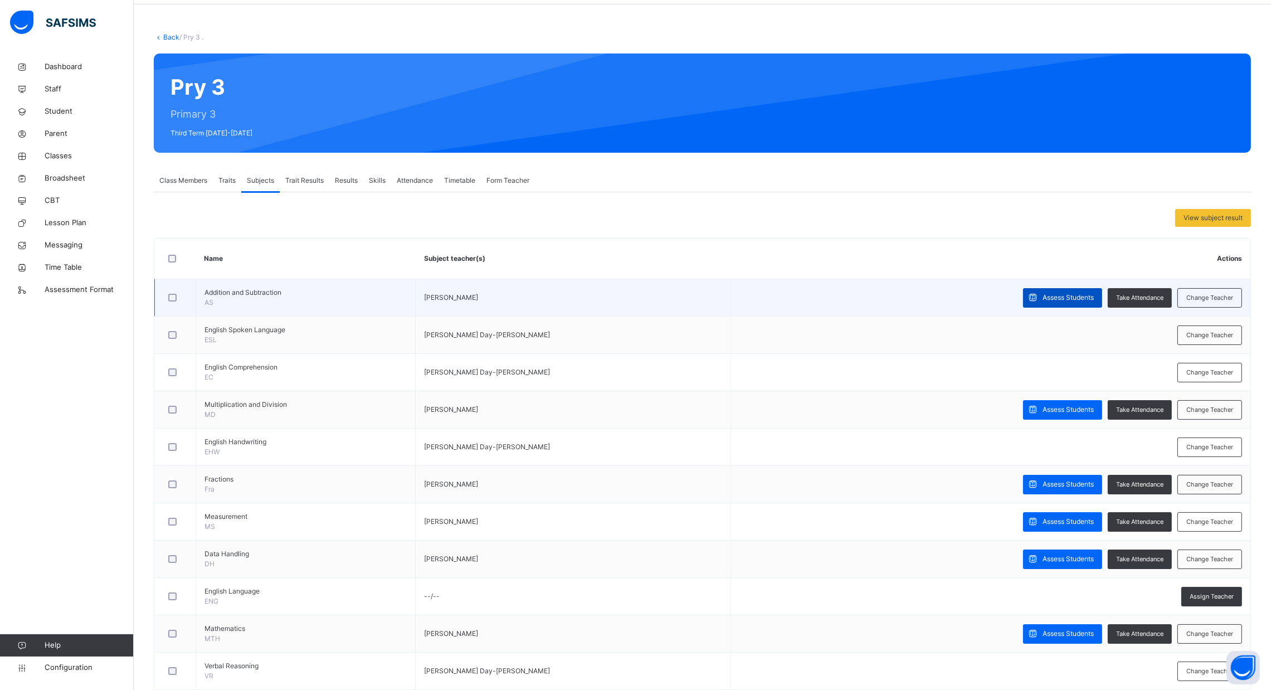
click at [1076, 298] on span "Assess Students" at bounding box center [1068, 298] width 51 height 10
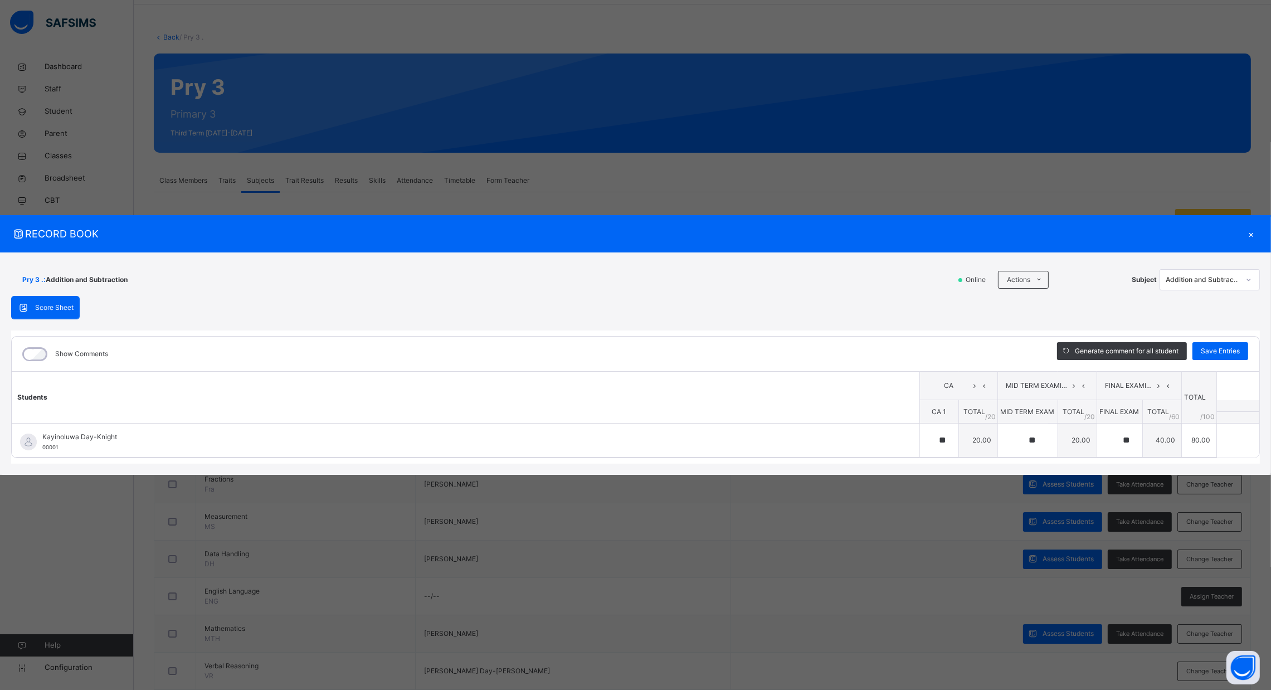
click at [1255, 238] on div "×" at bounding box center [1251, 233] width 17 height 15
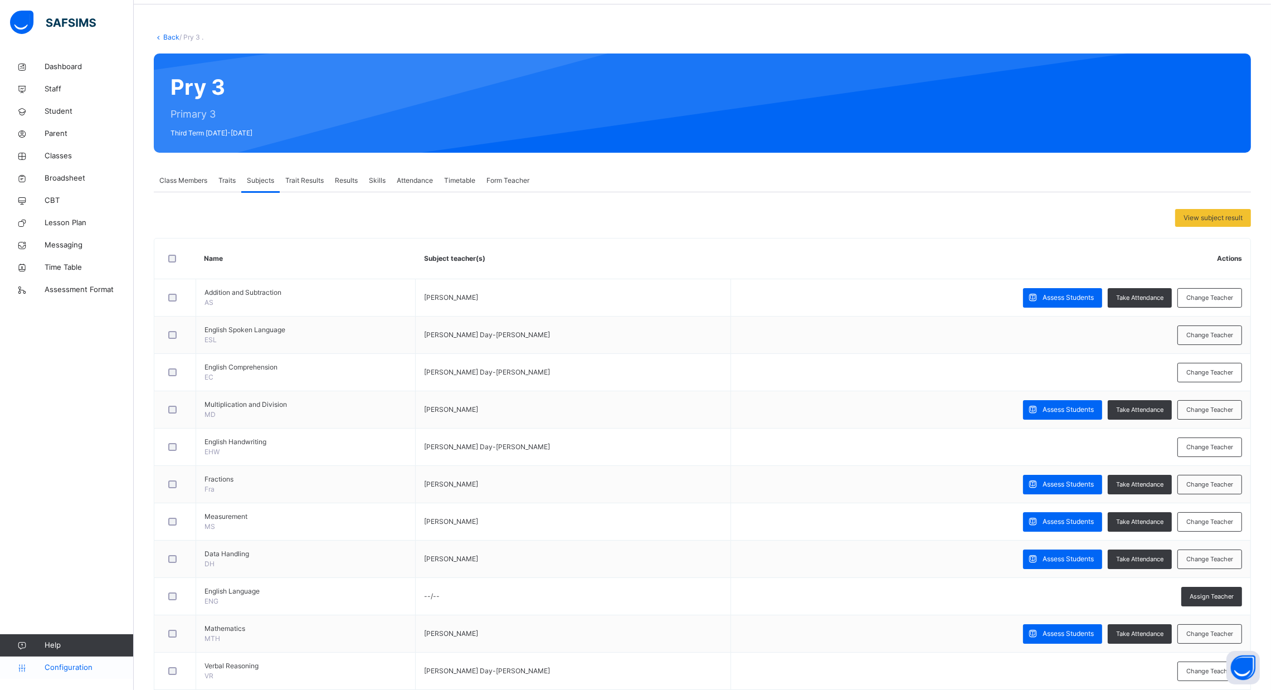
click at [96, 670] on span "Configuration" at bounding box center [89, 667] width 89 height 11
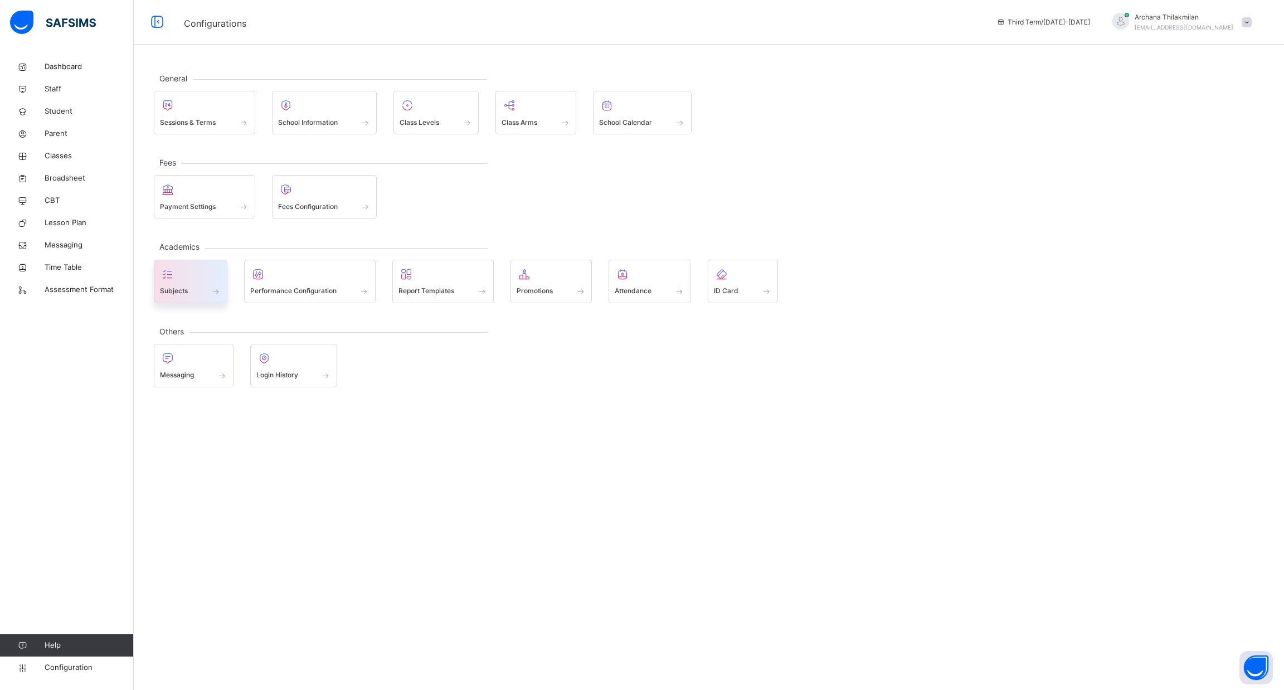
click at [200, 278] on div at bounding box center [190, 274] width 61 height 17
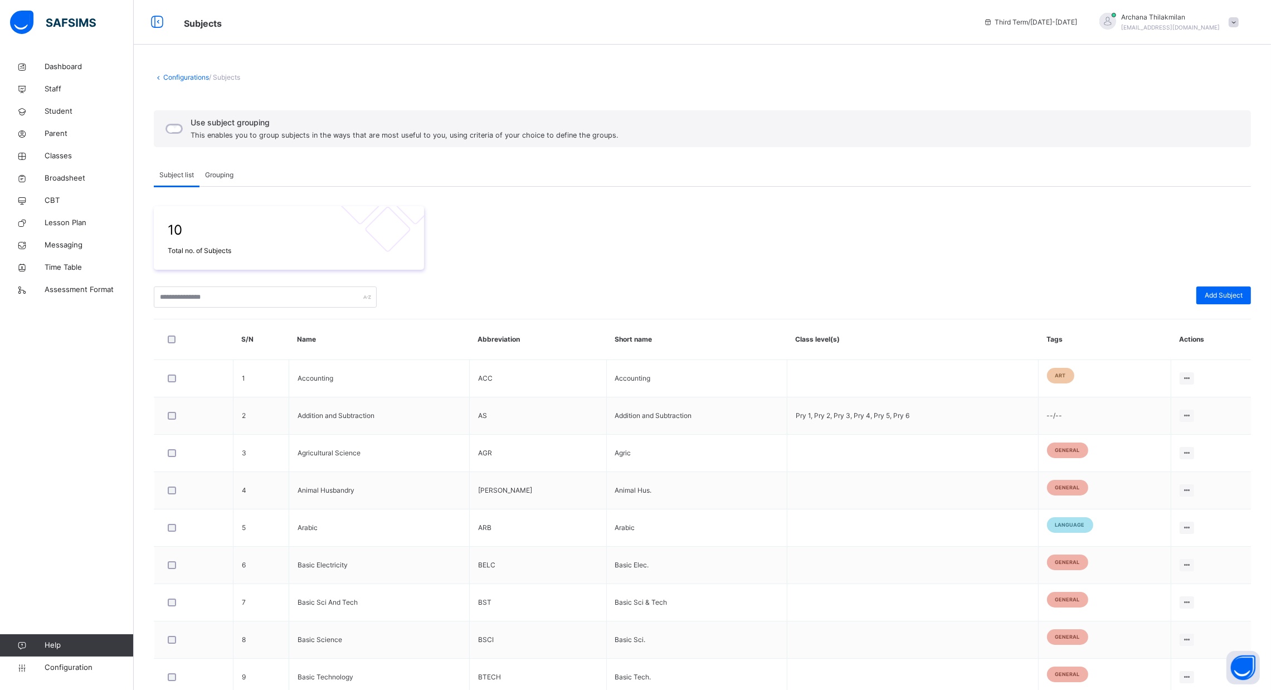
click at [226, 170] on span "Grouping" at bounding box center [219, 175] width 28 height 10
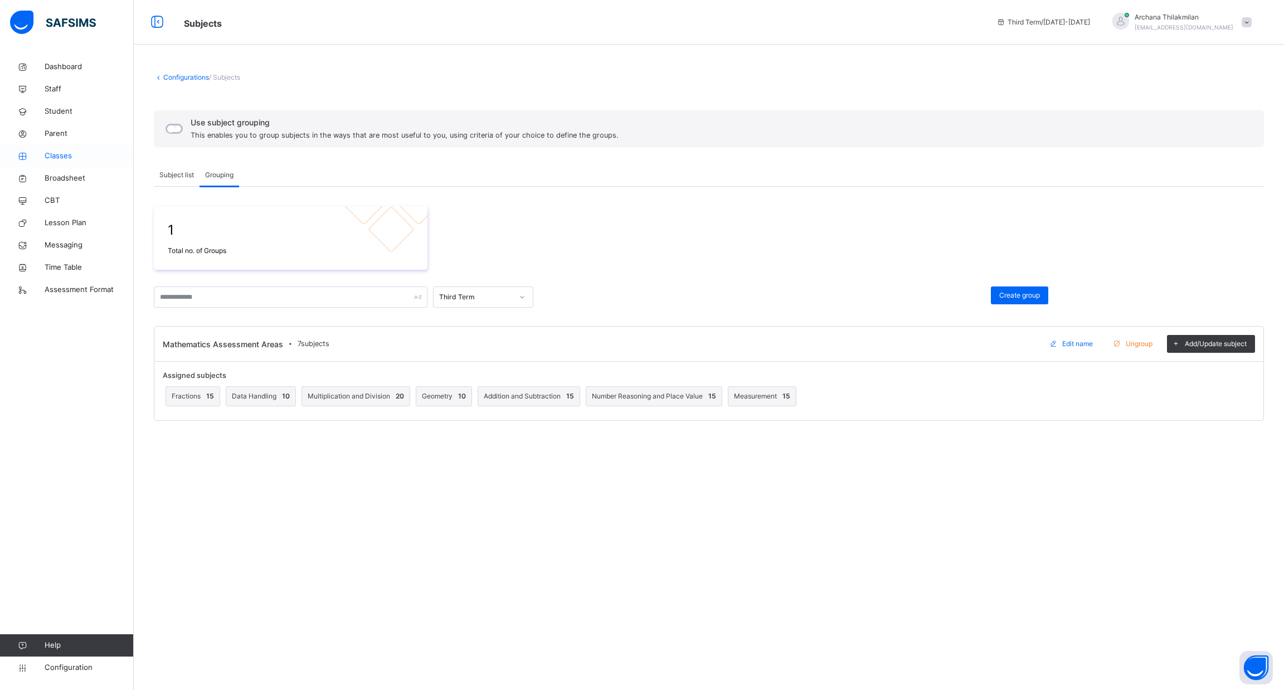
click at [56, 162] on link "Classes" at bounding box center [67, 156] width 134 height 22
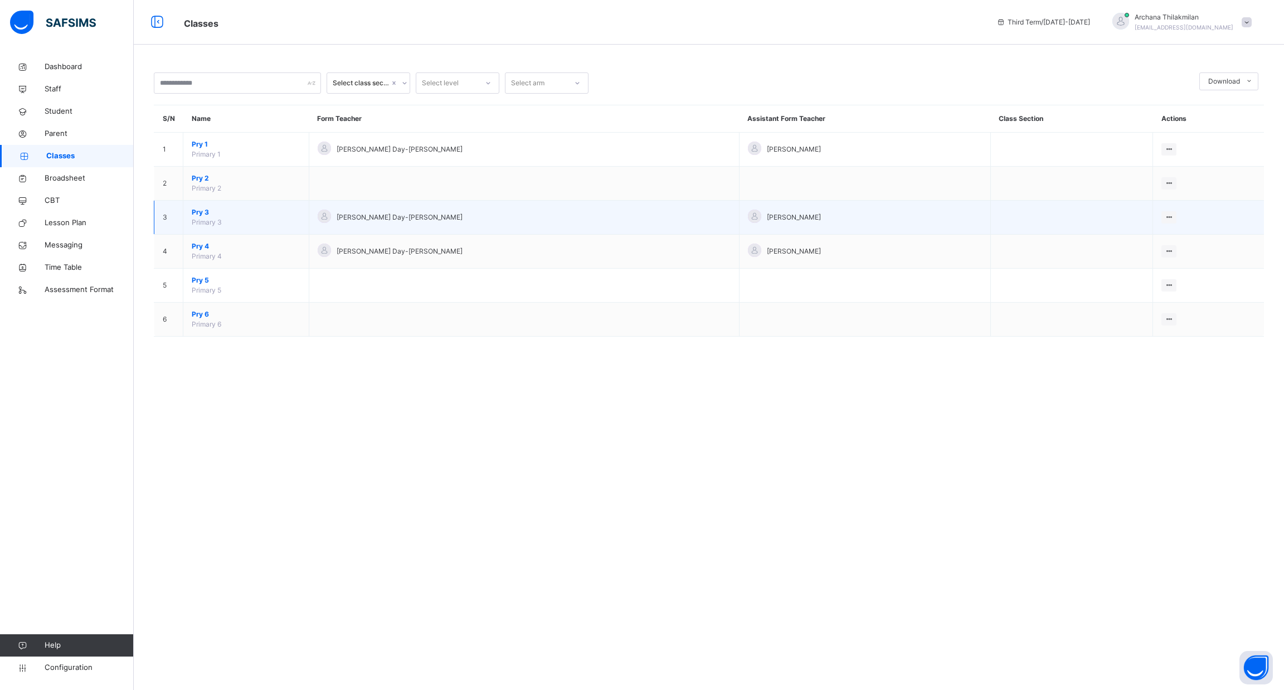
click at [206, 219] on span "Primary 3" at bounding box center [207, 222] width 30 height 8
click at [202, 220] on span "Primary 3" at bounding box center [207, 222] width 30 height 8
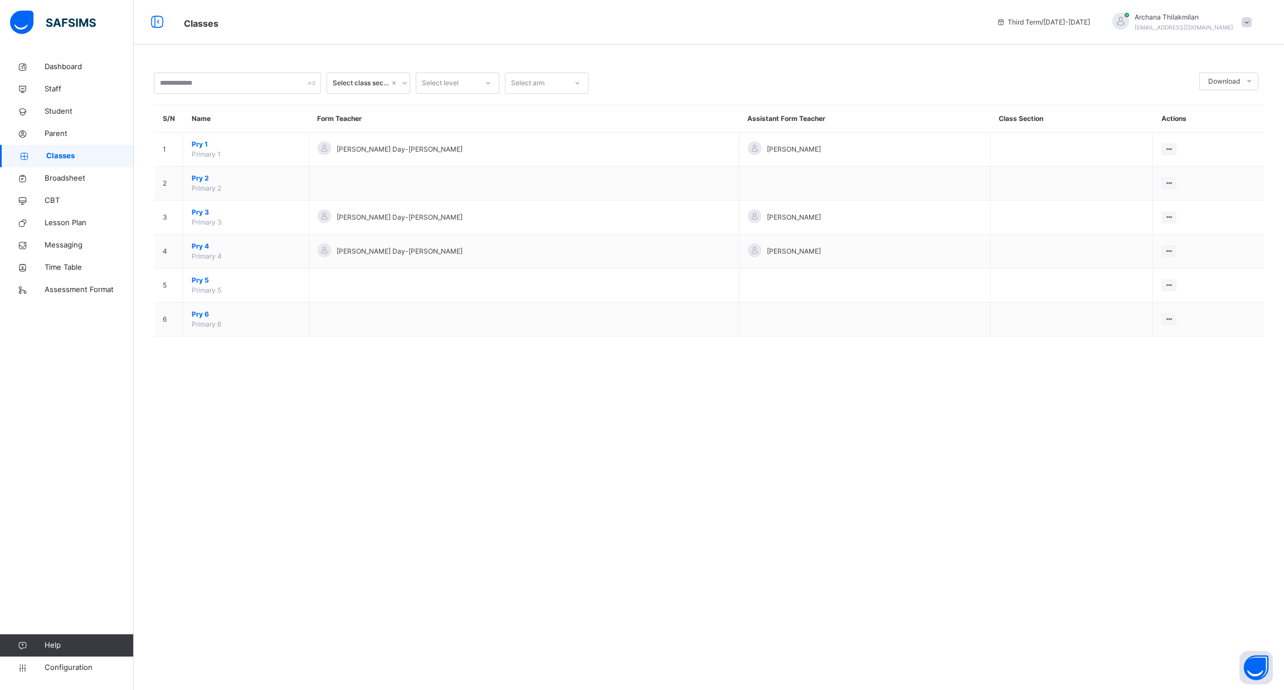
click at [220, 388] on div "Select class section Select level Select arm Download Pdf Report Excel Report S…" at bounding box center [709, 345] width 1150 height 690
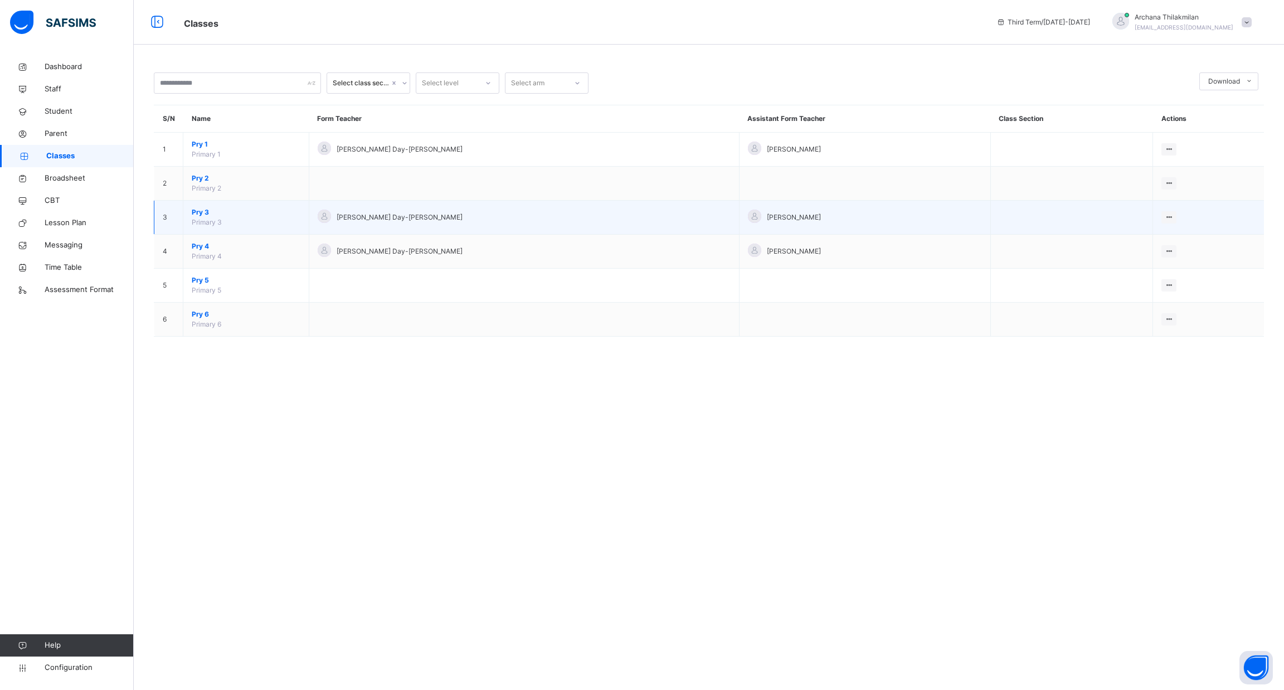
click at [201, 214] on span "Pry 3" at bounding box center [246, 212] width 109 height 10
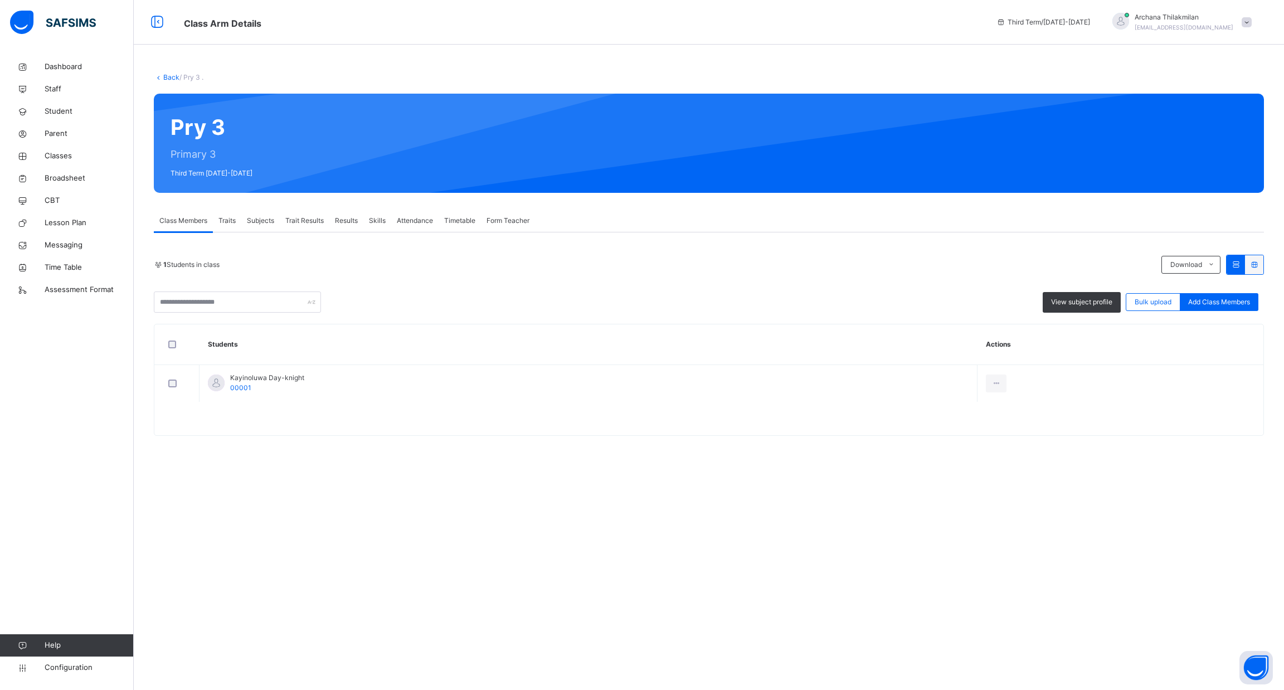
click at [335, 221] on div "Results" at bounding box center [346, 221] width 34 height 22
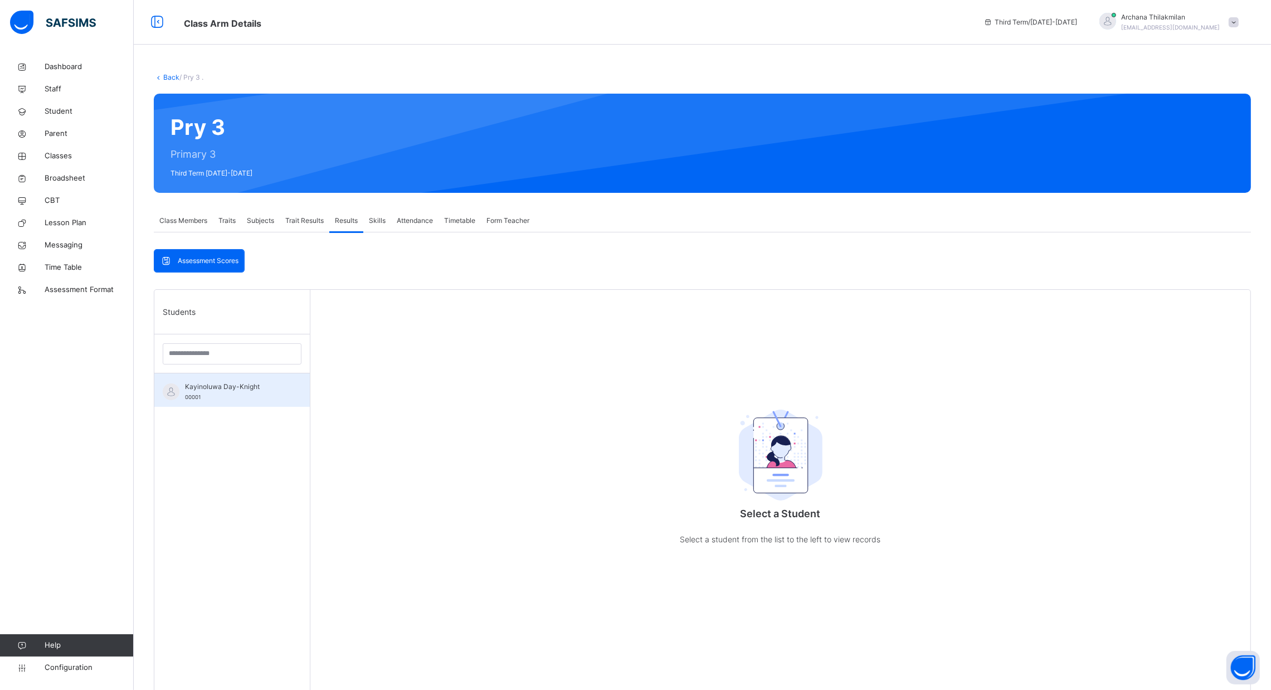
click at [225, 382] on span "Kayinoluwa Day-Knight" at bounding box center [235, 387] width 100 height 10
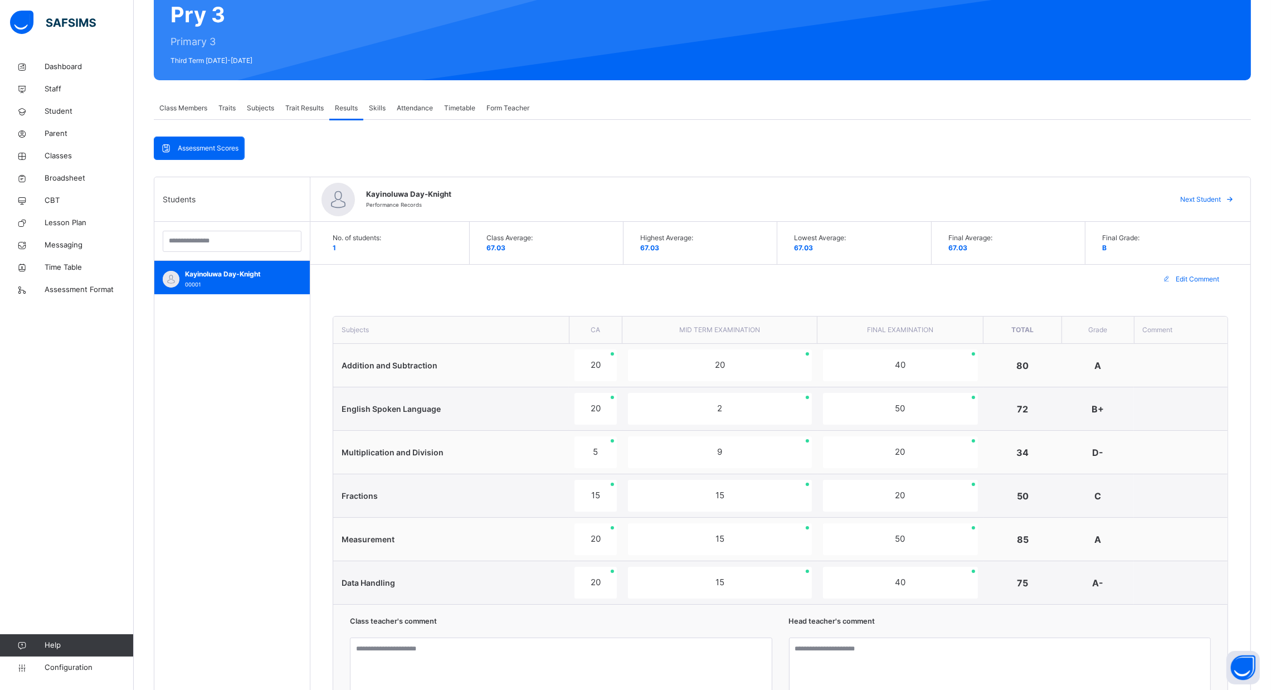
scroll to position [116, 0]
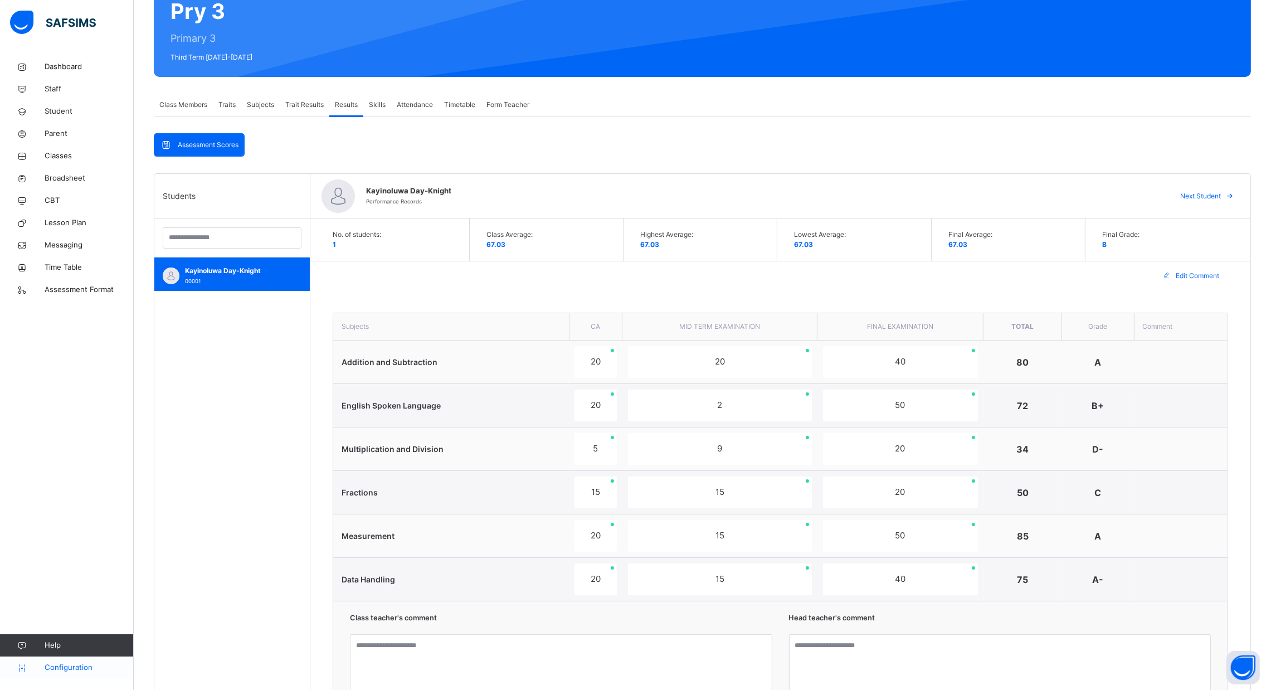
click at [89, 663] on span "Configuration" at bounding box center [89, 667] width 89 height 11
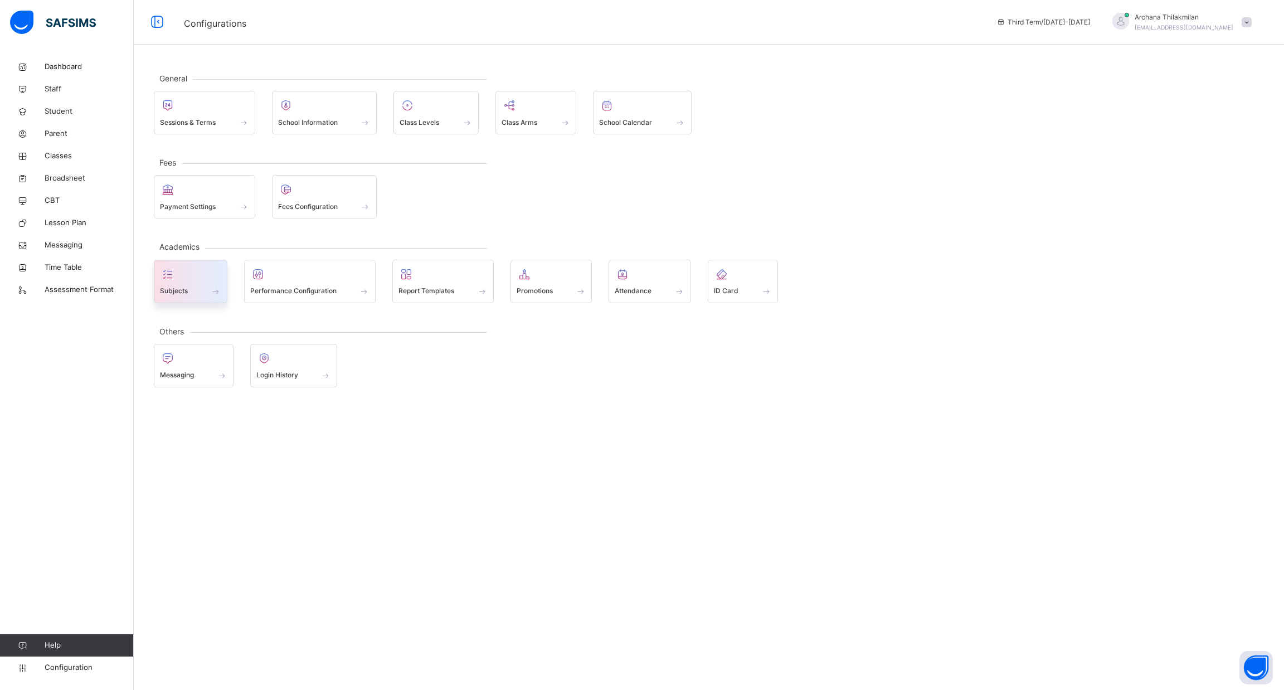
click at [182, 269] on div at bounding box center [190, 274] width 61 height 17
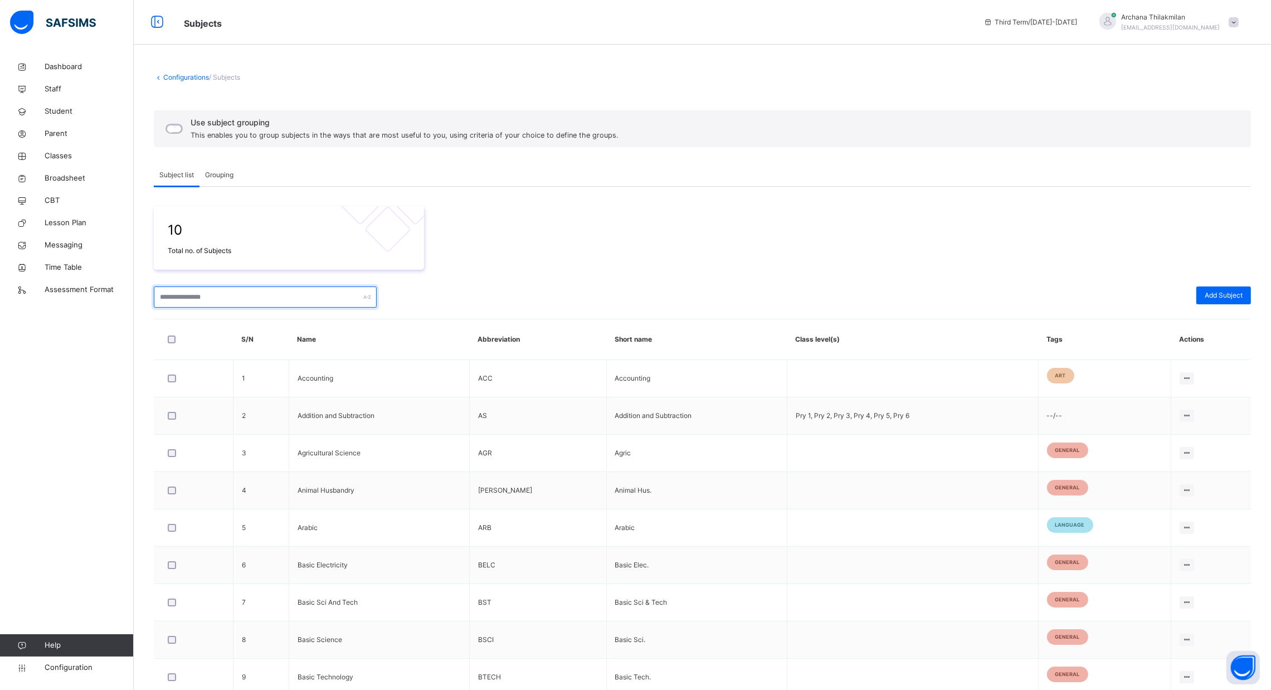
click at [230, 301] on input "text" at bounding box center [265, 296] width 223 height 21
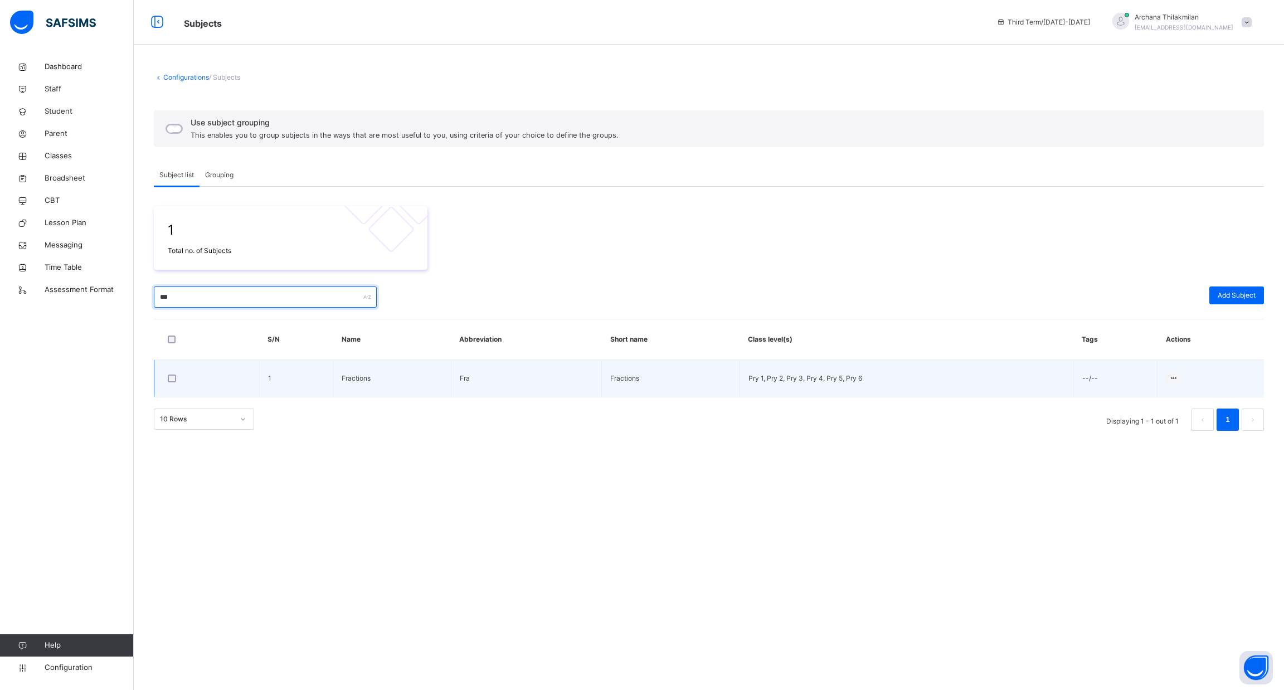
type input "***"
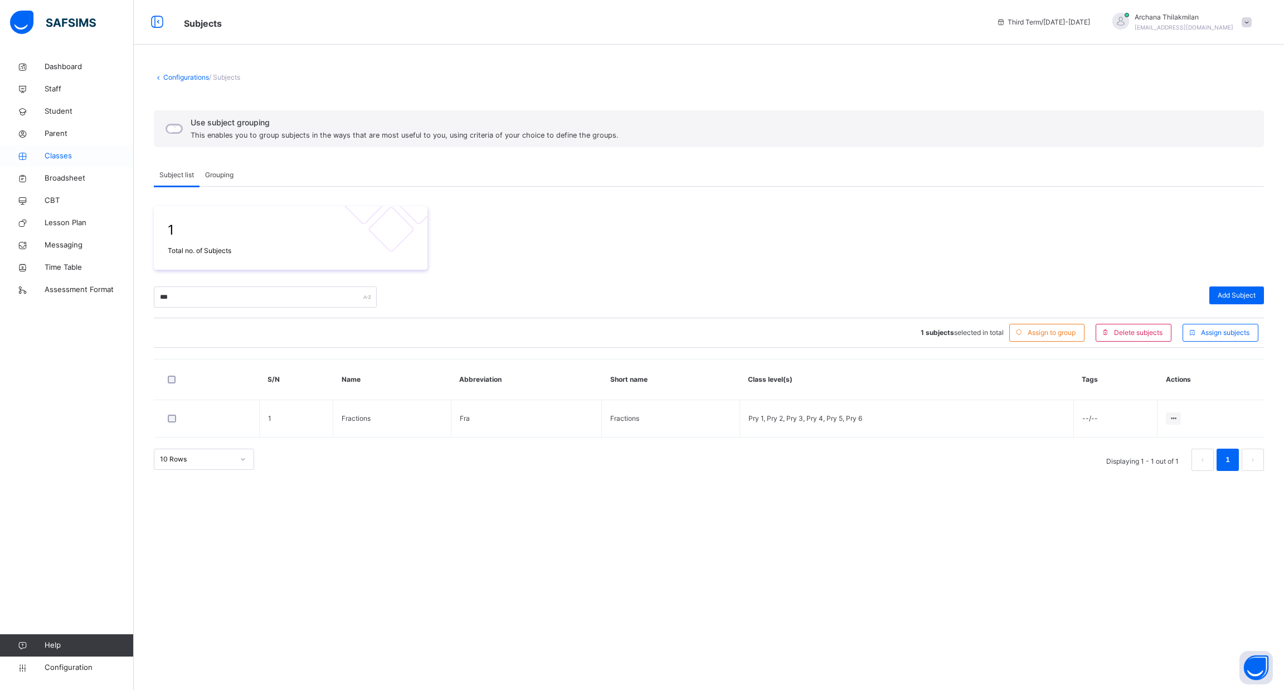
click at [65, 153] on span "Classes" at bounding box center [89, 155] width 89 height 11
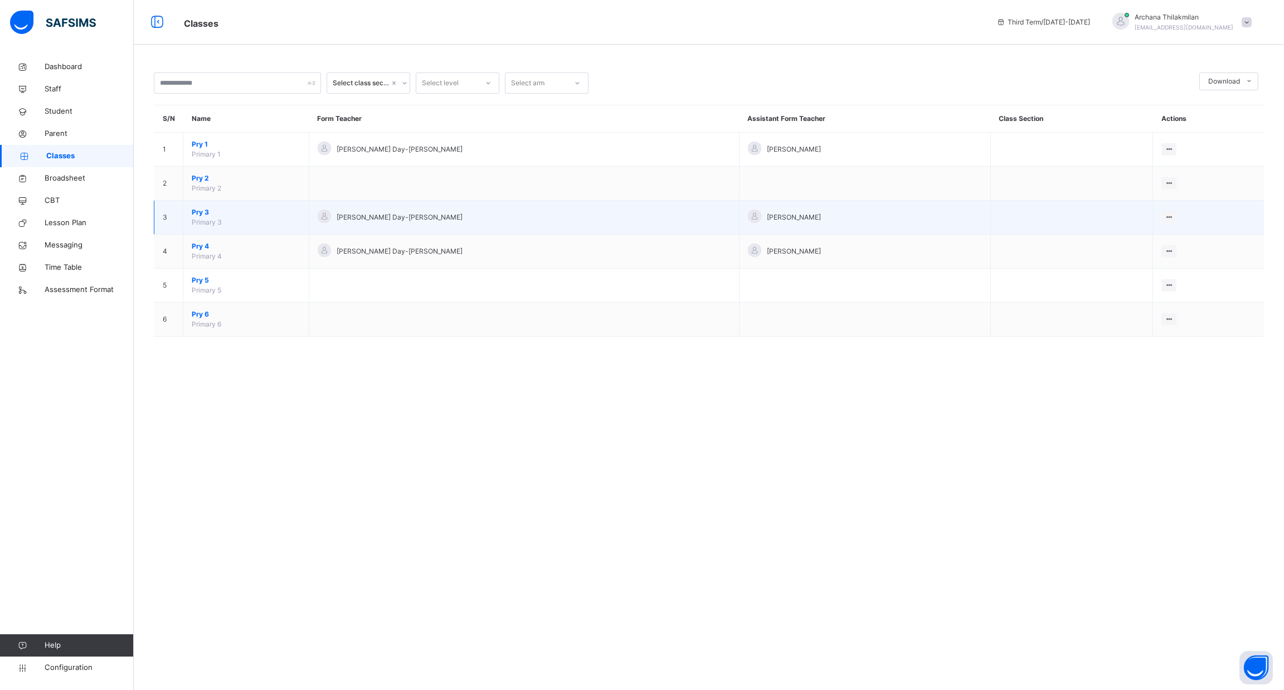
click at [205, 217] on span "Pry 3" at bounding box center [246, 212] width 109 height 10
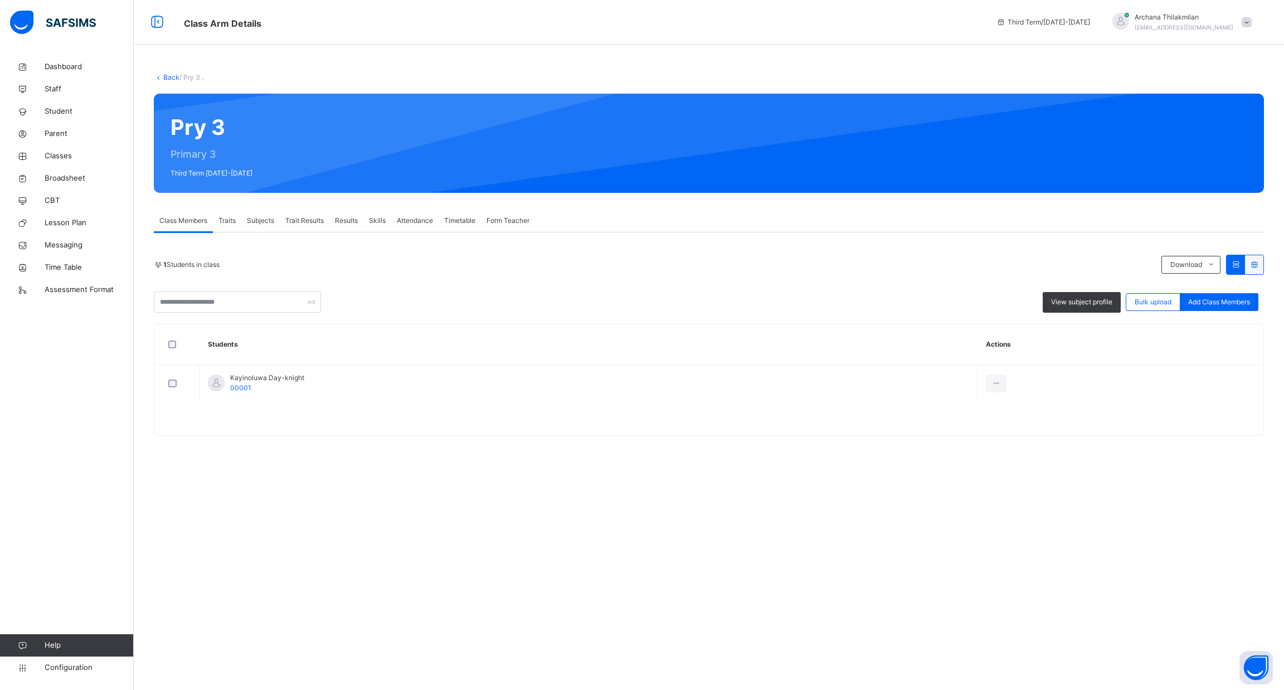
click at [253, 225] on span "Subjects" at bounding box center [260, 221] width 27 height 10
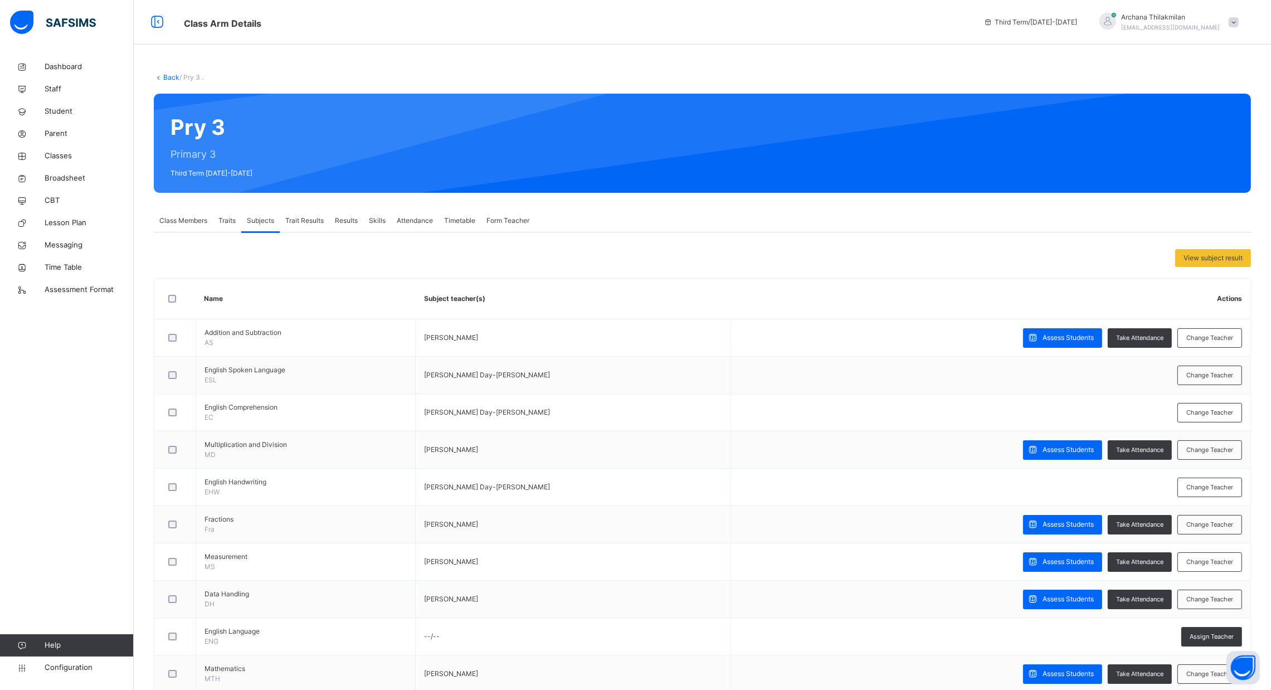
click at [225, 217] on span "Traits" at bounding box center [226, 221] width 17 height 10
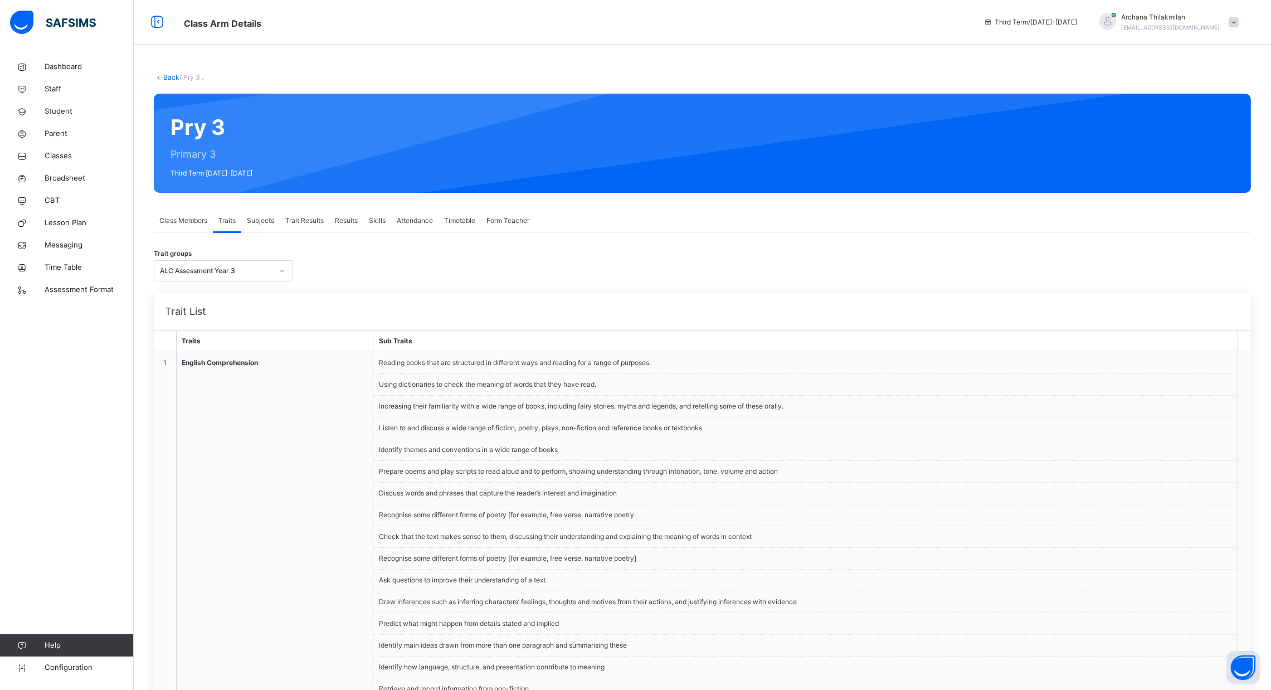
click at [316, 220] on span "Trait Results" at bounding box center [304, 221] width 38 height 10
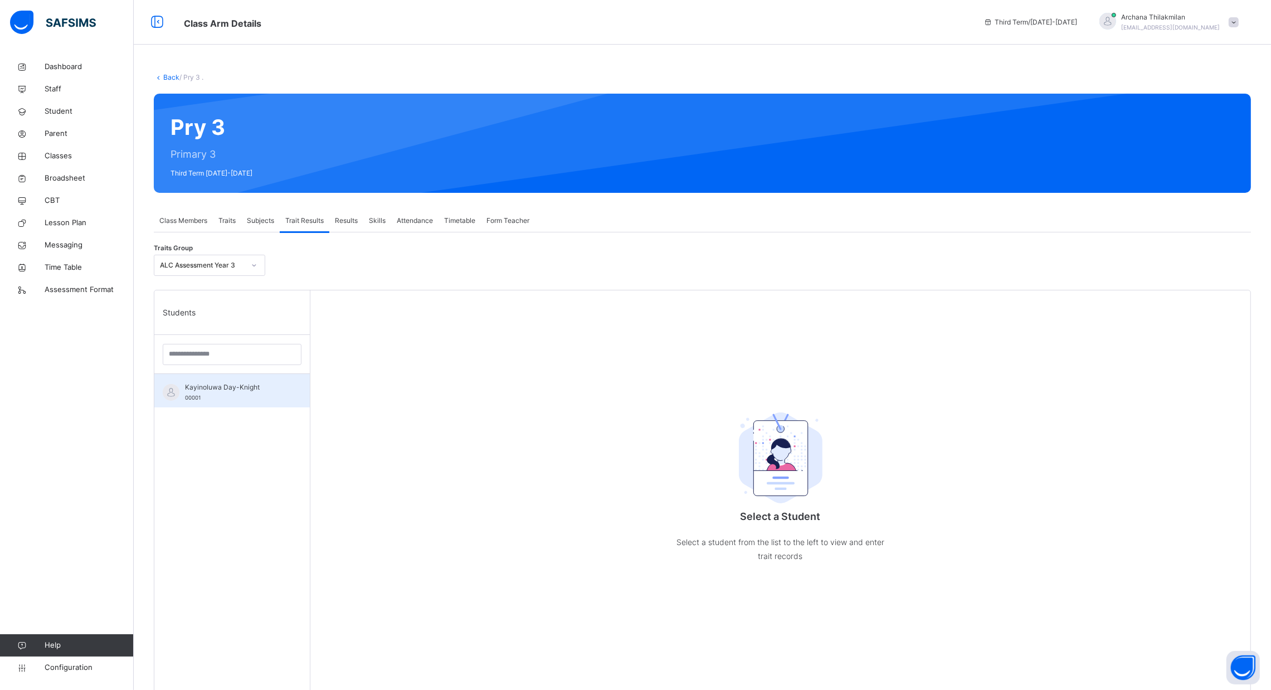
click at [233, 399] on div "Kayinoluwa Day-Knight 00001" at bounding box center [235, 392] width 100 height 20
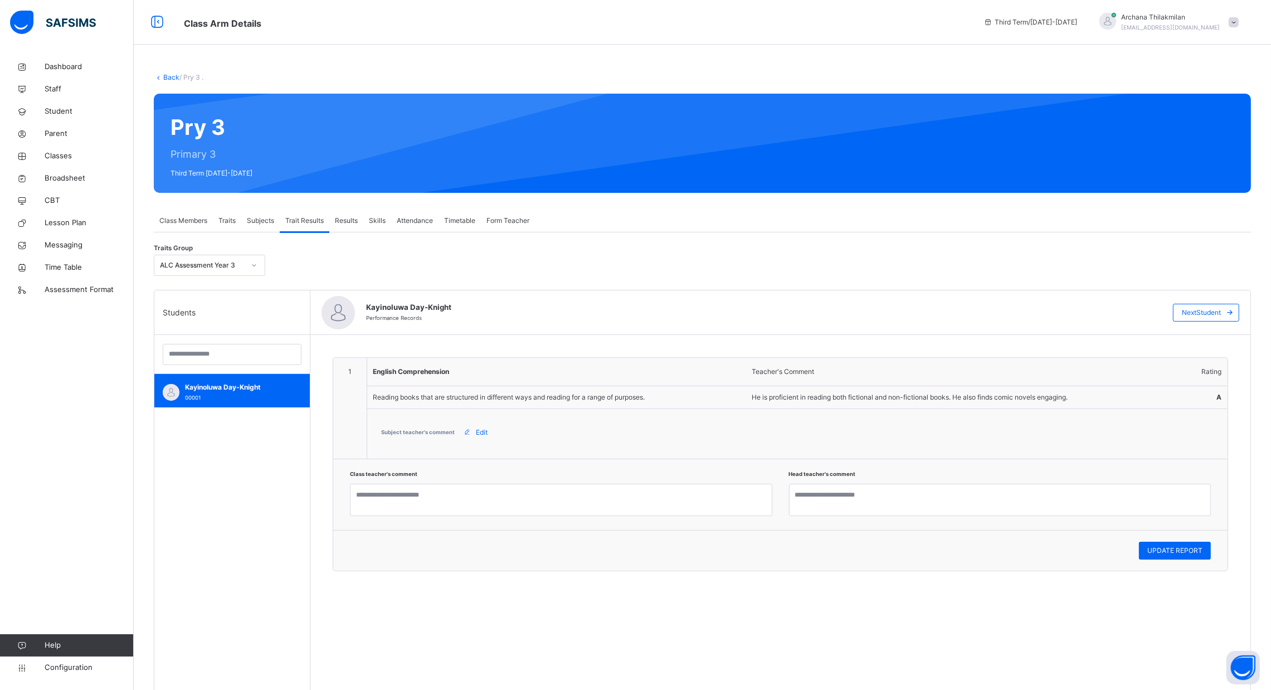
click at [225, 217] on span "Traits" at bounding box center [226, 221] width 17 height 10
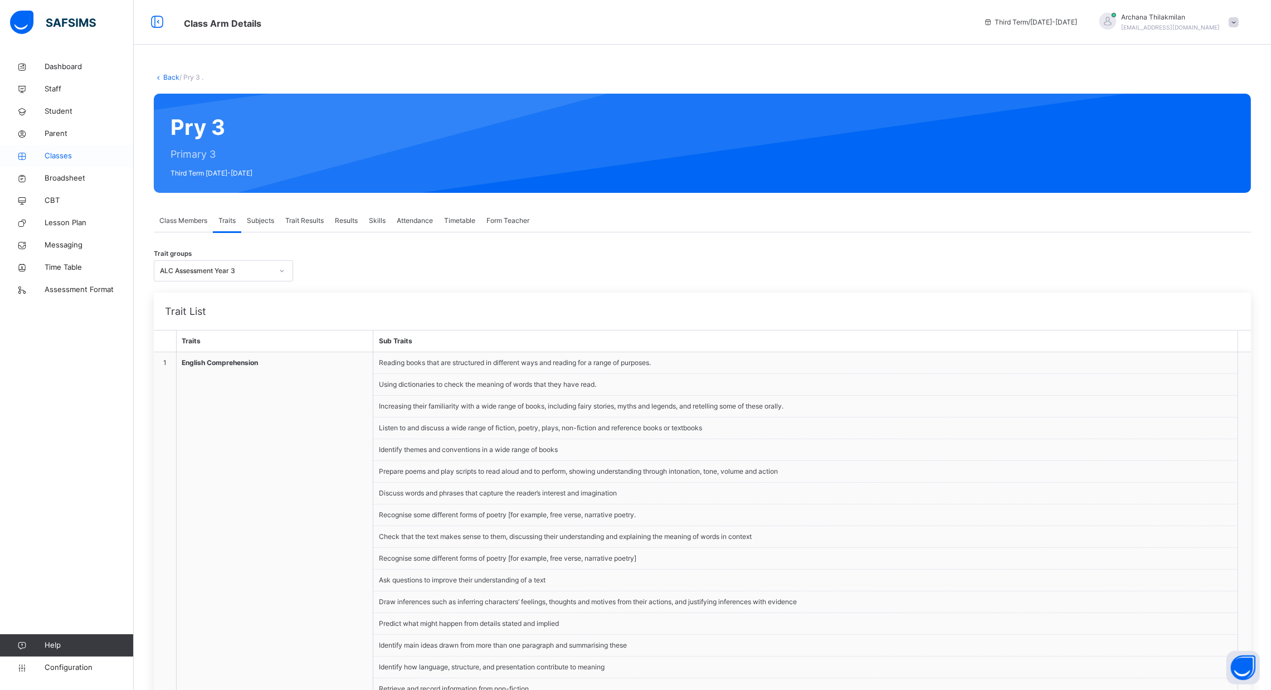
click at [55, 157] on span "Classes" at bounding box center [89, 155] width 89 height 11
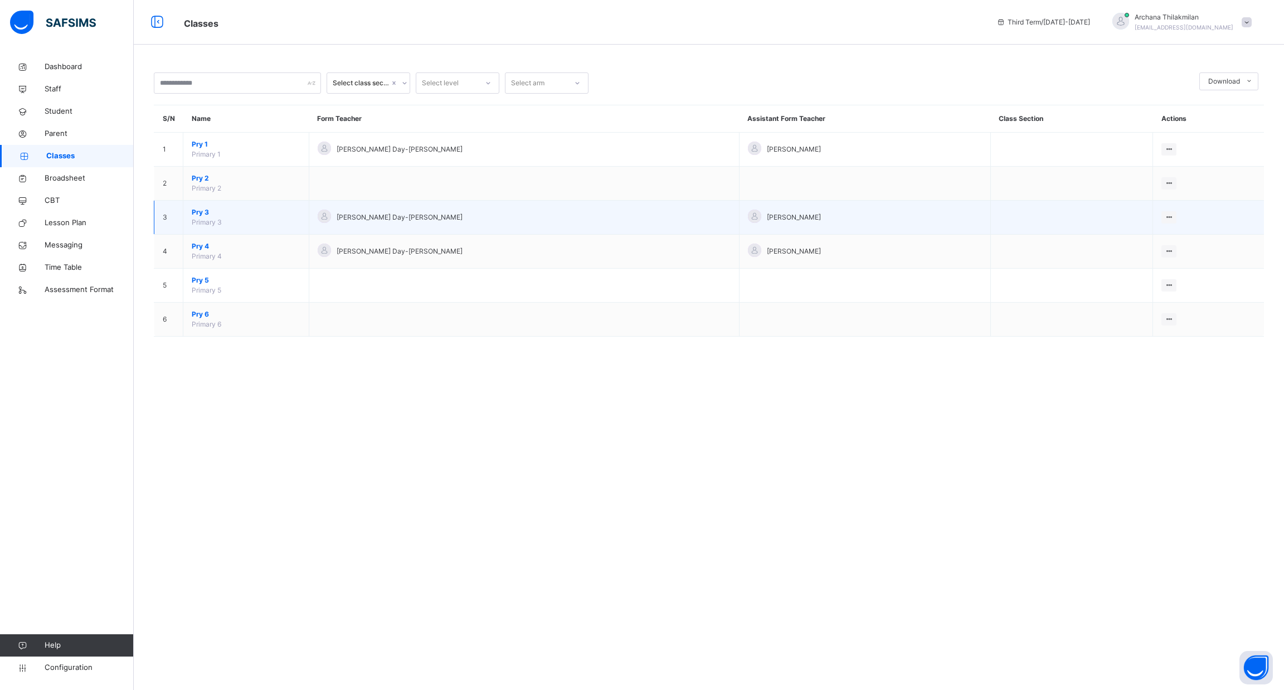
click at [195, 221] on span "Primary 3" at bounding box center [207, 222] width 30 height 8
click at [198, 217] on td "Pry 3 Primary 3" at bounding box center [246, 218] width 126 height 34
click at [200, 216] on span "Pry 3" at bounding box center [246, 212] width 109 height 10
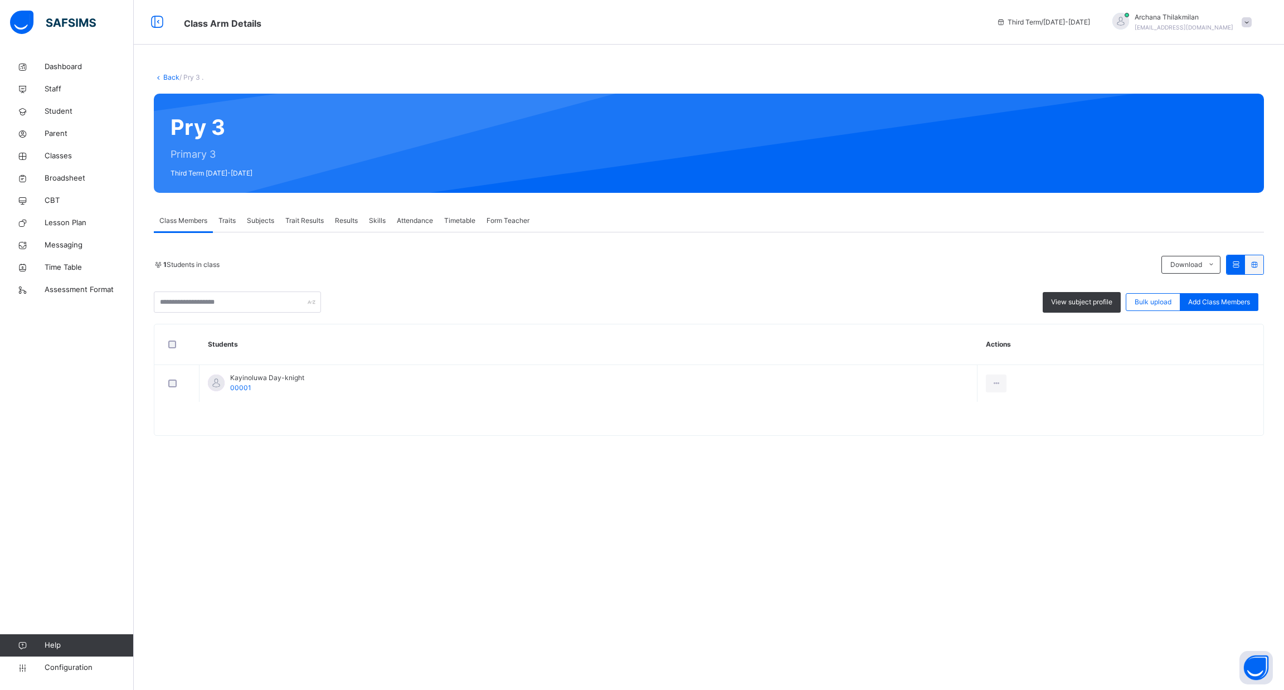
click at [230, 221] on span "Traits" at bounding box center [226, 221] width 17 height 10
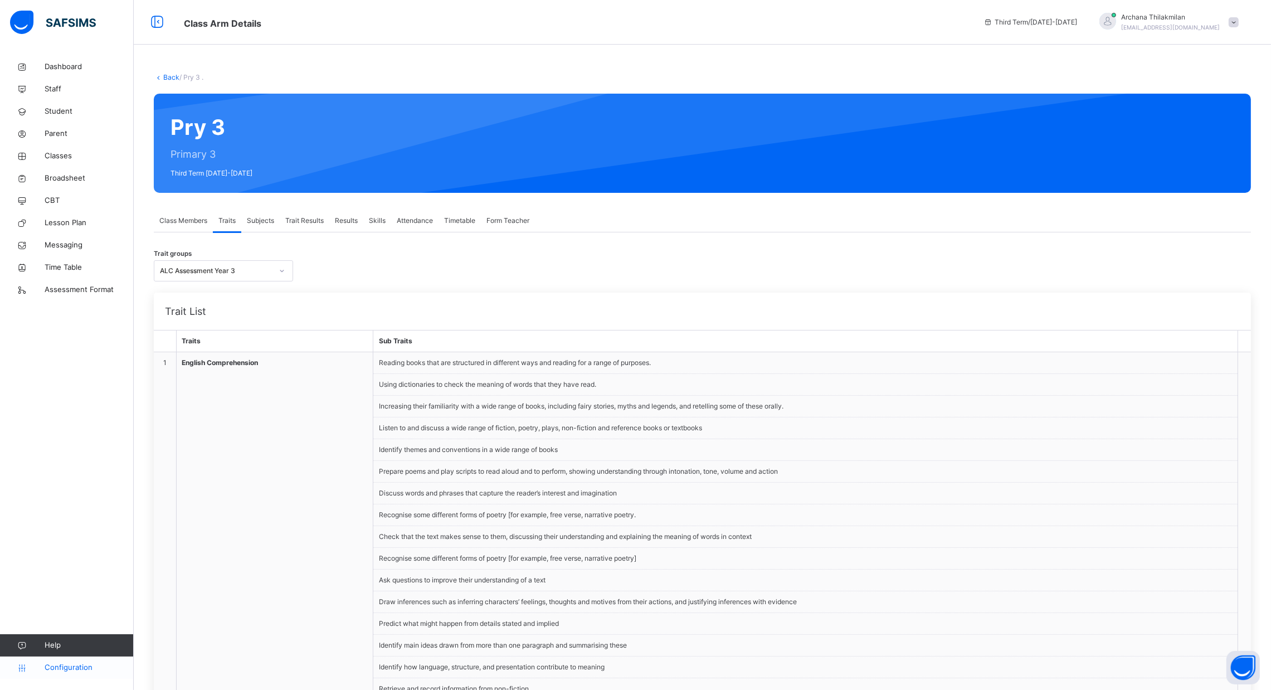
click at [78, 673] on link "Configuration" at bounding box center [66, 668] width 133 height 22
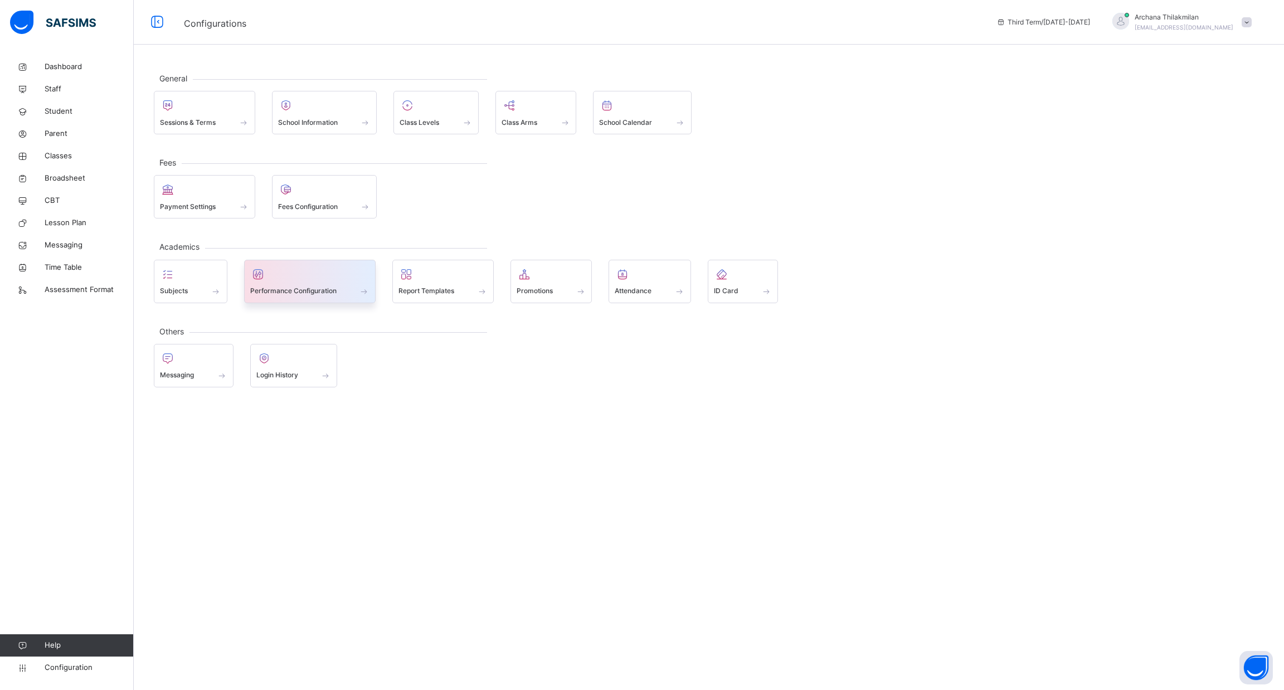
click at [278, 283] on span at bounding box center [310, 284] width 120 height 3
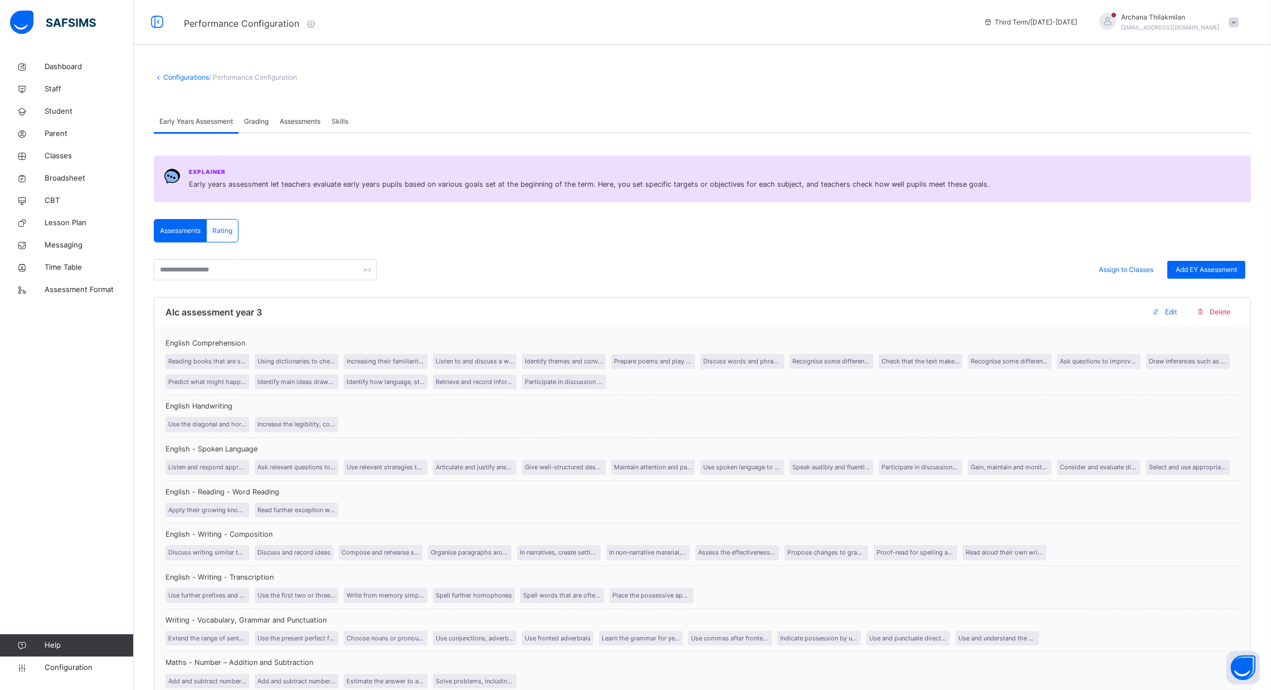
click at [219, 237] on div "Rating" at bounding box center [222, 231] width 31 height 22
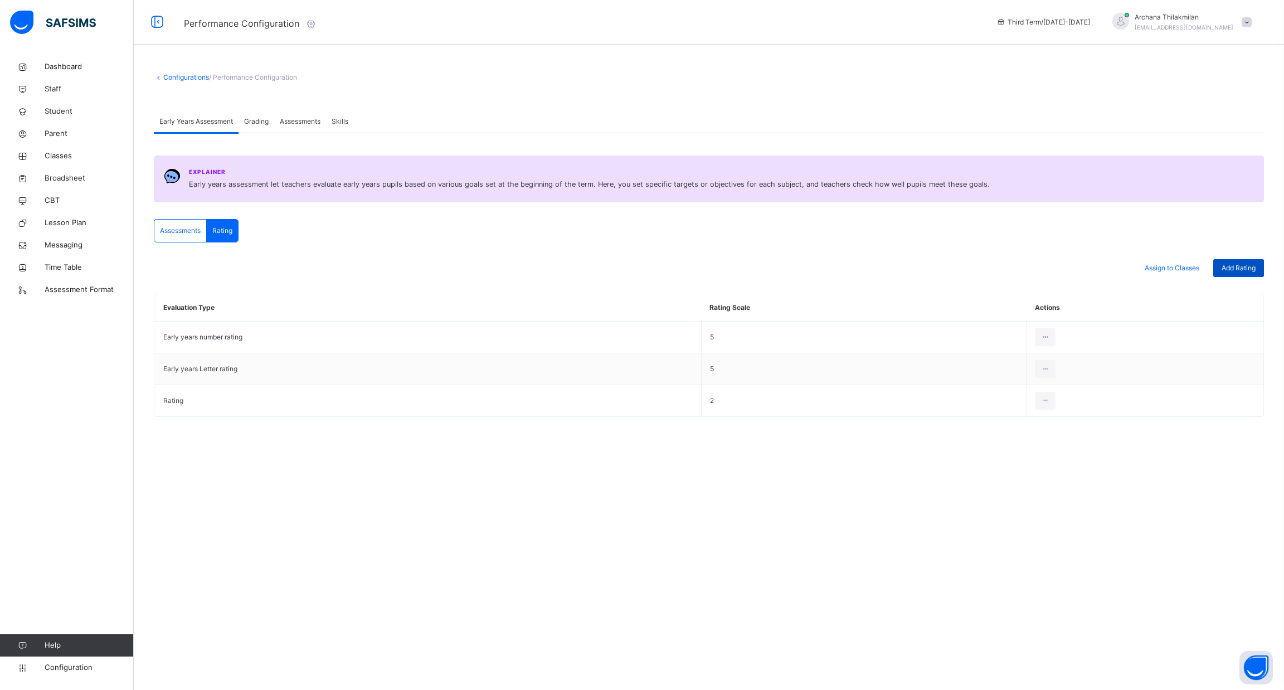
click at [1225, 271] on span "Add Rating" at bounding box center [1239, 268] width 34 height 10
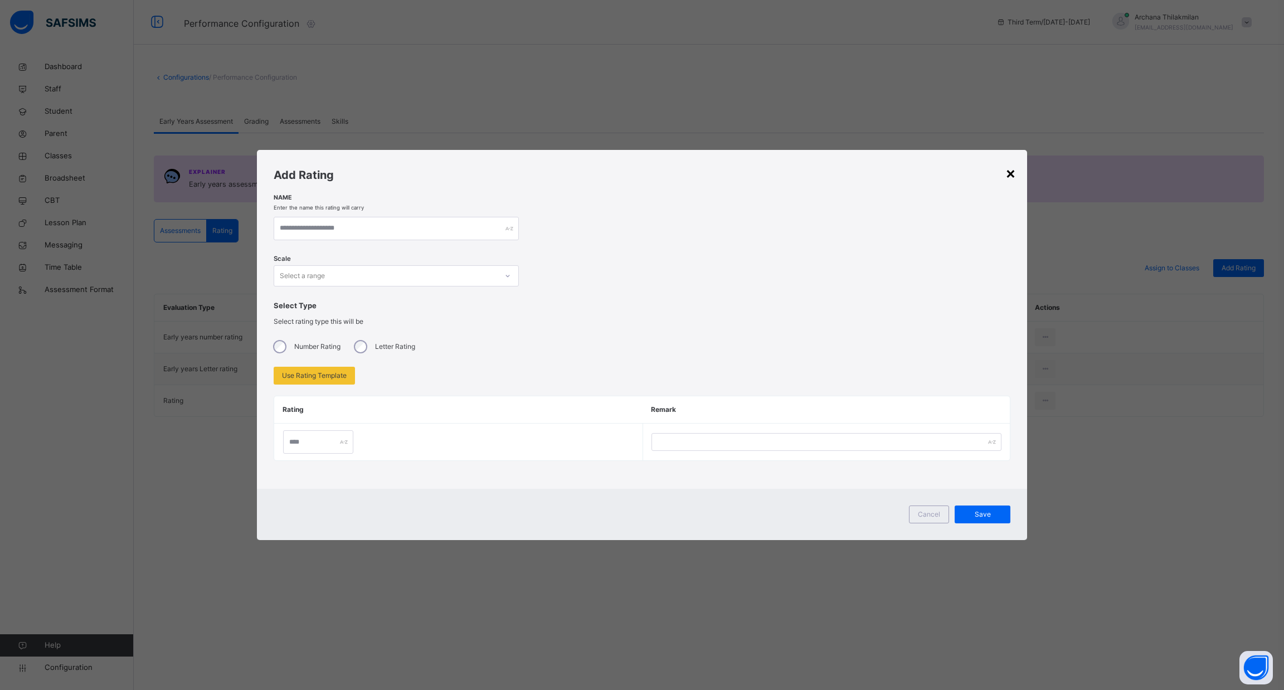
click at [1014, 175] on div "×" at bounding box center [1010, 172] width 11 height 23
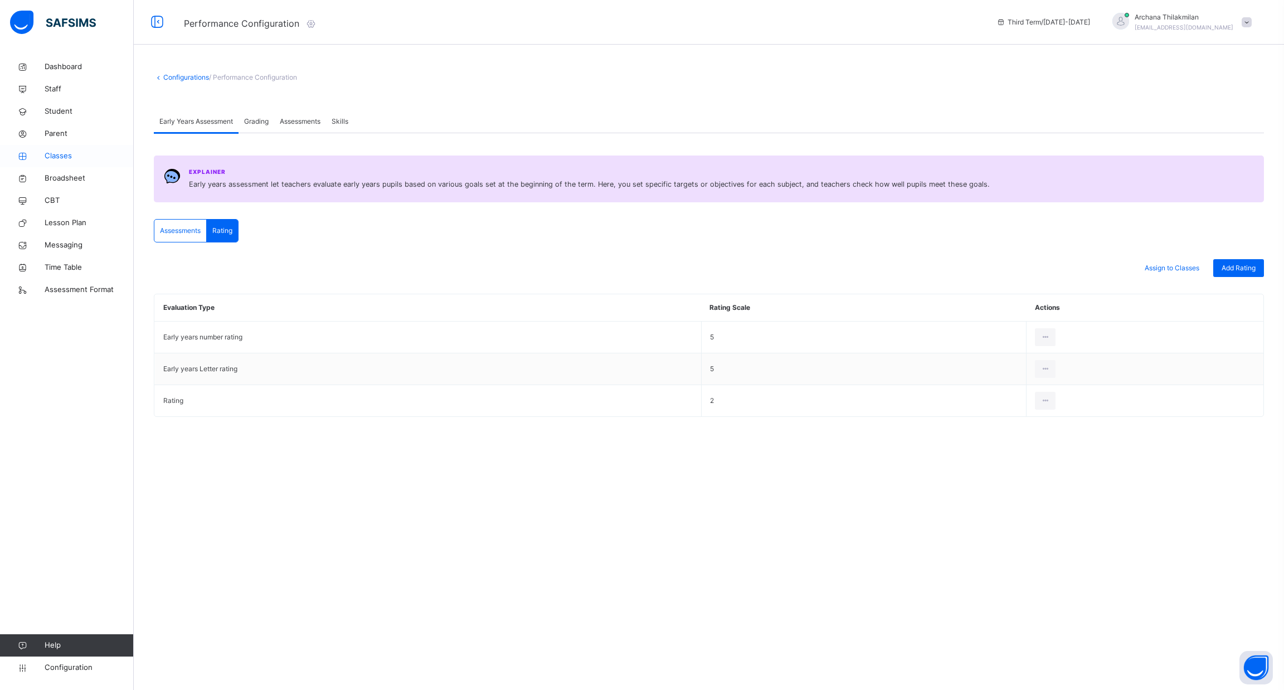
click at [61, 155] on span "Classes" at bounding box center [89, 155] width 89 height 11
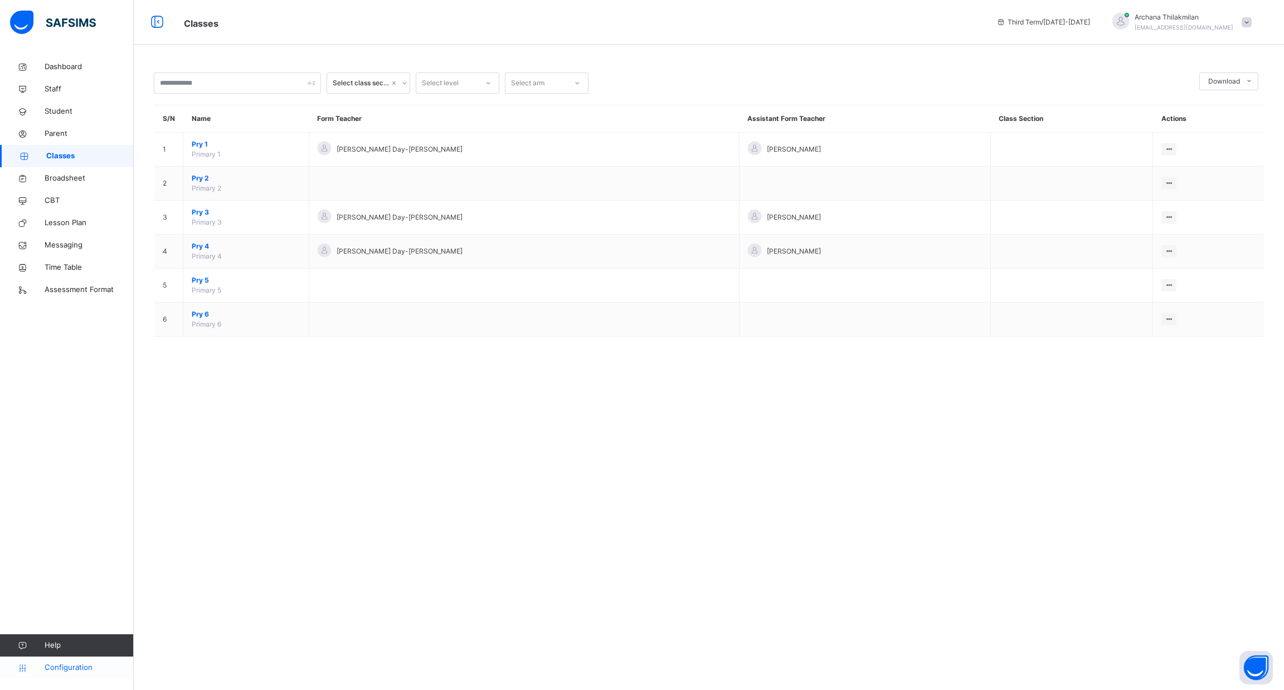
click at [76, 662] on span "Configuration" at bounding box center [89, 667] width 89 height 11
